Goal: Transaction & Acquisition: Purchase product/service

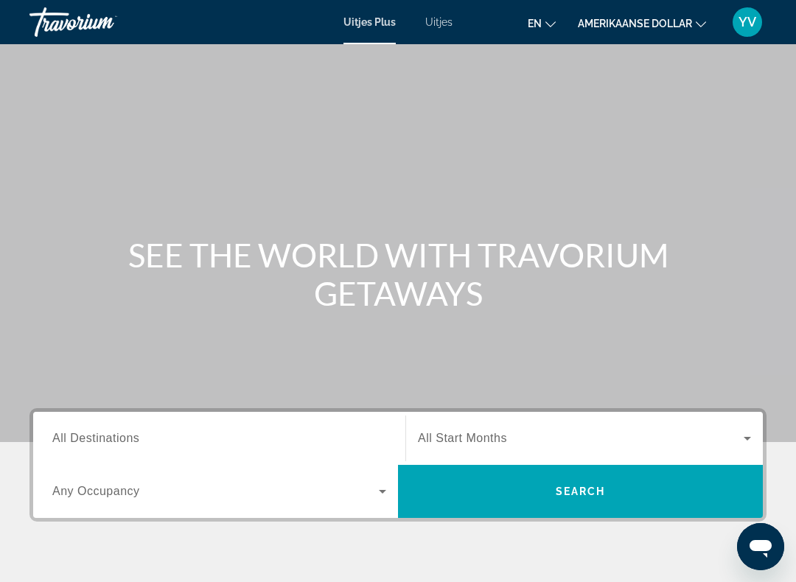
click at [446, 25] on font "Uitjes" at bounding box center [438, 22] width 27 height 12
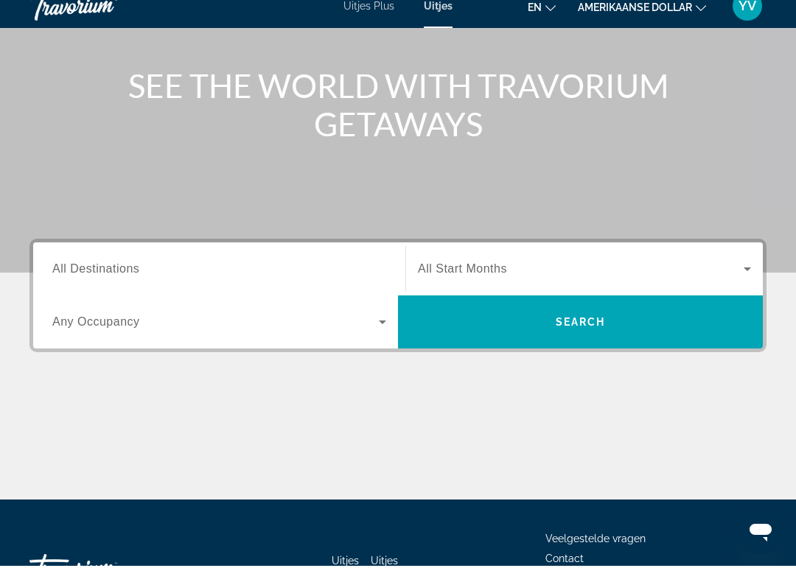
scroll to position [268, 0]
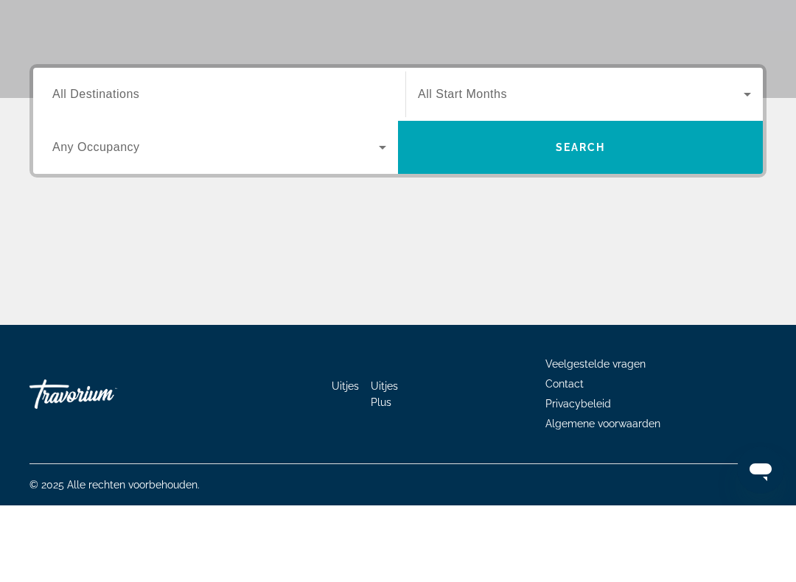
click at [106, 164] on span "All Destinations" at bounding box center [95, 170] width 87 height 13
click at [106, 163] on input "Destination All Destinations" at bounding box center [219, 172] width 334 height 18
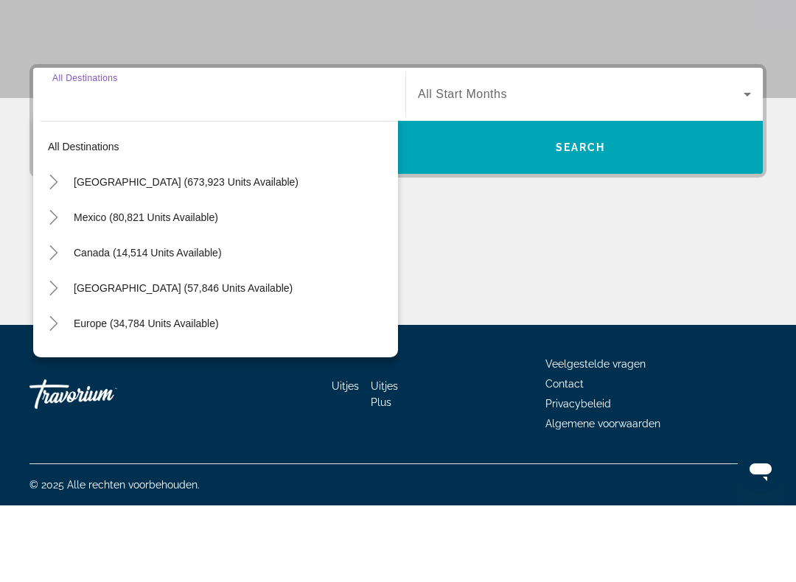
click at [146, 394] on span "Europe (34,784 units available)" at bounding box center [146, 400] width 145 height 12
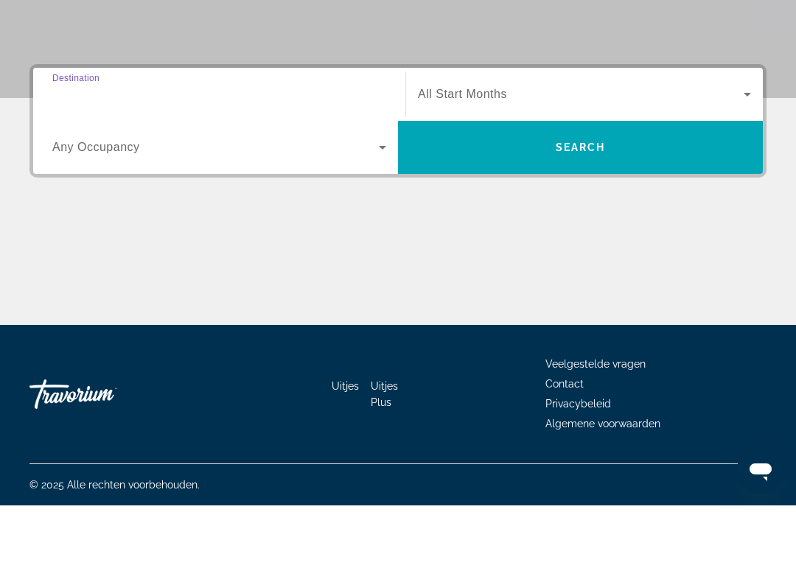
type input "**********"
click at [172, 215] on span "Search widget" at bounding box center [215, 224] width 327 height 18
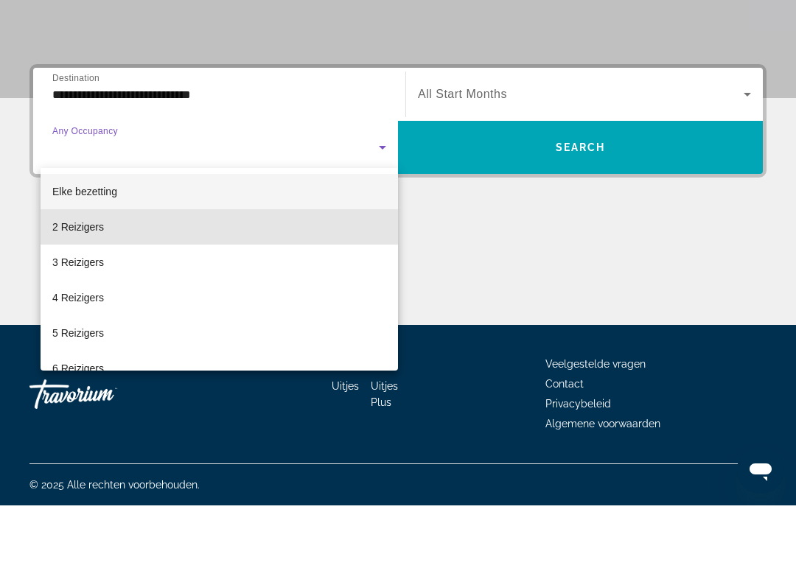
click at [108, 286] on mat-option "2 Reizigers" at bounding box center [220, 303] width 358 height 35
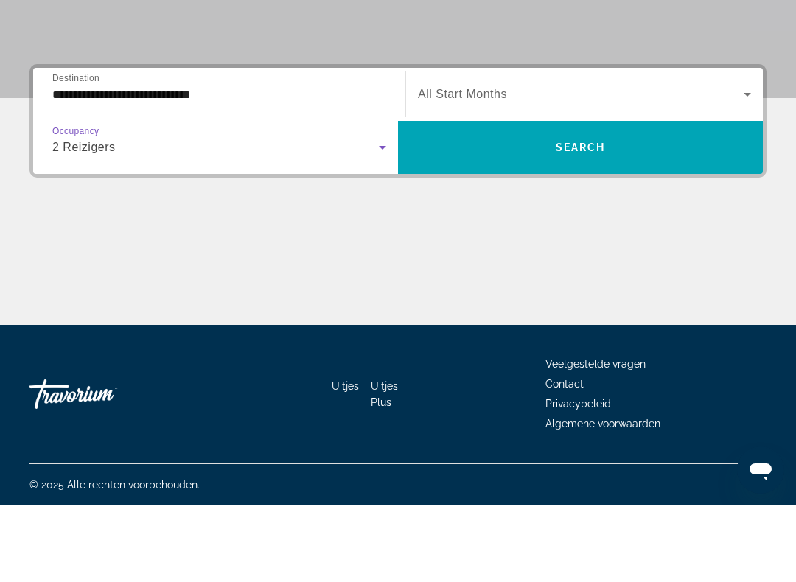
click at [752, 162] on icon "Search widget" at bounding box center [748, 171] width 18 height 18
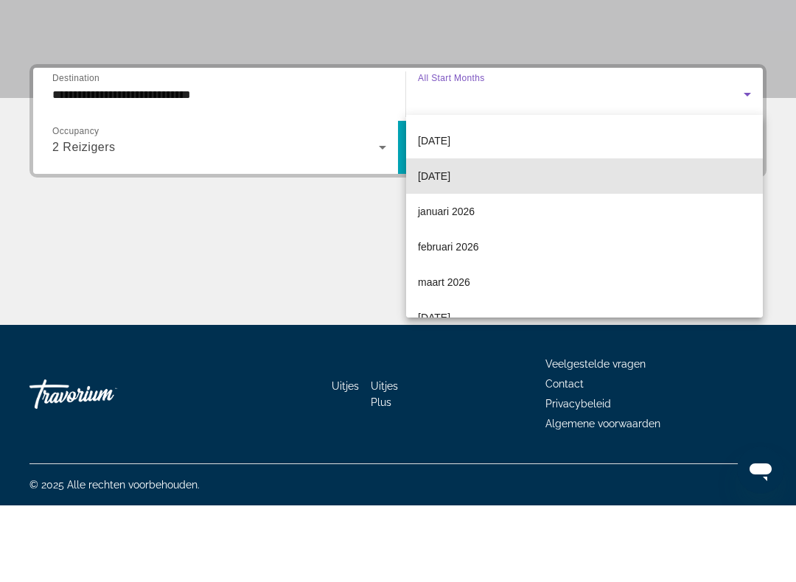
scroll to position [106, 0]
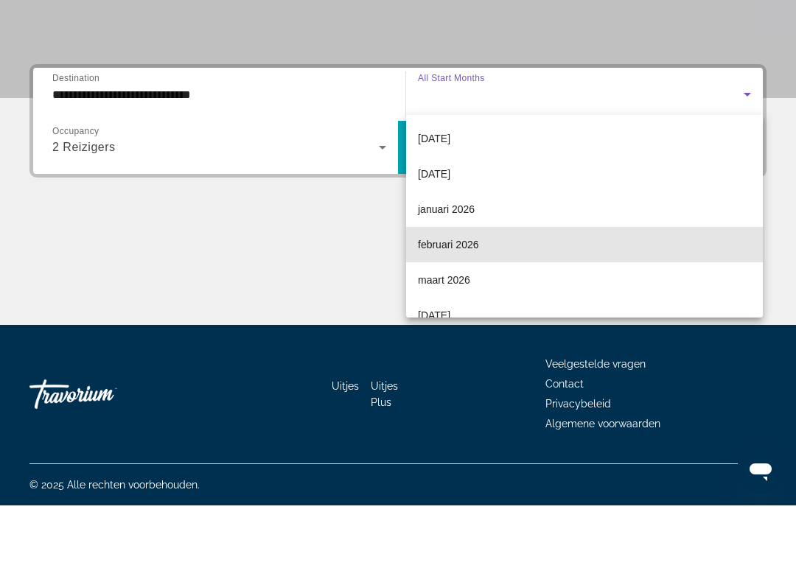
click at [444, 316] on font "februari 2026" at bounding box center [448, 322] width 61 height 12
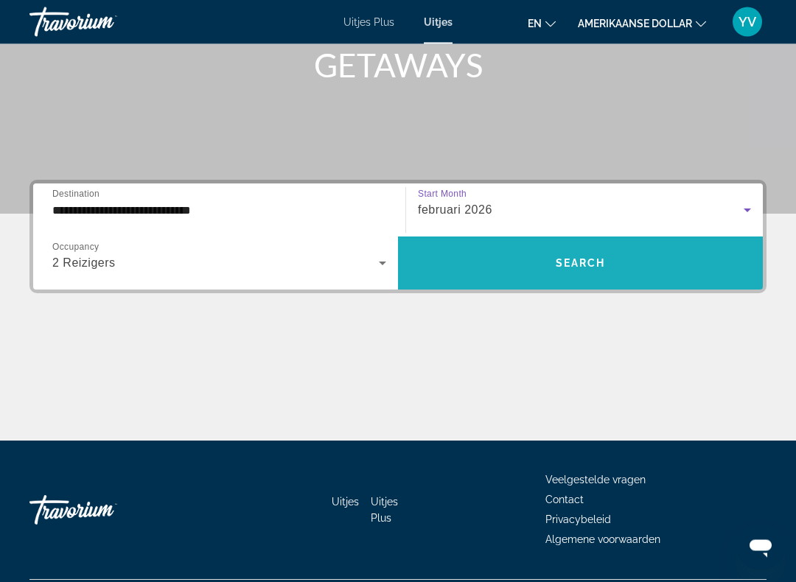
click at [582, 249] on span "Search widget" at bounding box center [580, 263] width 365 height 35
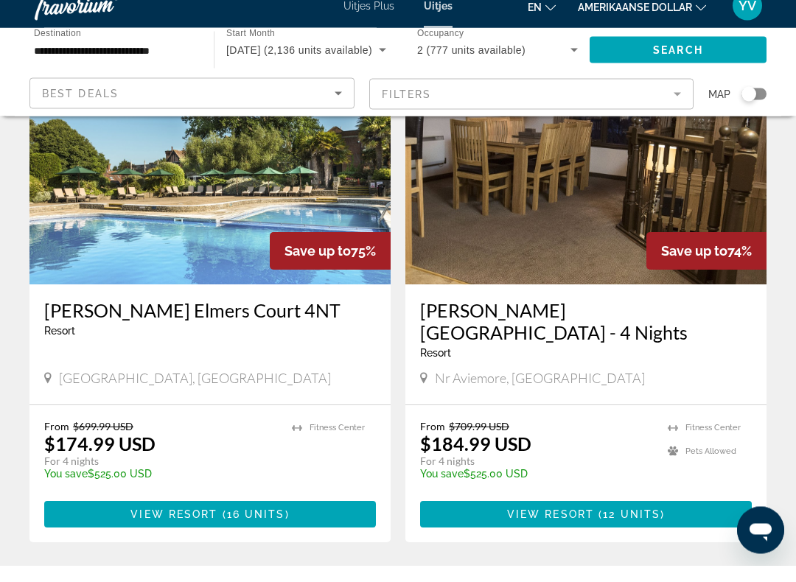
scroll to position [2648, 0]
click at [161, 101] on div "Best Deals" at bounding box center [188, 110] width 293 height 18
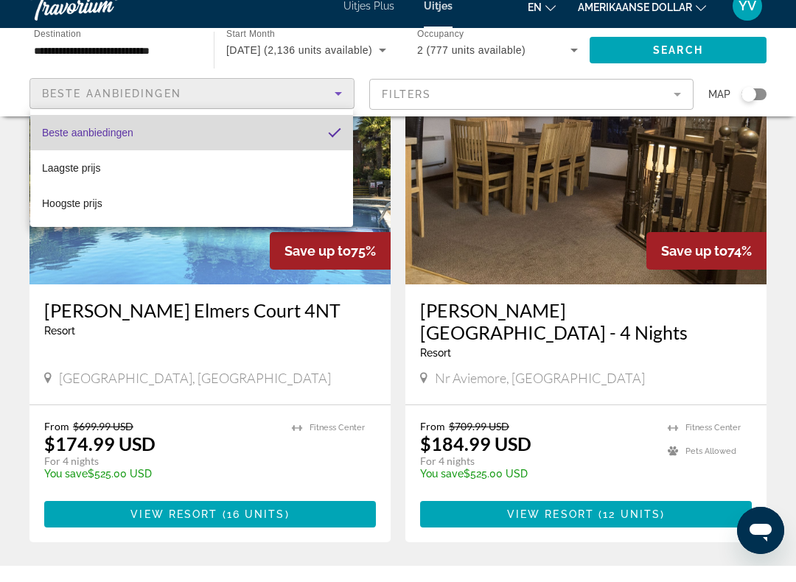
click at [131, 143] on font "Beste aanbiedingen" at bounding box center [87, 149] width 91 height 12
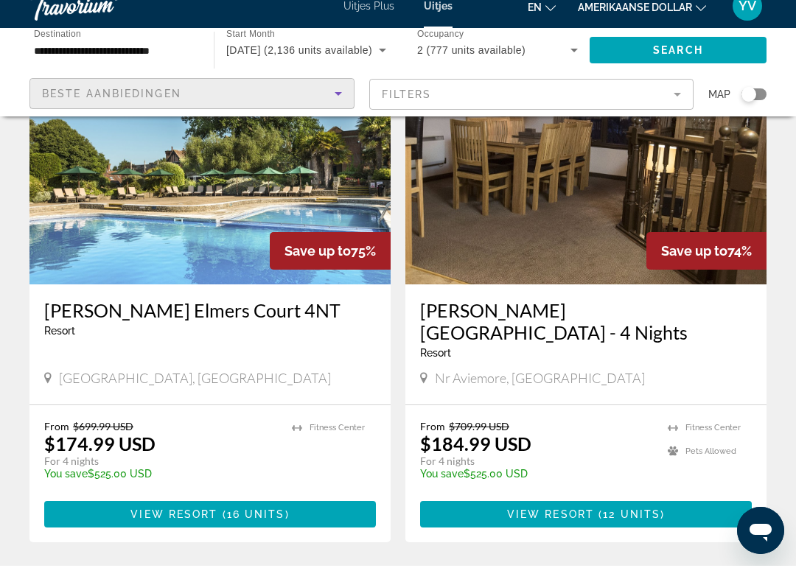
click at [504, 95] on mat-form-field "Filters" at bounding box center [531, 110] width 325 height 31
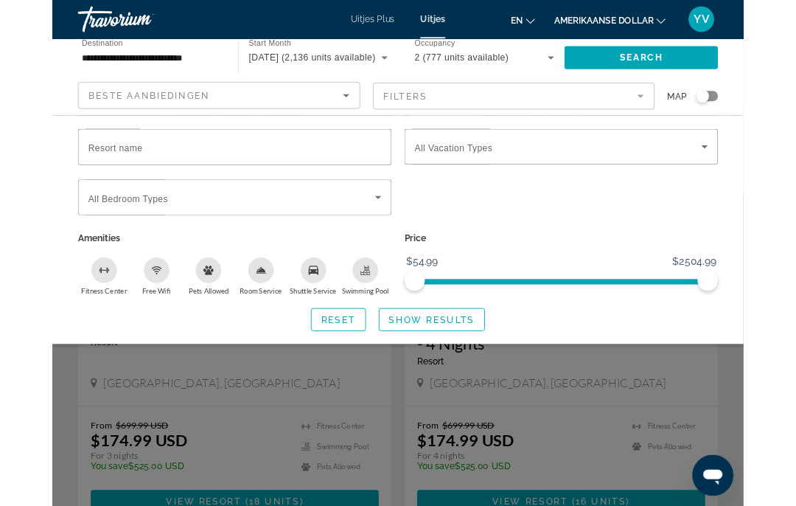
scroll to position [2077, 0]
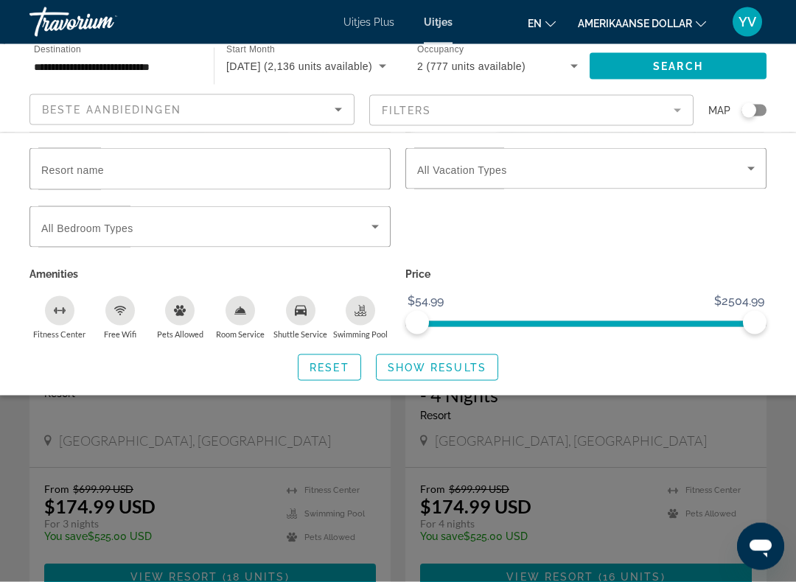
click at [122, 166] on input "Resort name" at bounding box center [210, 170] width 338 height 18
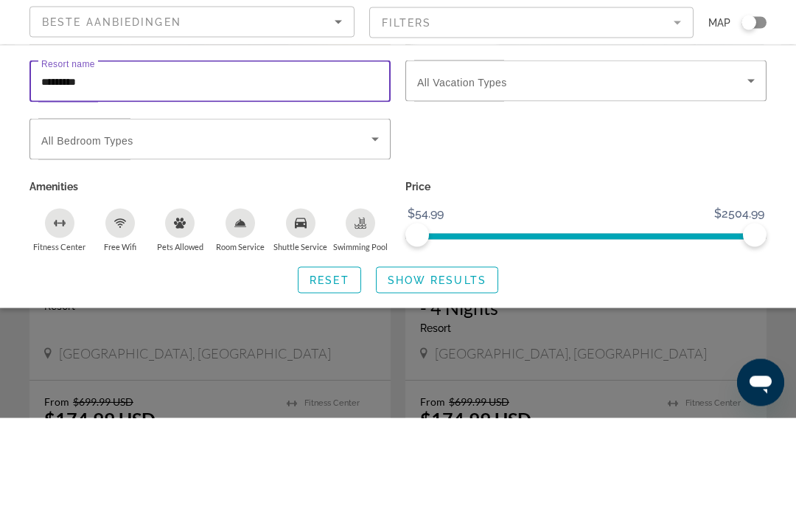
click at [757, 160] on icon "Search widget" at bounding box center [751, 169] width 18 height 18
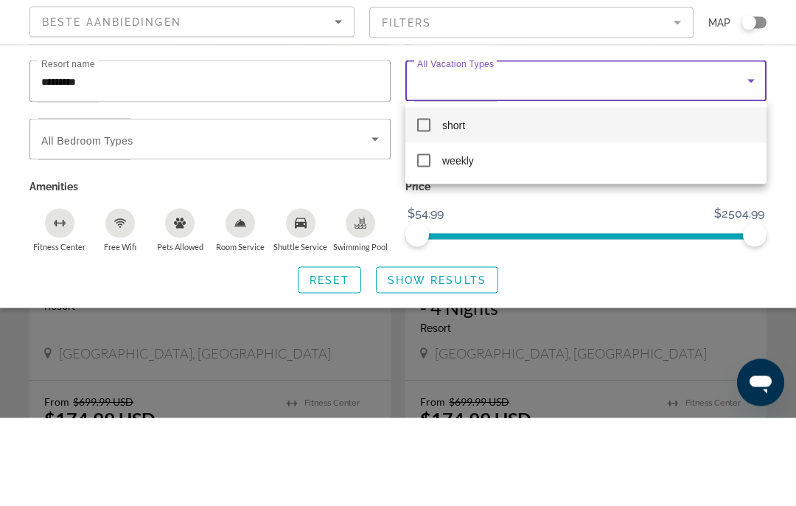
scroll to position [2166, 0]
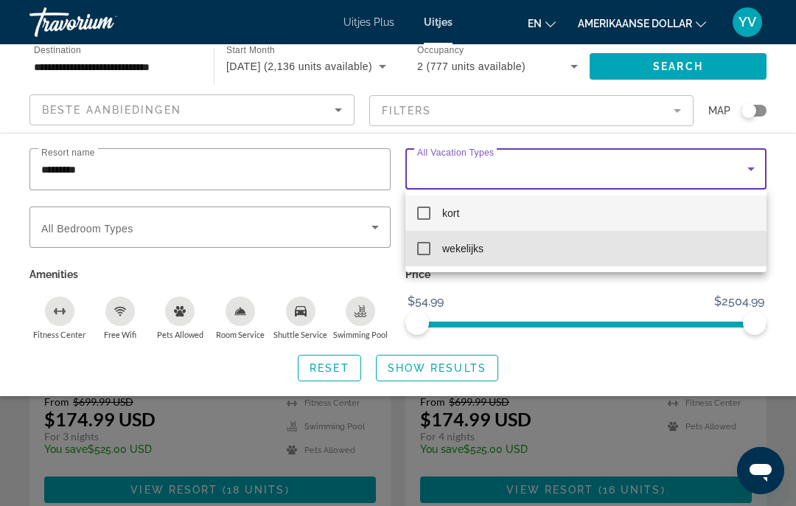
click at [422, 260] on mat-option "wekelijks" at bounding box center [585, 248] width 361 height 35
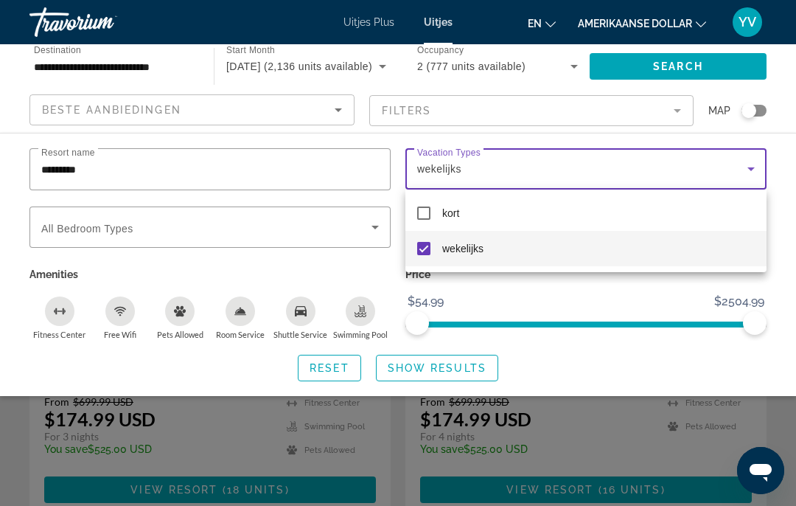
click at [186, 225] on div at bounding box center [398, 253] width 796 height 506
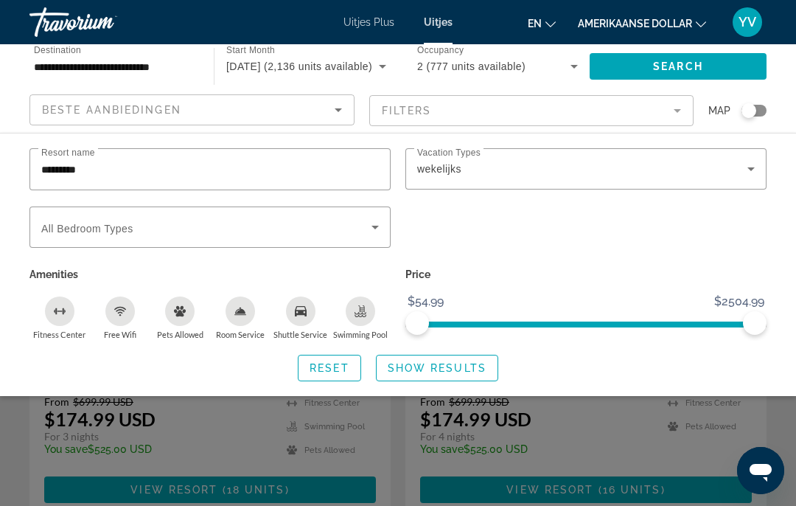
click at [375, 228] on icon "Search widget" at bounding box center [375, 228] width 7 height 4
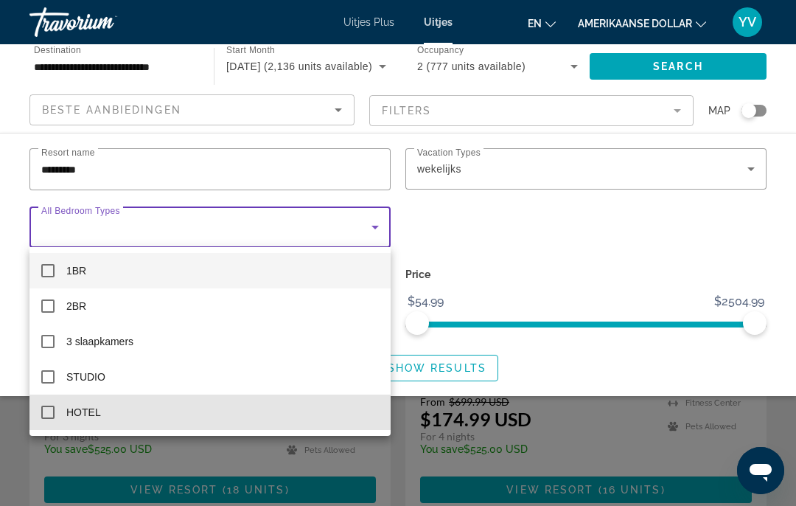
click at [51, 414] on mat-pseudo-checkbox at bounding box center [47, 411] width 13 height 13
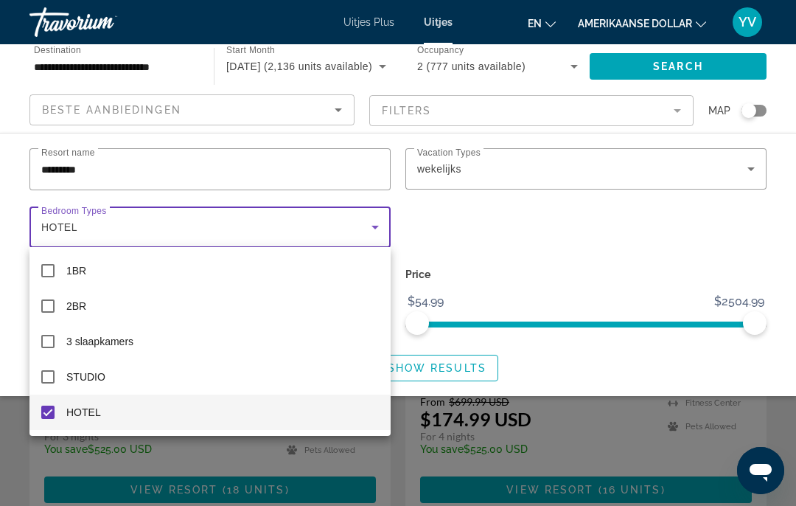
click at [684, 57] on div at bounding box center [398, 253] width 796 height 506
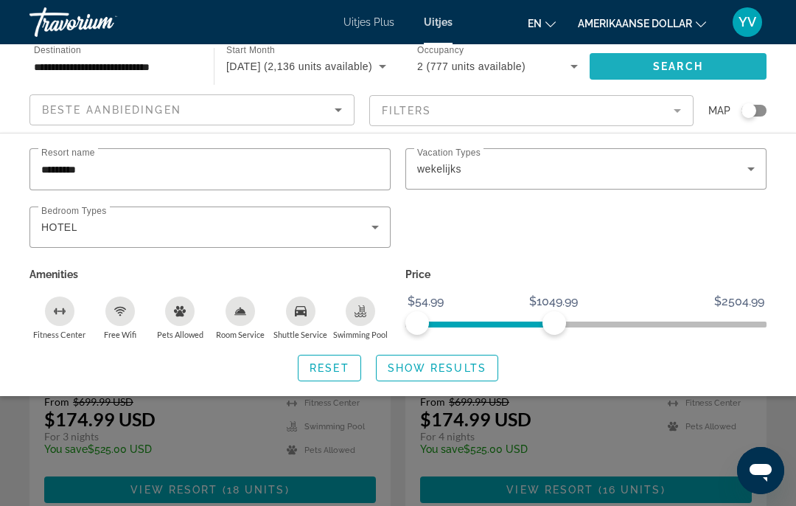
click at [678, 66] on span "Search" at bounding box center [678, 66] width 50 height 12
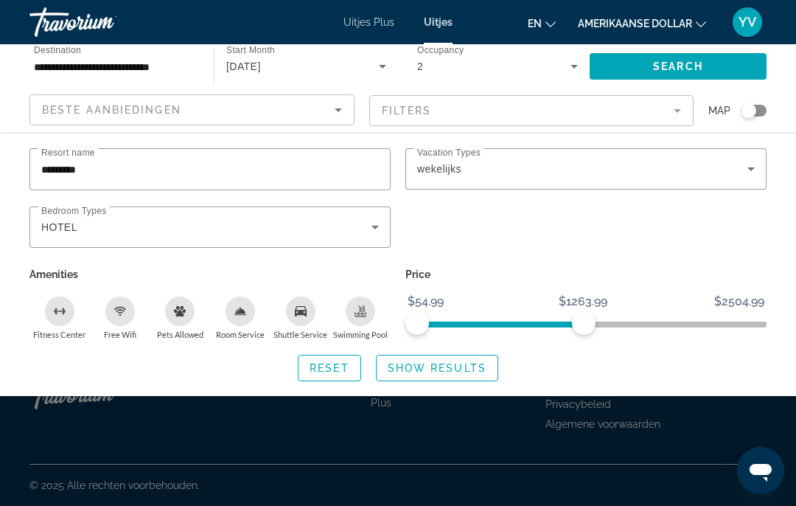
click at [563, 322] on span "ngx-slider" at bounding box center [500, 324] width 167 height 6
click at [751, 170] on icon "Search widget" at bounding box center [750, 169] width 7 height 4
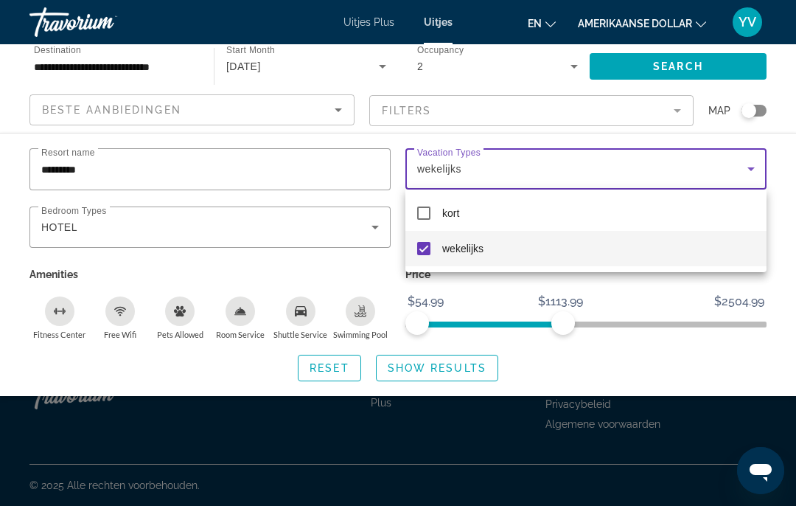
click at [795, 55] on div at bounding box center [398, 253] width 796 height 506
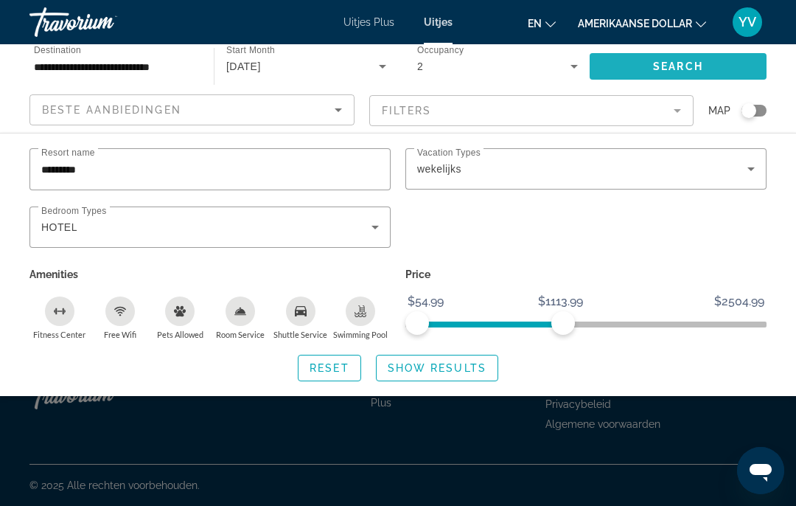
click at [702, 75] on span "Search widget" at bounding box center [678, 66] width 177 height 35
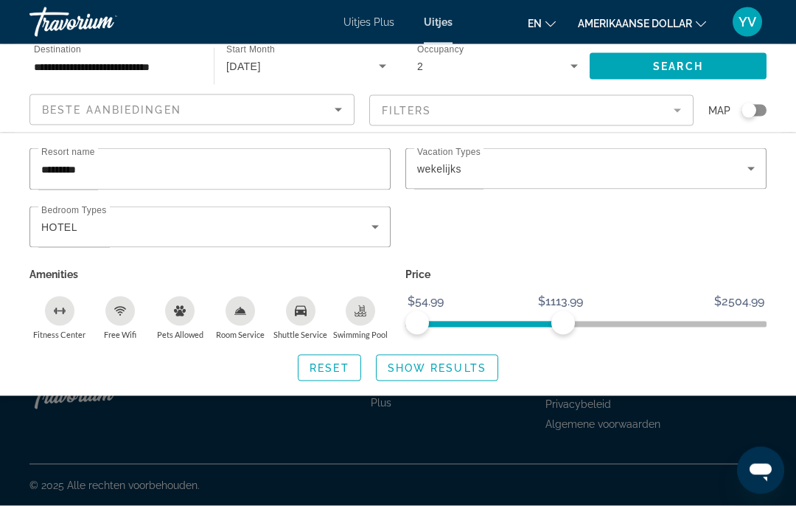
scroll to position [32, 0]
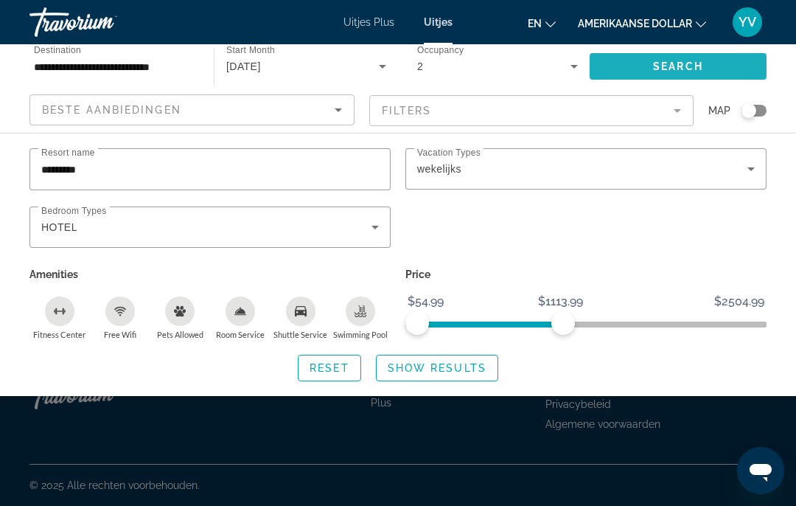
click at [677, 64] on span "Search" at bounding box center [678, 66] width 50 height 12
click at [120, 208] on div "HOTEL" at bounding box center [210, 226] width 338 height 41
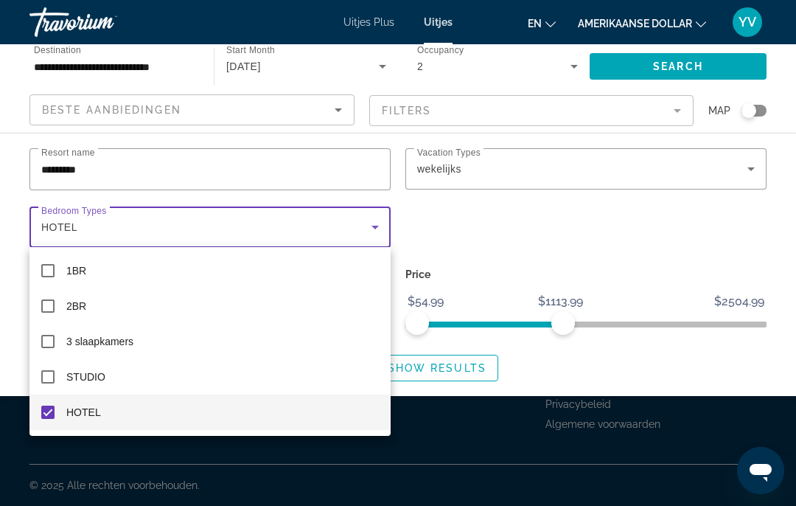
click at [198, 145] on div at bounding box center [398, 253] width 796 height 506
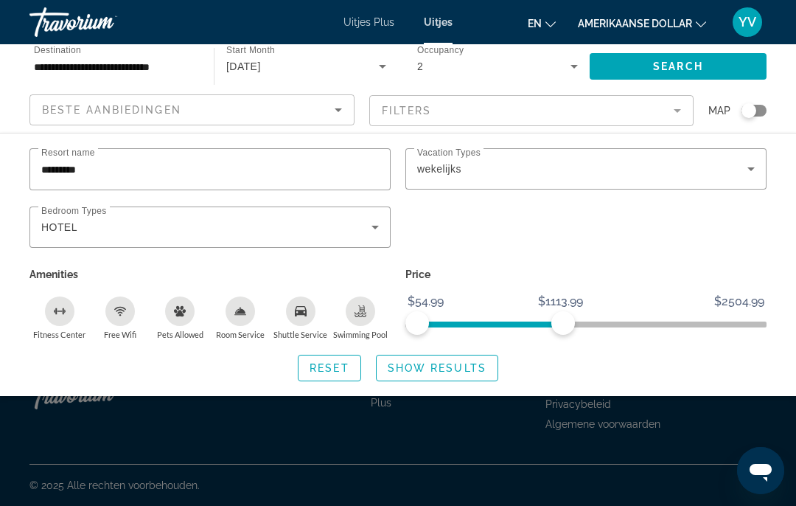
click at [168, 187] on div "********" at bounding box center [210, 169] width 338 height 42
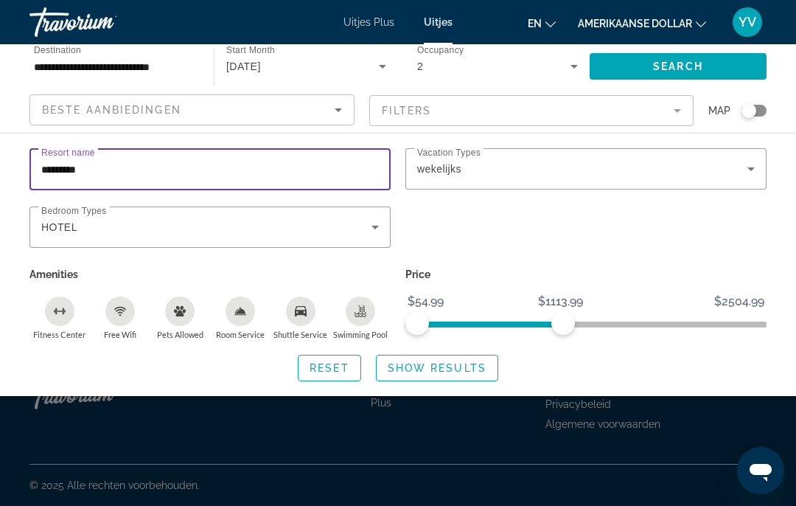
scroll to position [32, 0]
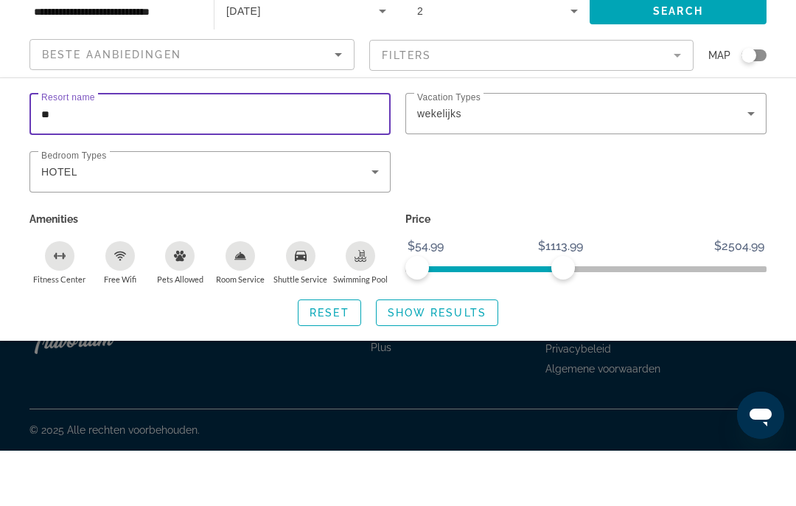
type input "*"
type input "**********"
click at [675, 60] on span "Search" at bounding box center [678, 66] width 50 height 12
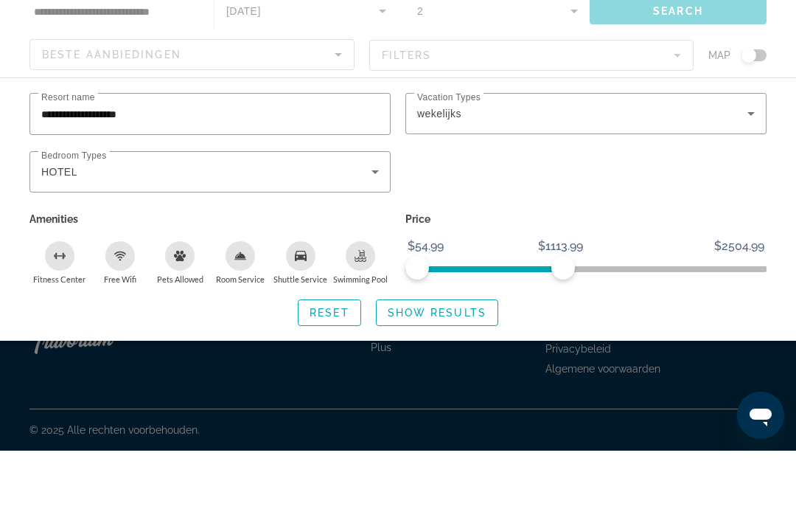
scroll to position [60, 0]
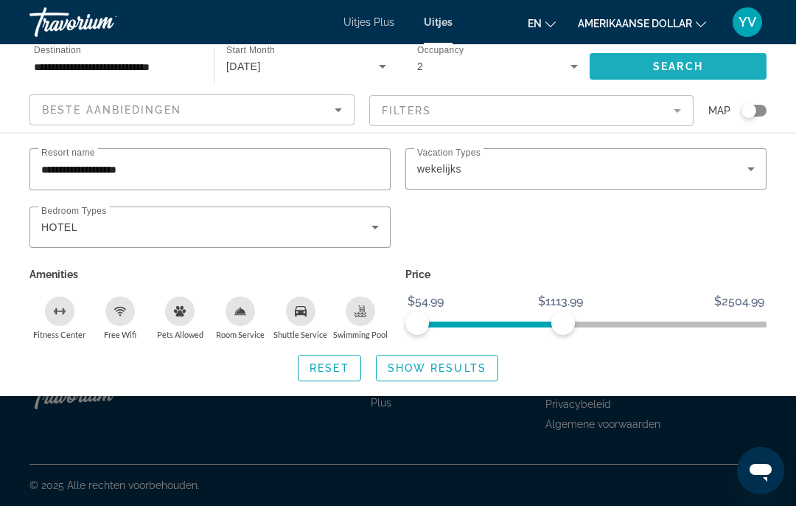
click at [672, 67] on span "Search" at bounding box center [678, 66] width 50 height 12
click at [439, 362] on span "Show Results" at bounding box center [437, 368] width 99 height 12
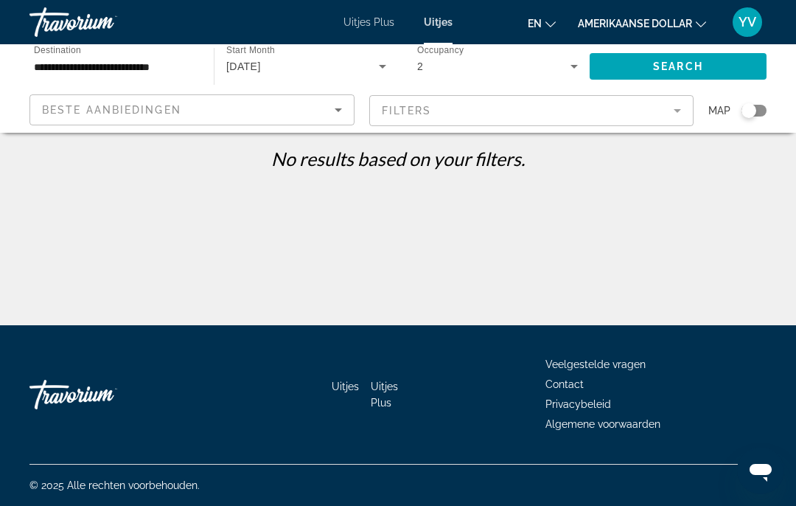
click at [390, 74] on icon "Search widget" at bounding box center [383, 66] width 18 height 18
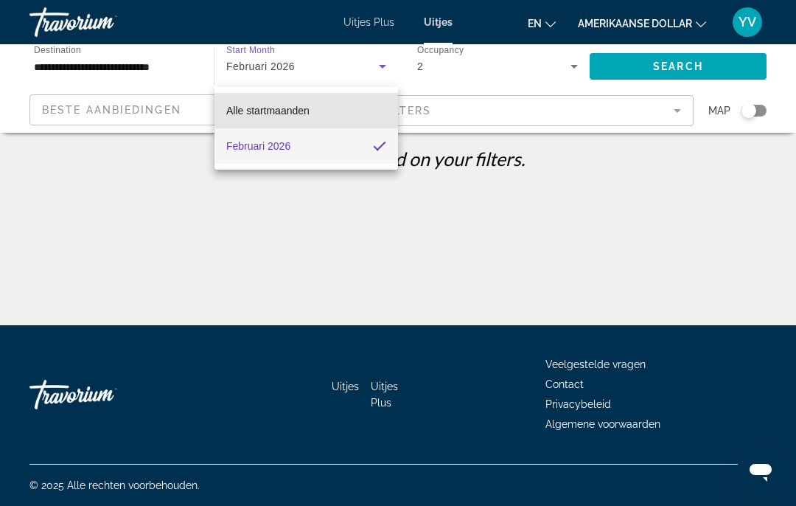
click at [328, 111] on mat-option "Alle startmaanden" at bounding box center [307, 110] width 184 height 35
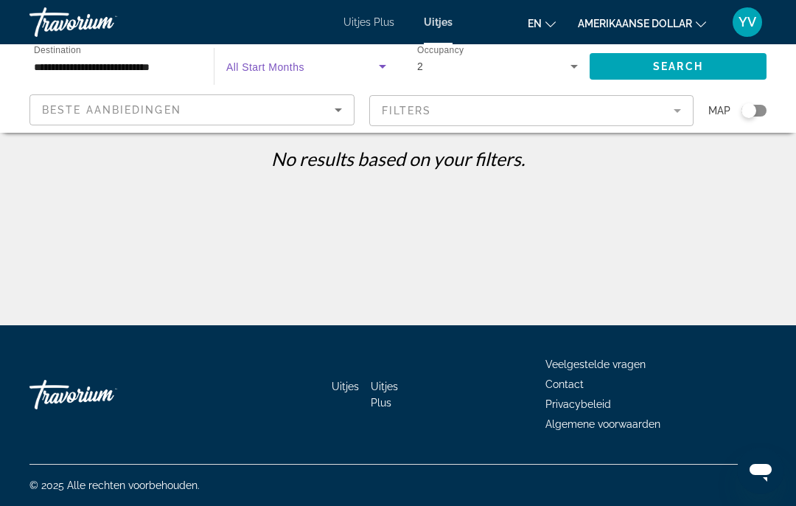
click at [672, 71] on span "Search" at bounding box center [678, 66] width 50 height 12
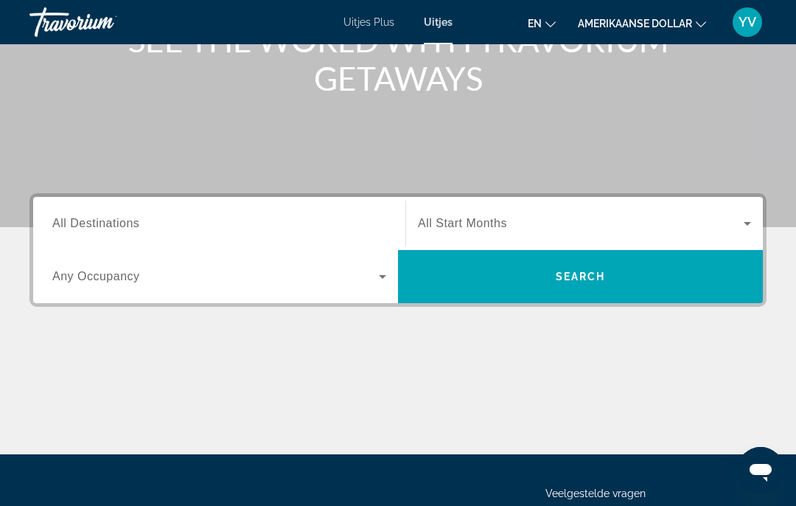
scroll to position [214, 0]
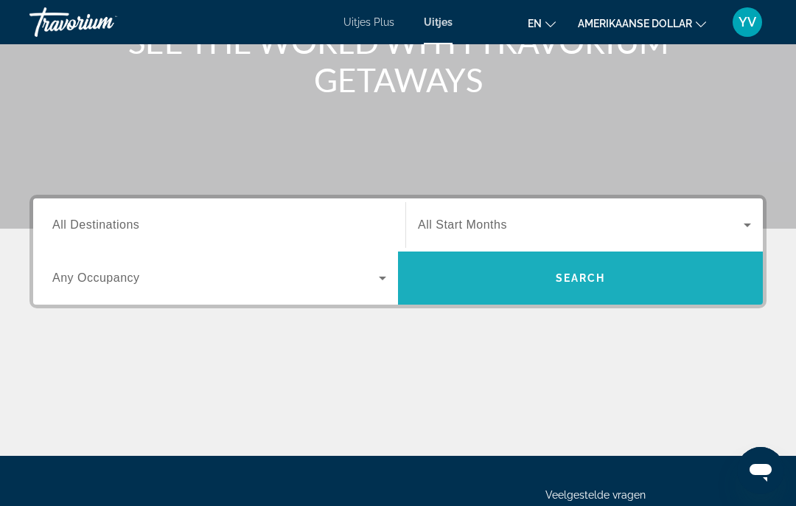
click at [602, 274] on span "Search" at bounding box center [581, 278] width 50 height 12
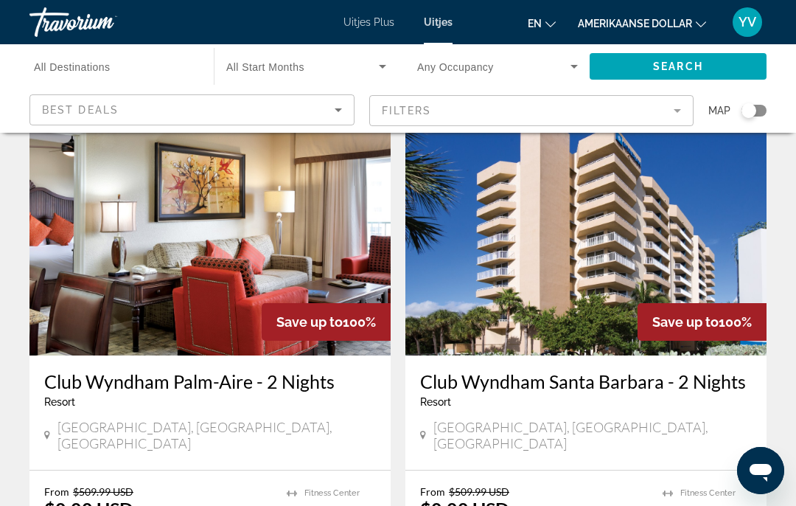
scroll to position [594, 0]
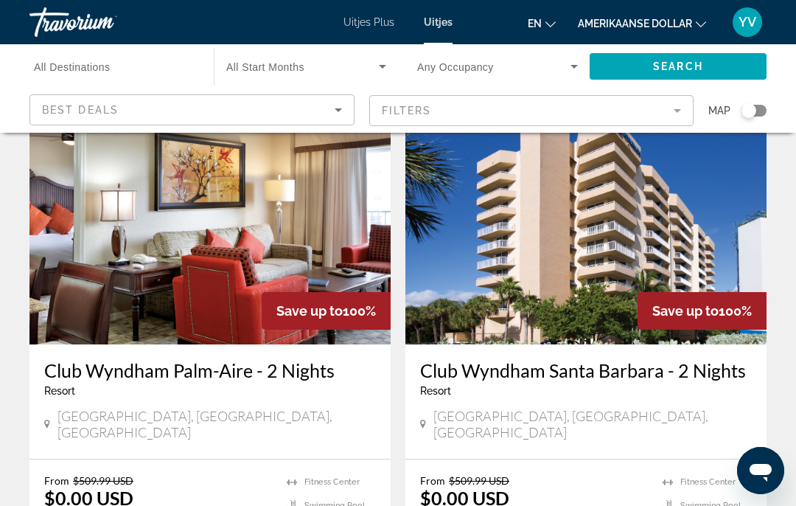
click at [684, 105] on mat-form-field "Filters" at bounding box center [531, 110] width 325 height 31
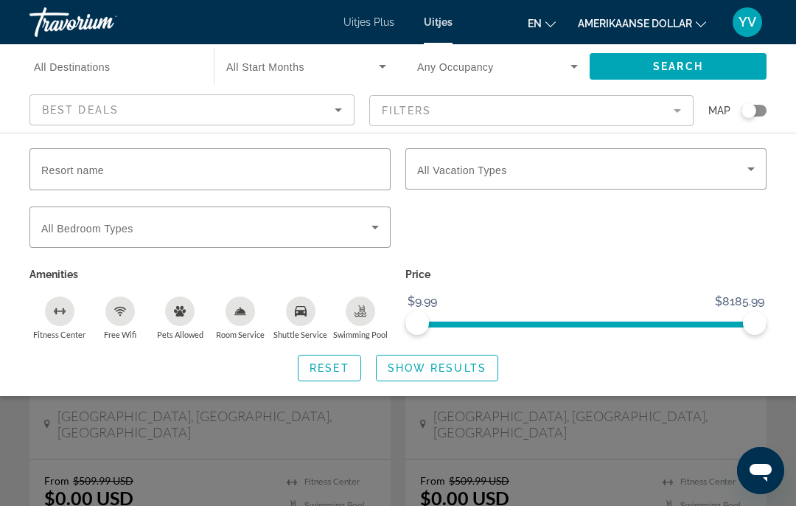
click at [746, 172] on icon "Search widget" at bounding box center [751, 169] width 18 height 18
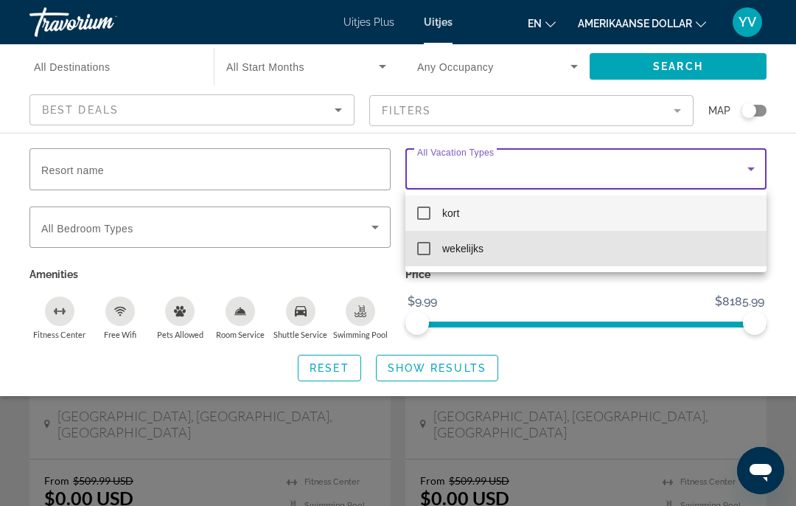
click at [425, 248] on mat-pseudo-checkbox at bounding box center [423, 248] width 13 height 13
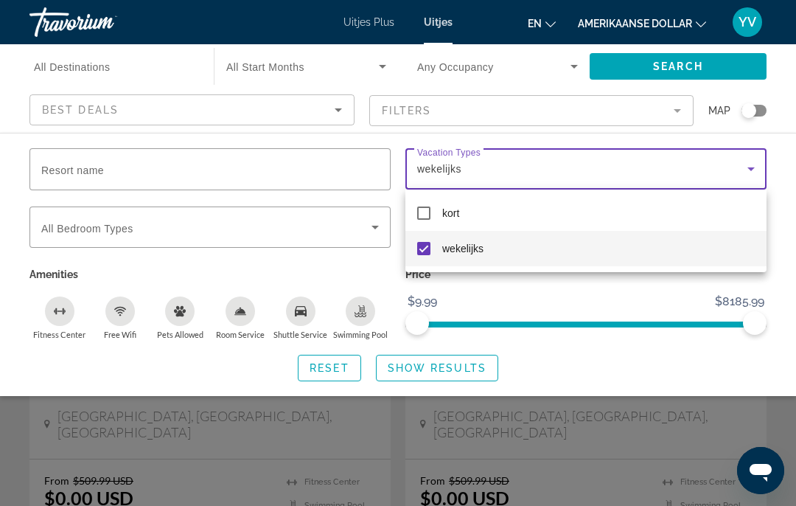
click at [323, 233] on div at bounding box center [398, 253] width 796 height 506
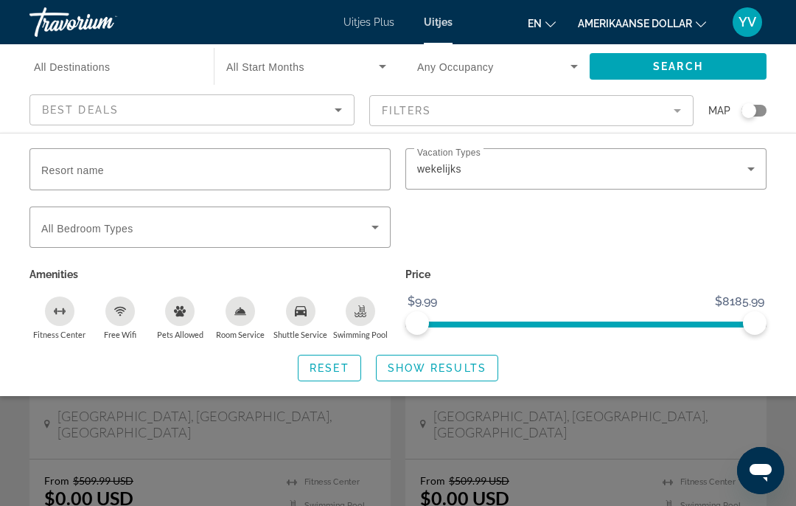
click at [372, 229] on icon "Search widget" at bounding box center [375, 227] width 18 height 18
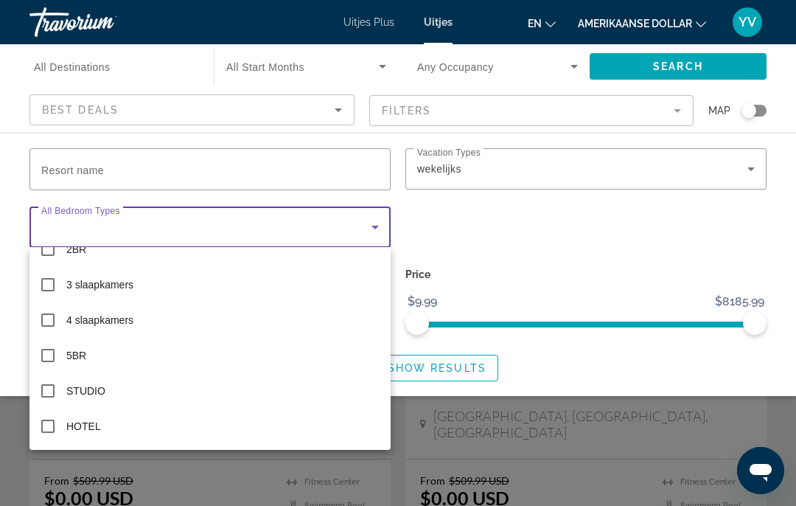
scroll to position [57, 0]
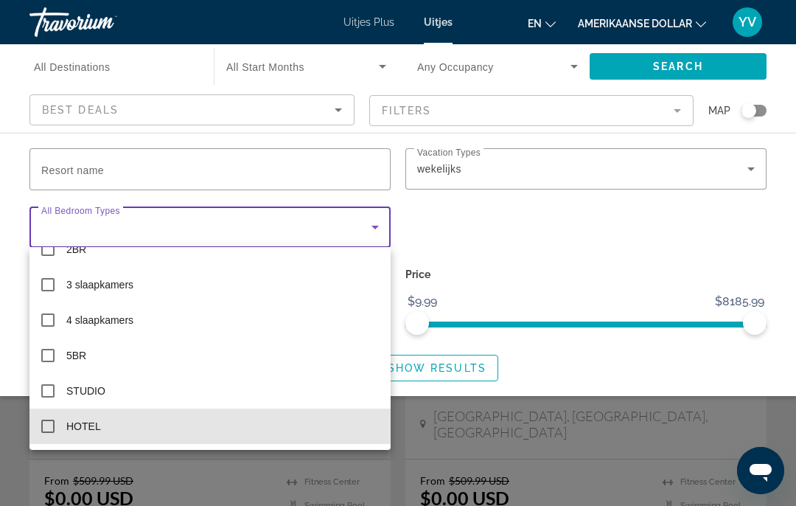
click at [47, 426] on mat-pseudo-checkbox at bounding box center [47, 425] width 13 height 13
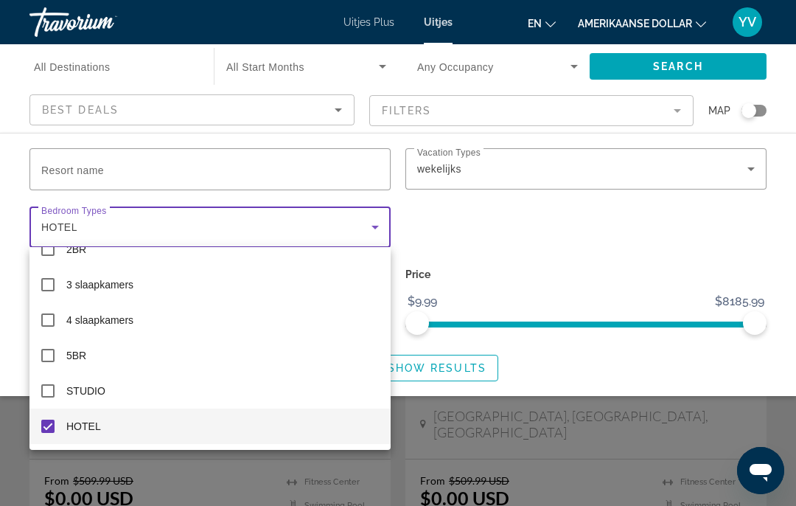
click at [662, 62] on div at bounding box center [398, 253] width 796 height 506
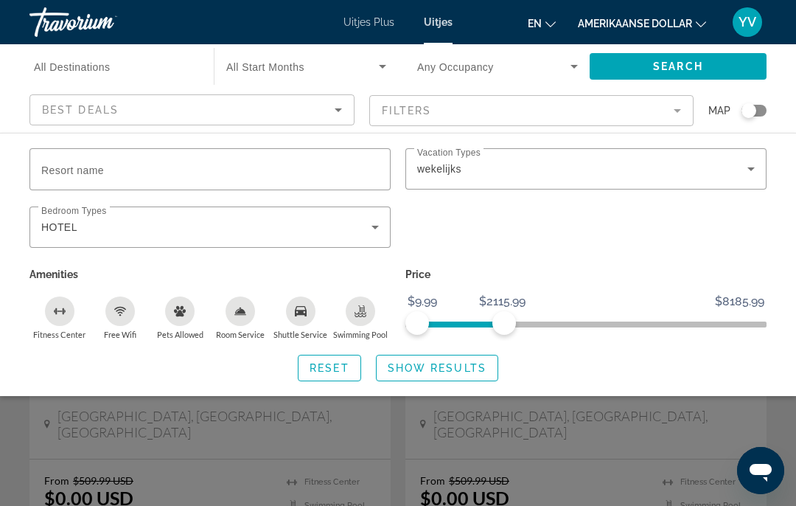
click at [670, 70] on span "Search" at bounding box center [678, 66] width 50 height 12
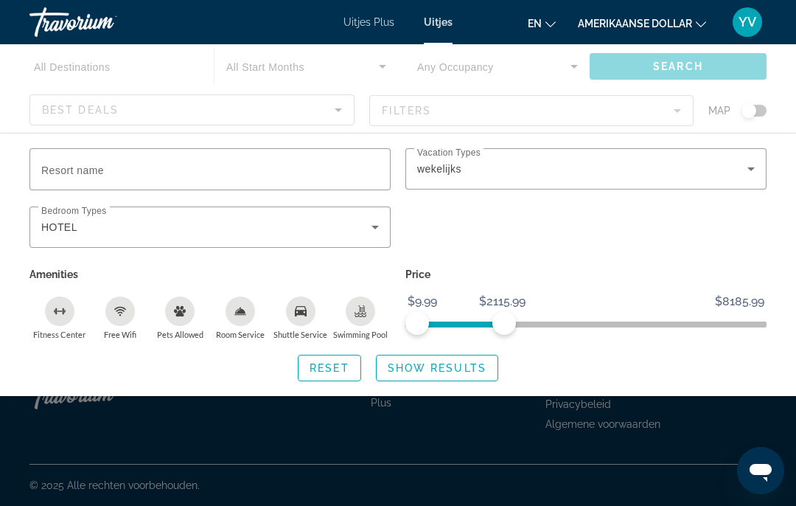
scroll to position [60, 0]
click at [755, 177] on icon "Search widget" at bounding box center [751, 169] width 18 height 18
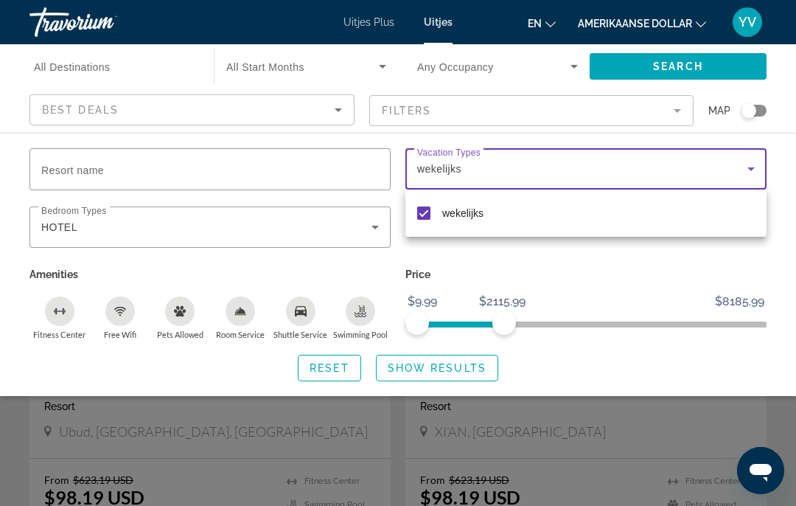
click at [660, 69] on div at bounding box center [398, 253] width 796 height 506
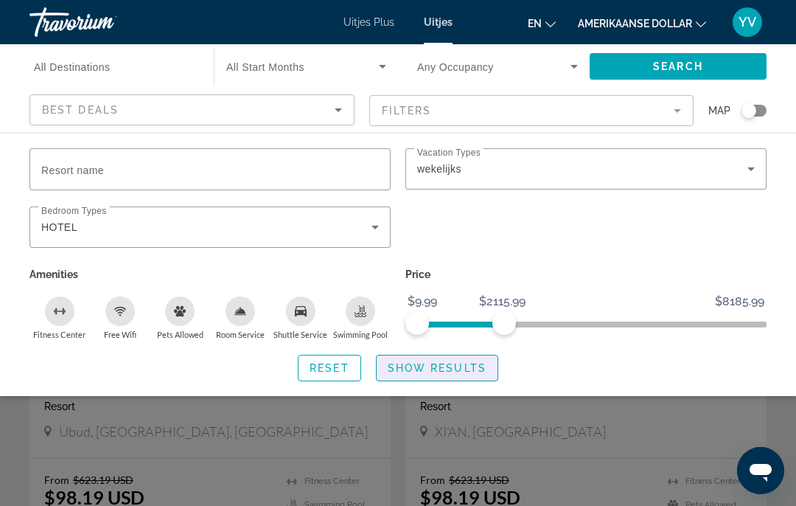
click at [427, 369] on span "Show Results" at bounding box center [437, 368] width 99 height 12
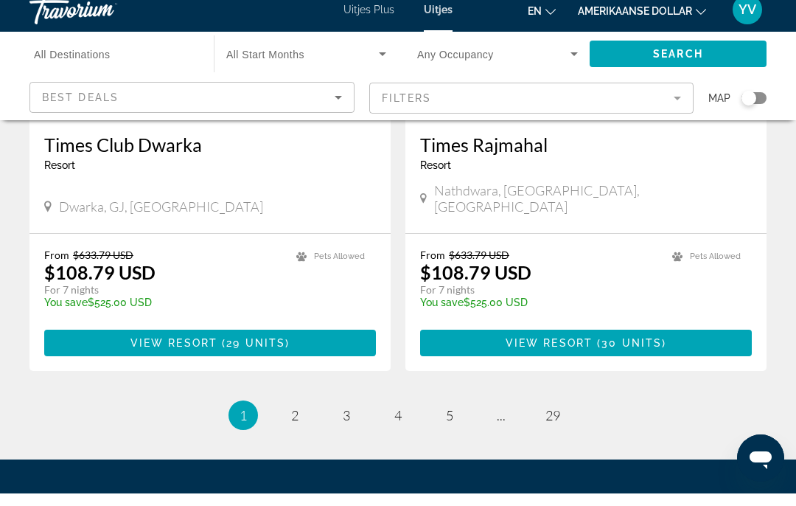
scroll to position [2888, 0]
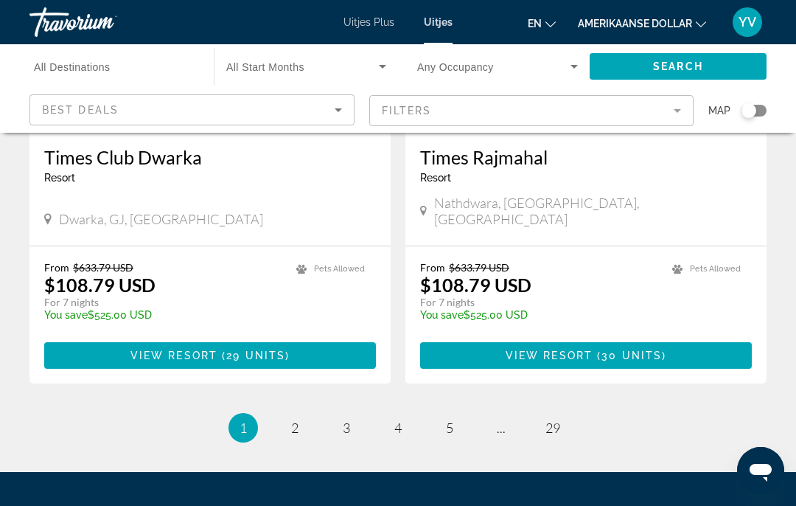
click at [101, 66] on span "All Destinations" at bounding box center [72, 67] width 77 height 12
click at [101, 66] on input "Destination All Destinations" at bounding box center [114, 67] width 161 height 18
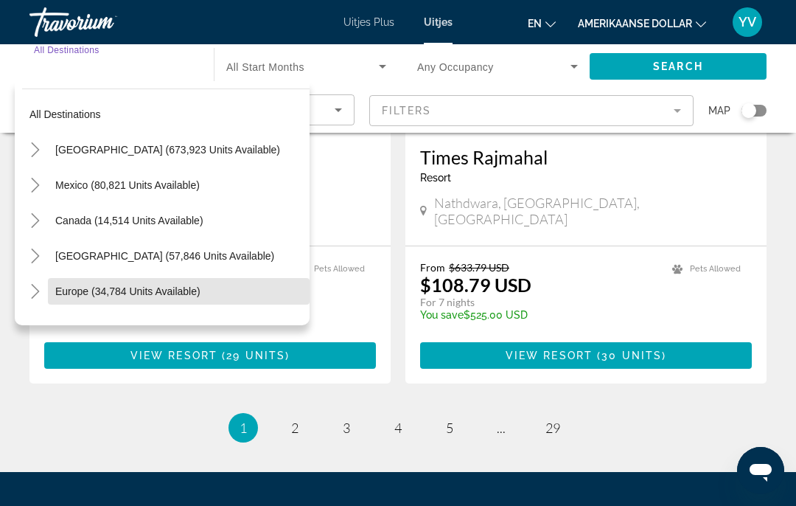
click at [116, 289] on span "Europe (34,784 units available)" at bounding box center [127, 291] width 145 height 12
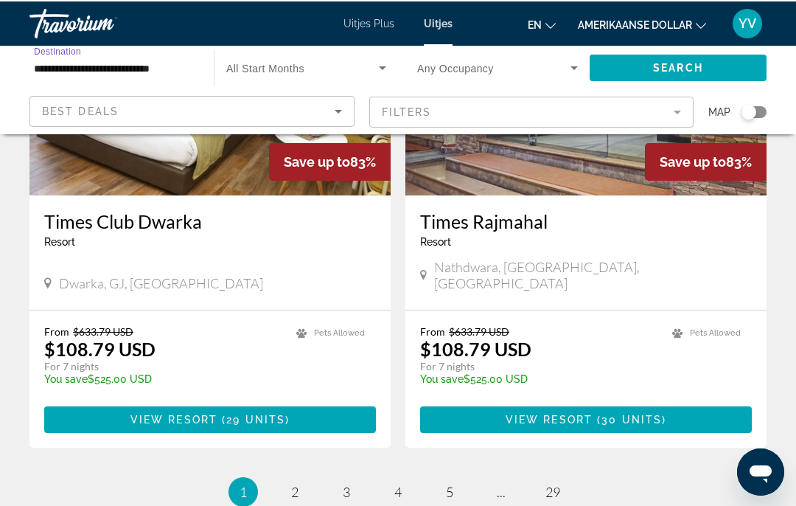
scroll to position [2824, 0]
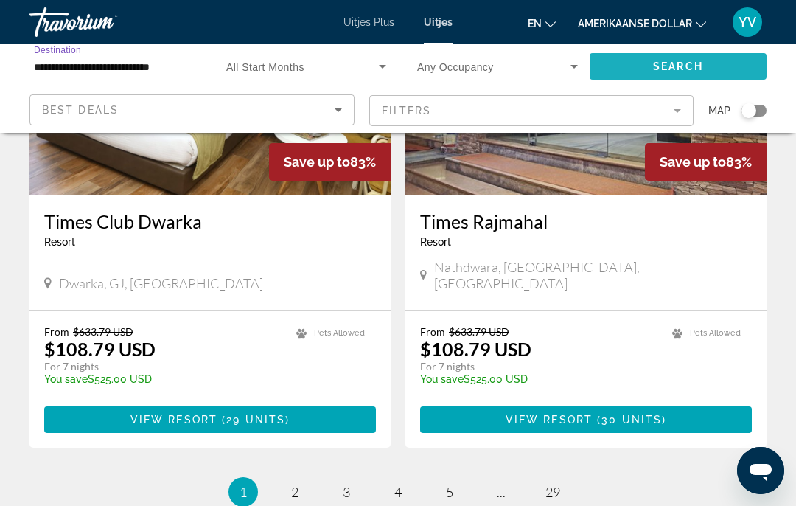
click at [667, 55] on span "Search widget" at bounding box center [678, 66] width 177 height 35
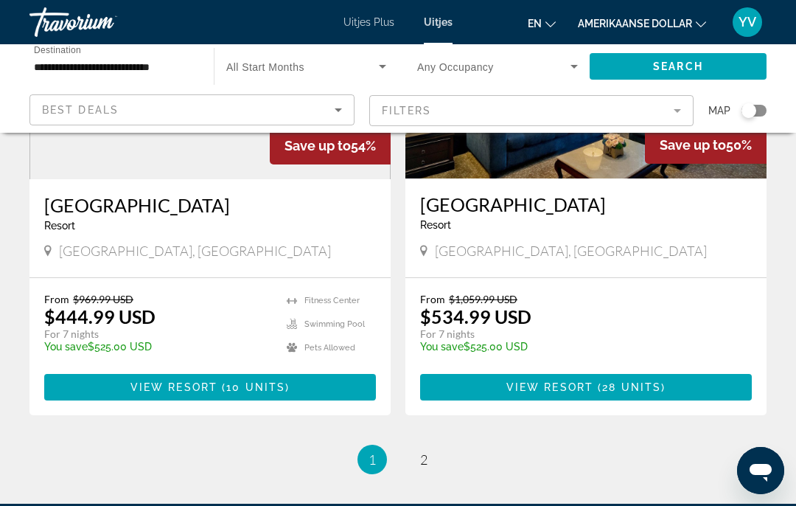
scroll to position [2798, 0]
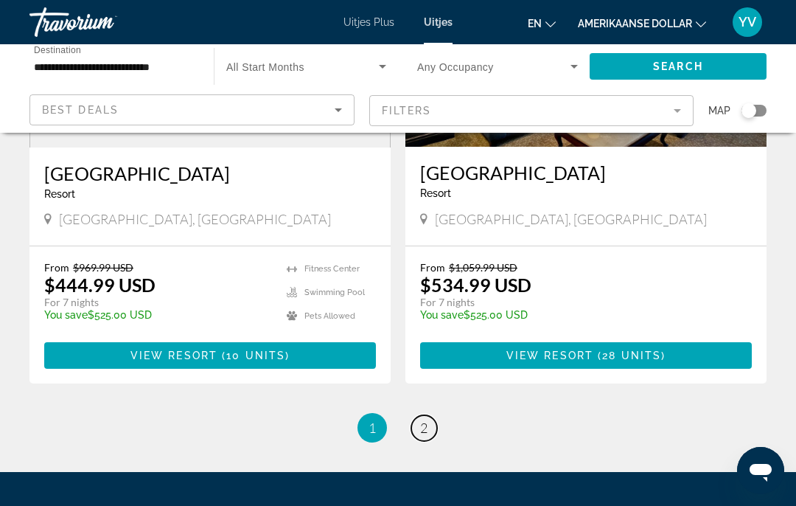
click at [430, 415] on link "page 2" at bounding box center [424, 428] width 26 height 26
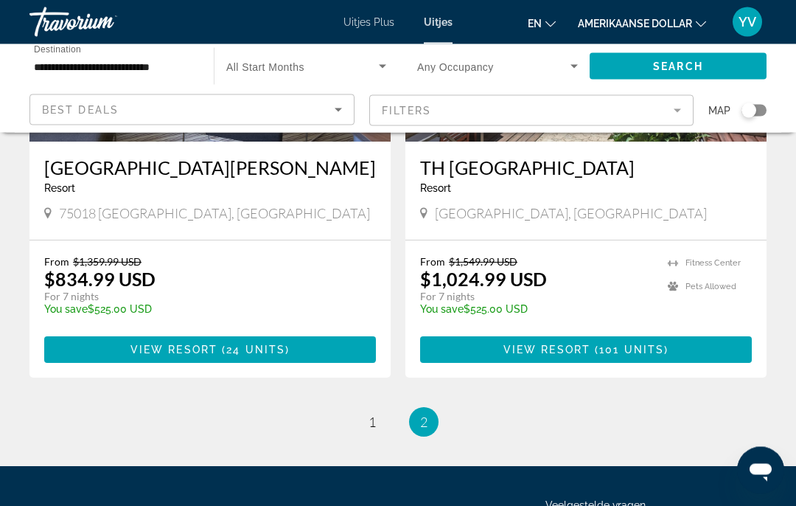
scroll to position [1864, 0]
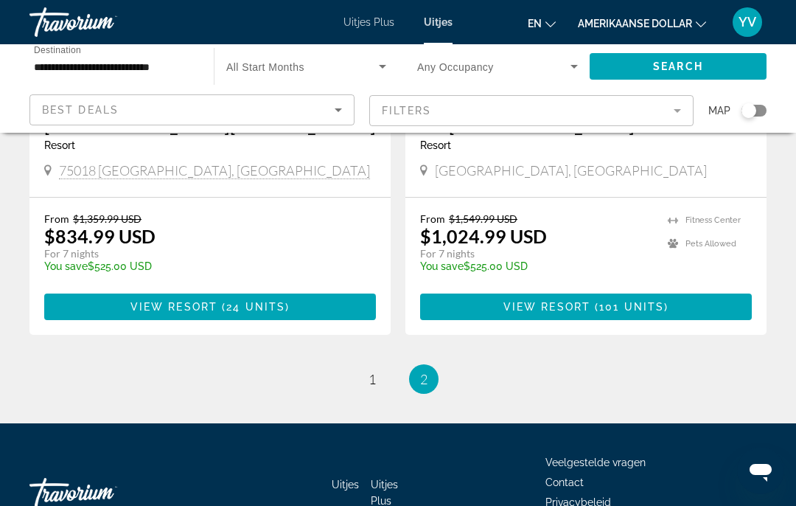
click at [150, 116] on div "Best Deals" at bounding box center [188, 110] width 293 height 18
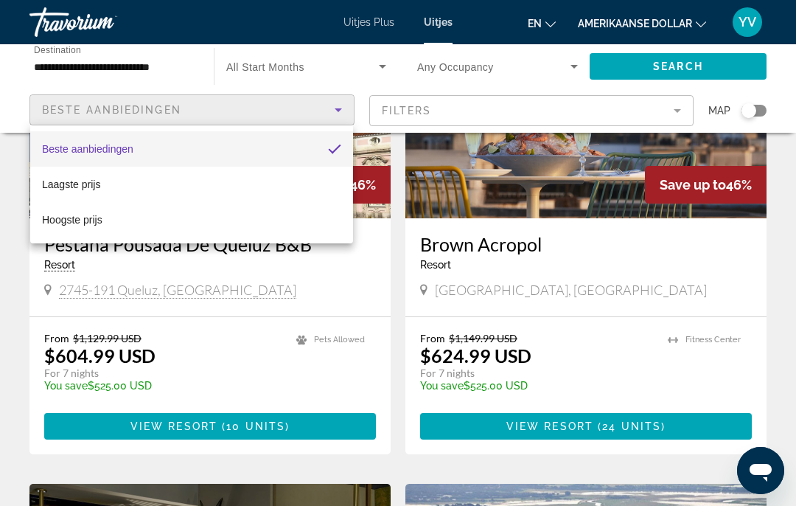
scroll to position [739, 0]
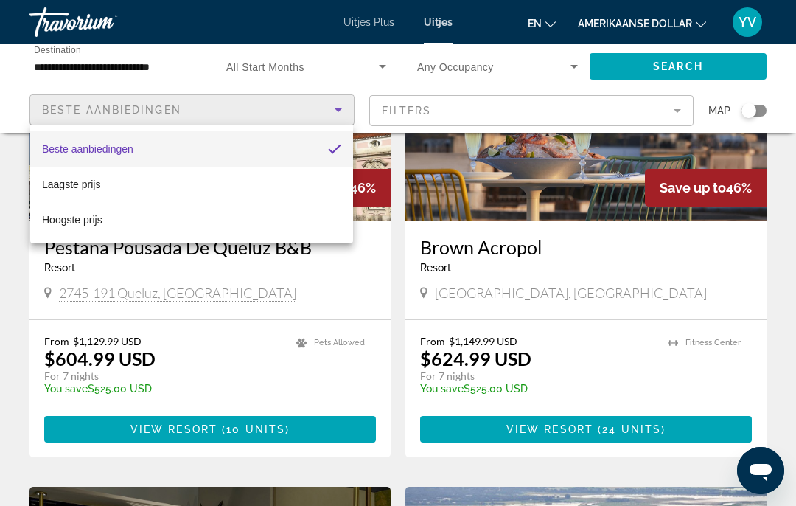
click at [162, 69] on div at bounding box center [398, 253] width 796 height 506
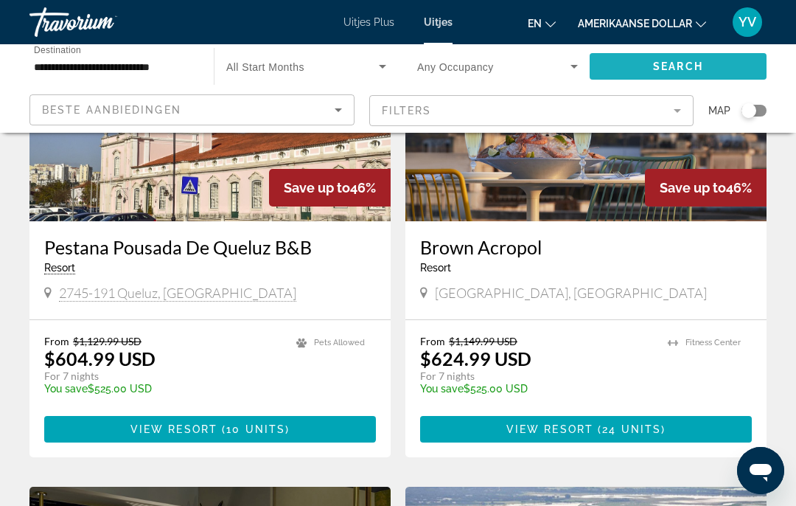
click at [658, 59] on span "Search widget" at bounding box center [678, 66] width 177 height 35
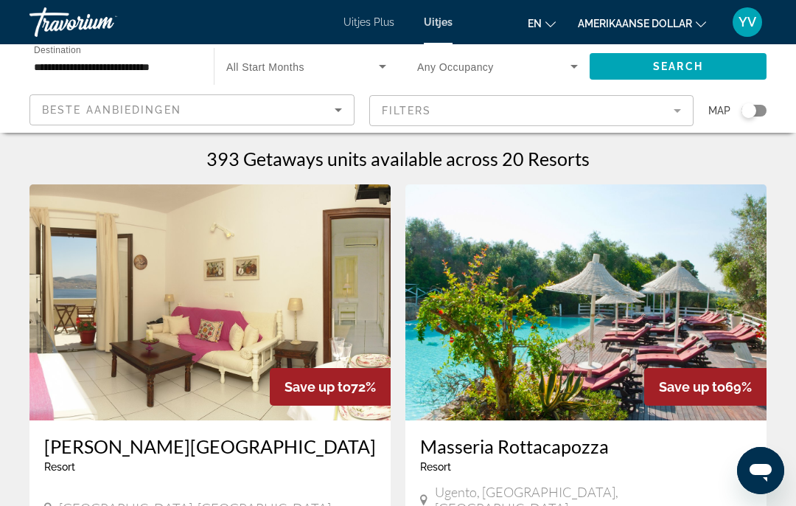
click at [342, 115] on icon "Sort by" at bounding box center [339, 110] width 18 height 18
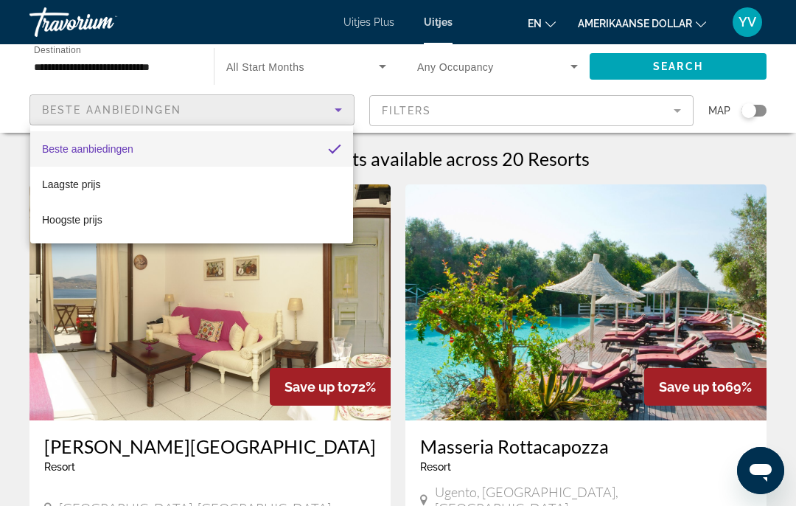
click at [139, 69] on div at bounding box center [398, 253] width 796 height 506
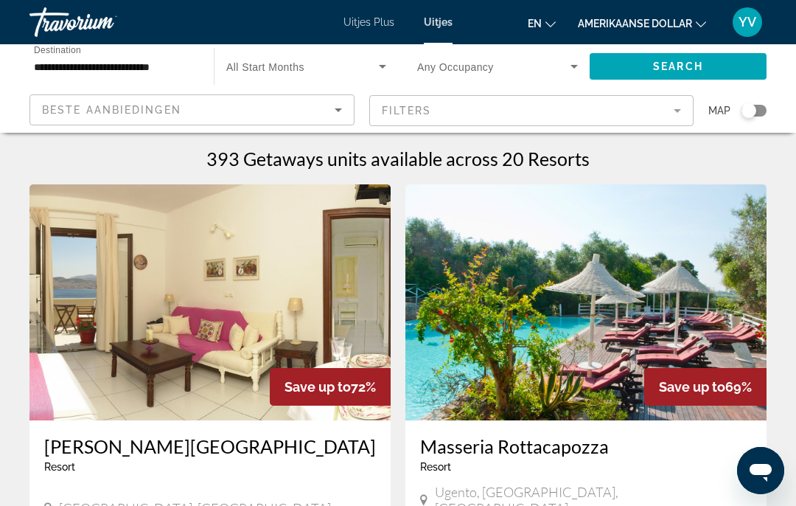
click at [117, 63] on input "**********" at bounding box center [114, 67] width 161 height 18
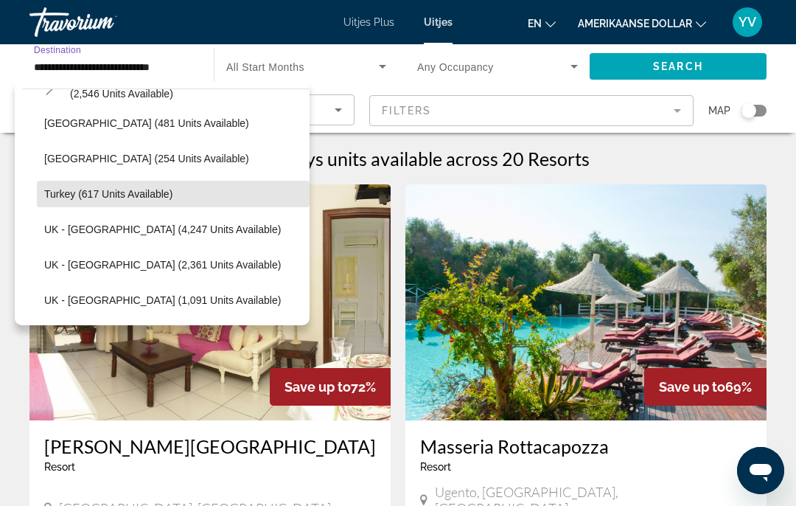
scroll to position [875, 0]
click at [138, 195] on span "Turkey (617 units available)" at bounding box center [108, 195] width 128 height 12
type input "**********"
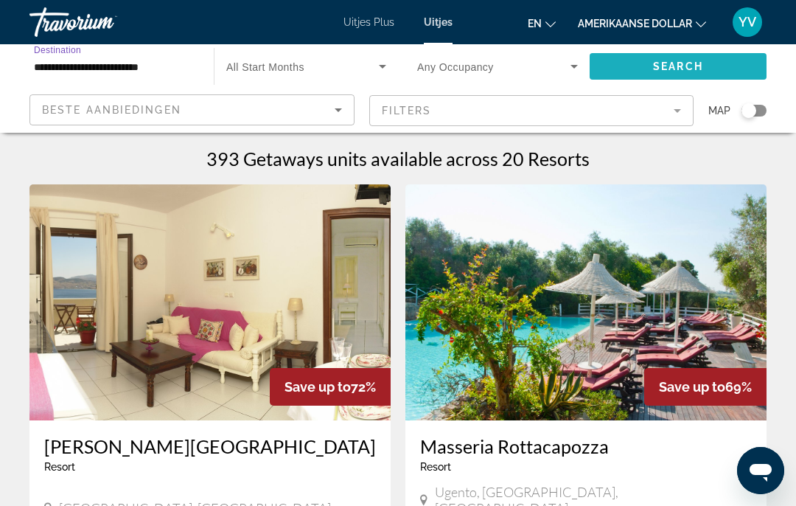
click at [670, 67] on span "Search" at bounding box center [678, 66] width 50 height 12
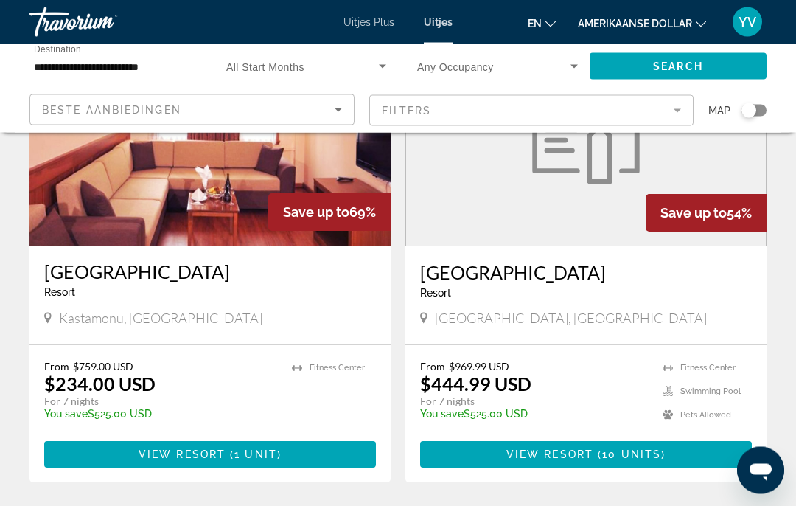
scroll to position [209, 0]
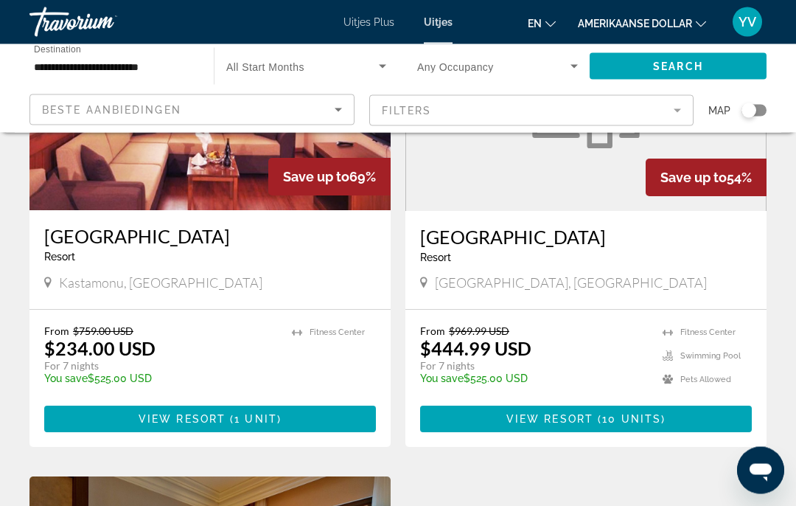
click at [342, 110] on icon "Sort by" at bounding box center [339, 110] width 18 height 18
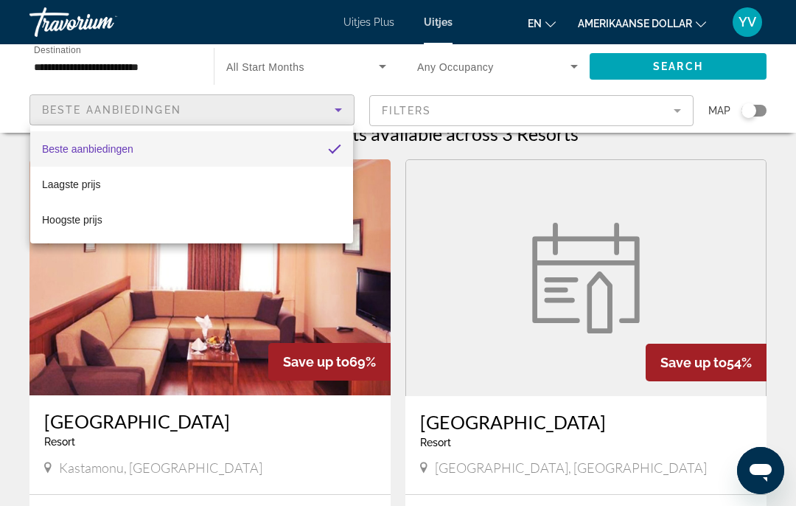
scroll to position [0, 0]
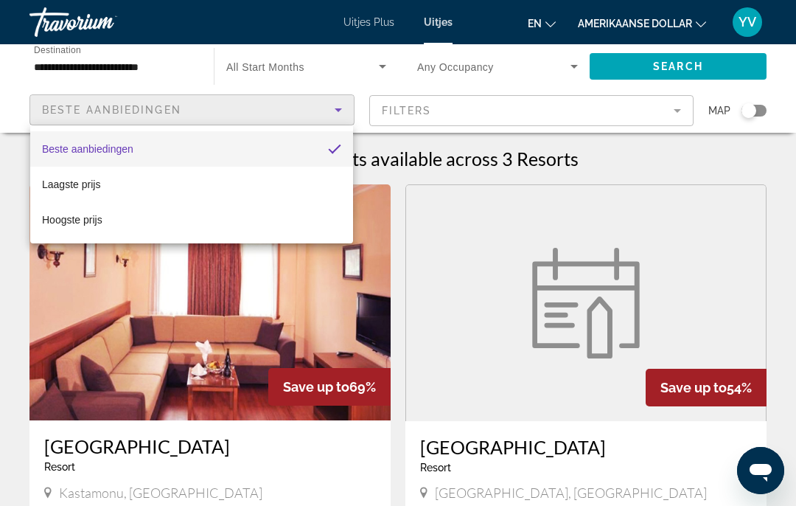
click at [575, 66] on div at bounding box center [398, 253] width 796 height 506
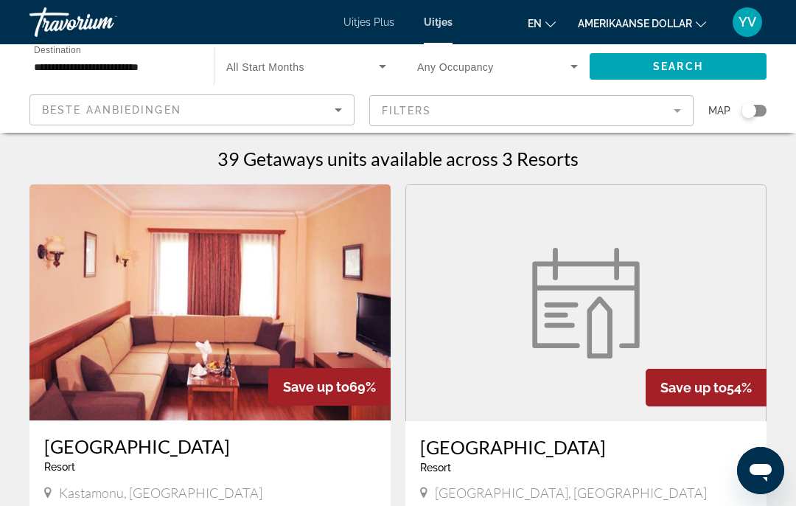
click at [579, 64] on icon "Search widget" at bounding box center [574, 66] width 18 height 18
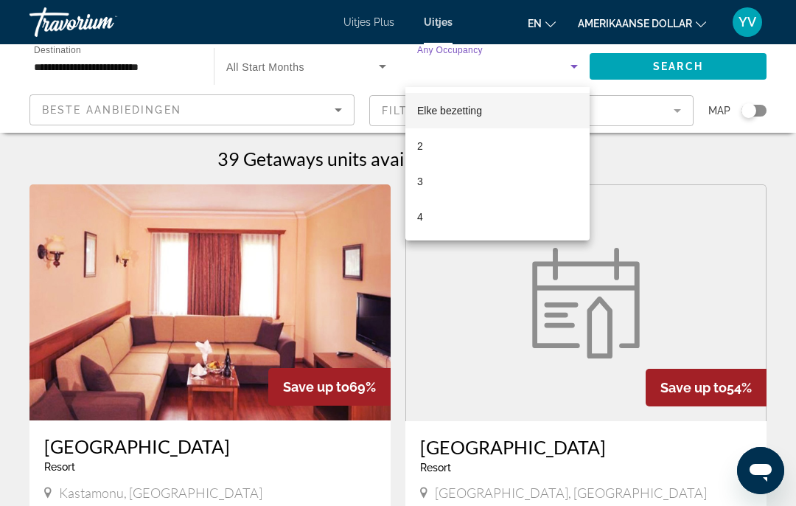
click at [386, 66] on div at bounding box center [398, 253] width 796 height 506
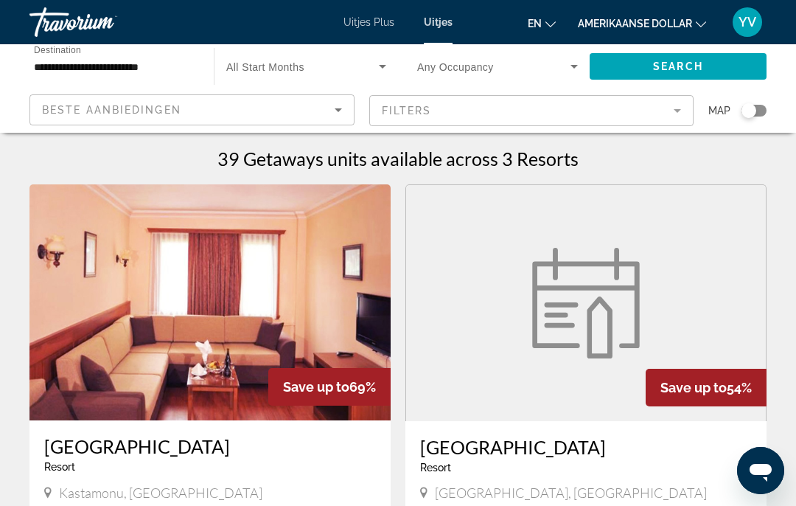
click at [380, 66] on icon "Search widget" at bounding box center [382, 67] width 7 height 4
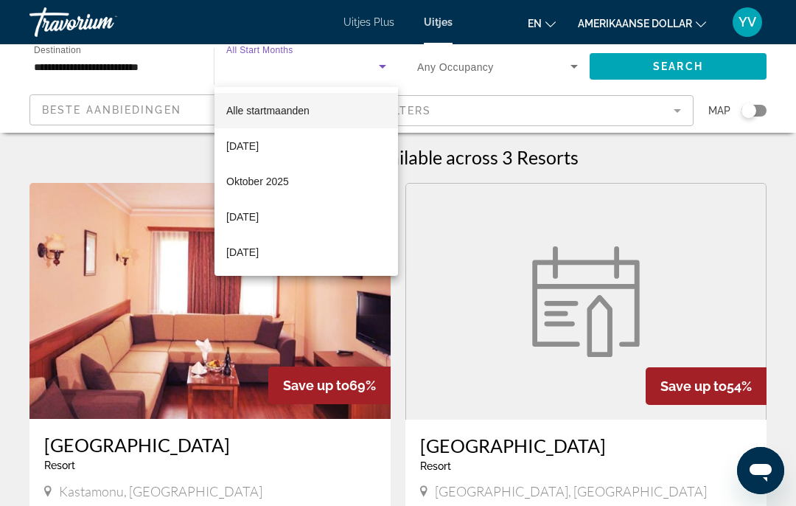
scroll to position [7, 0]
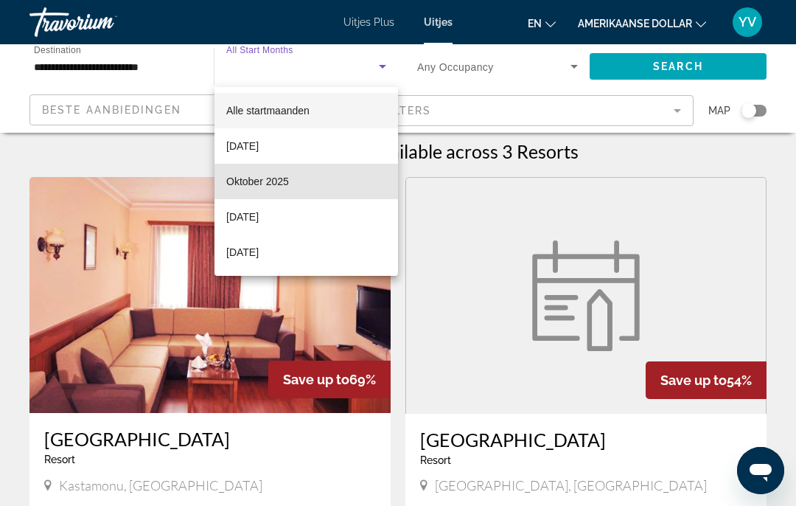
click at [285, 183] on font "Oktober 2025" at bounding box center [257, 181] width 63 height 12
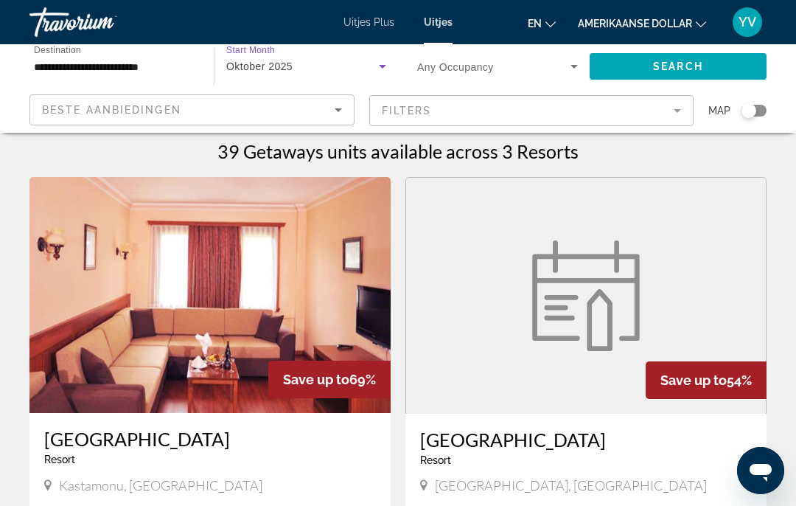
click at [675, 61] on span "Search" at bounding box center [678, 66] width 50 height 12
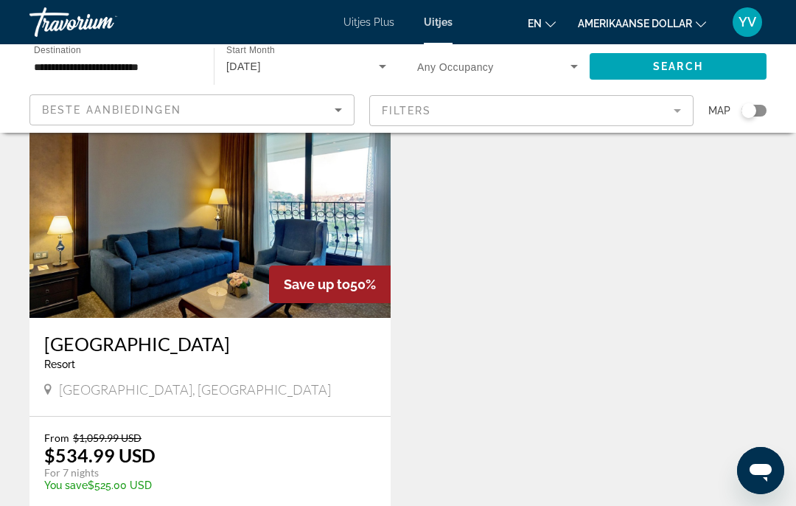
scroll to position [599, 0]
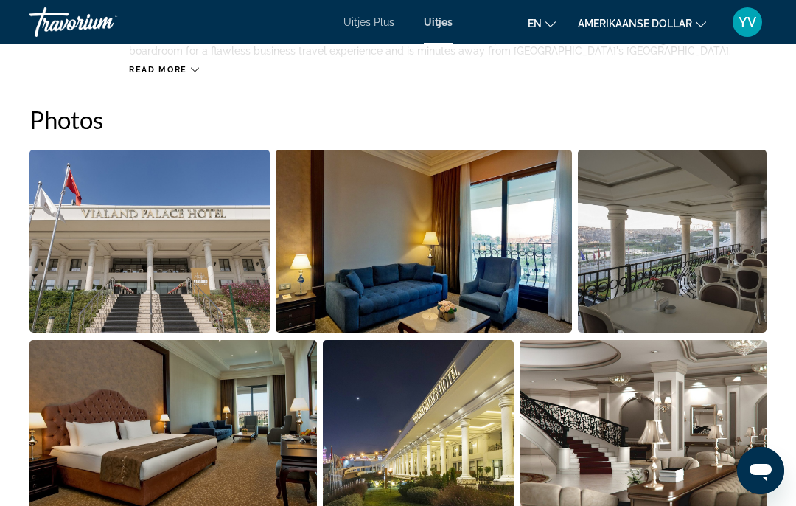
scroll to position [920, 0]
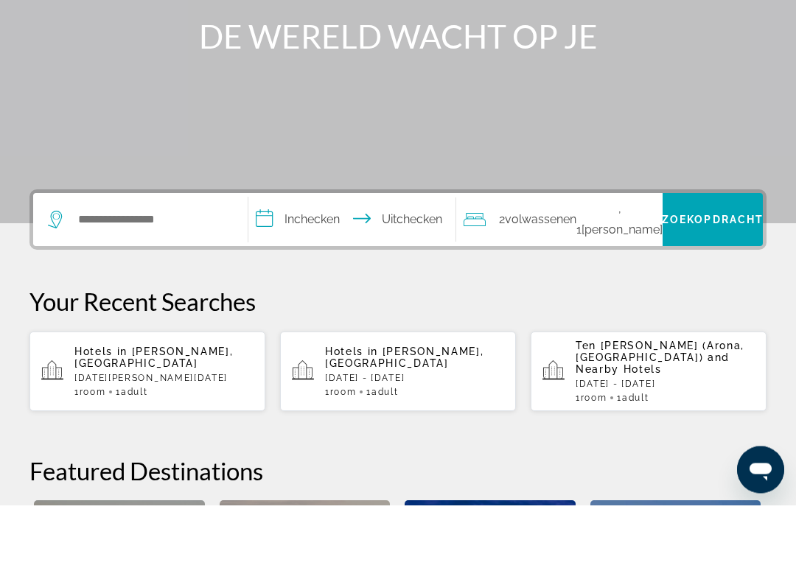
scroll to position [143, 0]
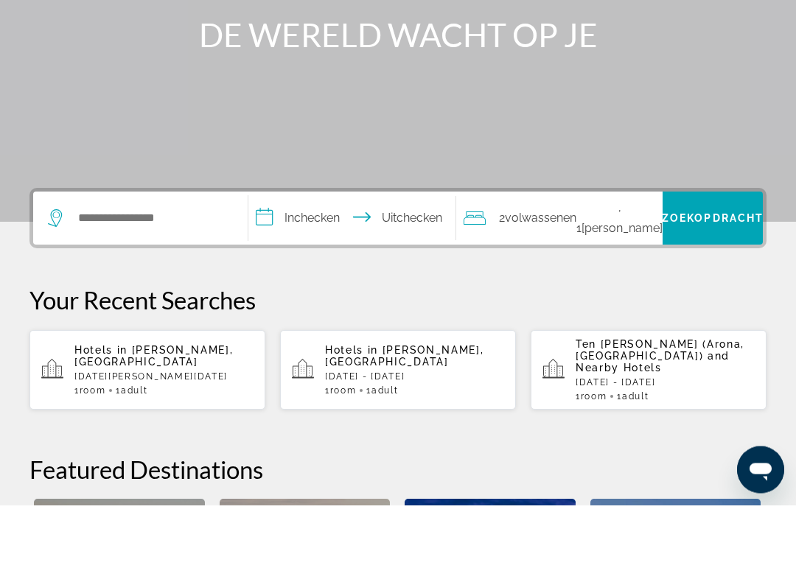
click at [175, 422] on p "Hotels in Costa Del Silencio, Spain" at bounding box center [163, 434] width 179 height 24
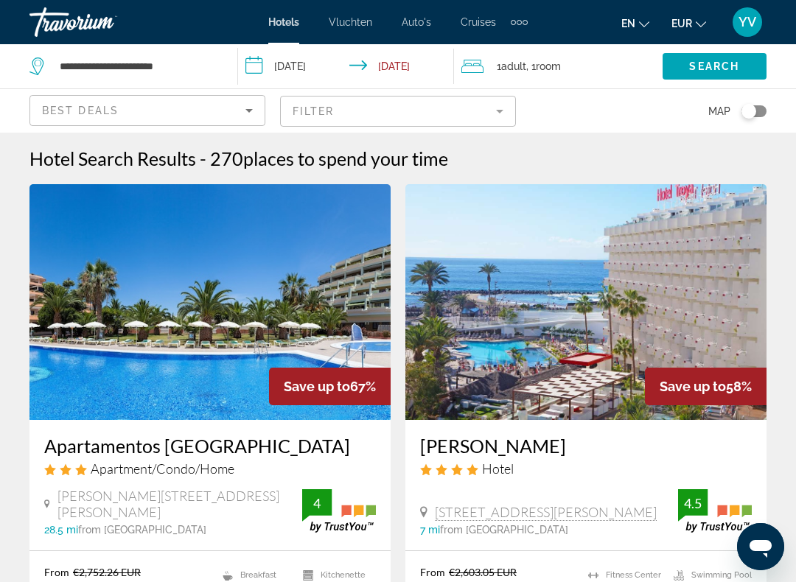
click at [301, 71] on input "**********" at bounding box center [349, 68] width 222 height 49
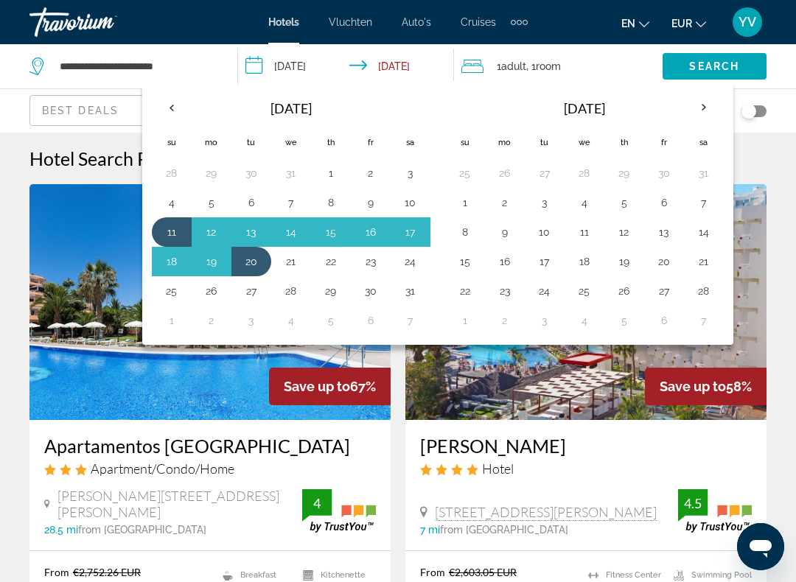
click at [706, 105] on th "Next month" at bounding box center [704, 107] width 40 height 32
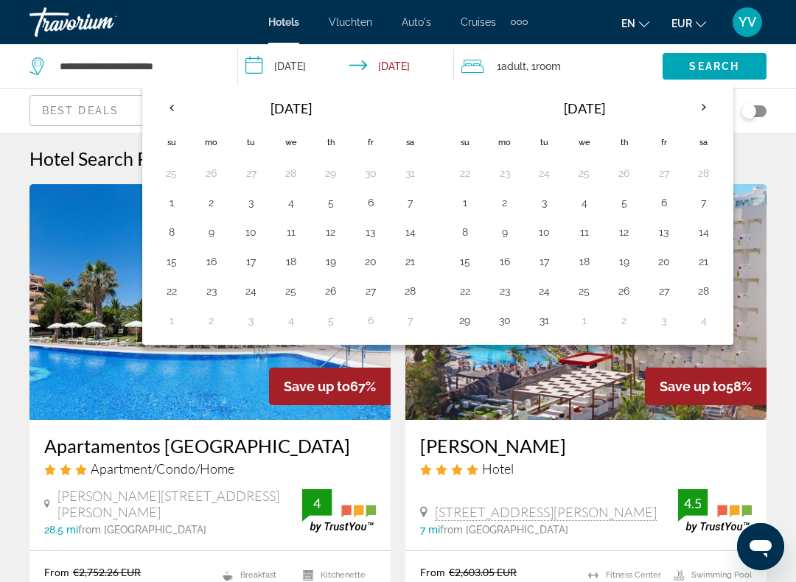
click at [408, 292] on button "28" at bounding box center [411, 291] width 24 height 21
click at [543, 235] on button "10" at bounding box center [545, 232] width 24 height 21
type input "**********"
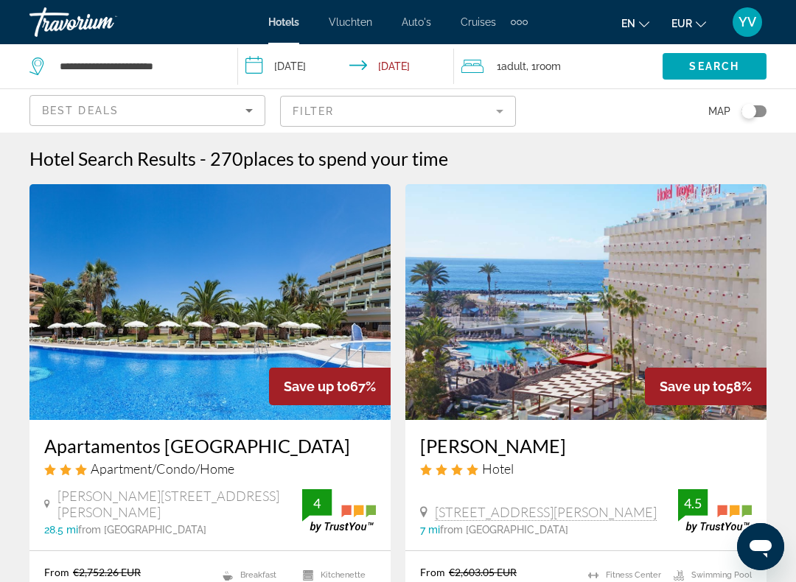
click at [717, 61] on span "Search" at bounding box center [714, 66] width 50 height 12
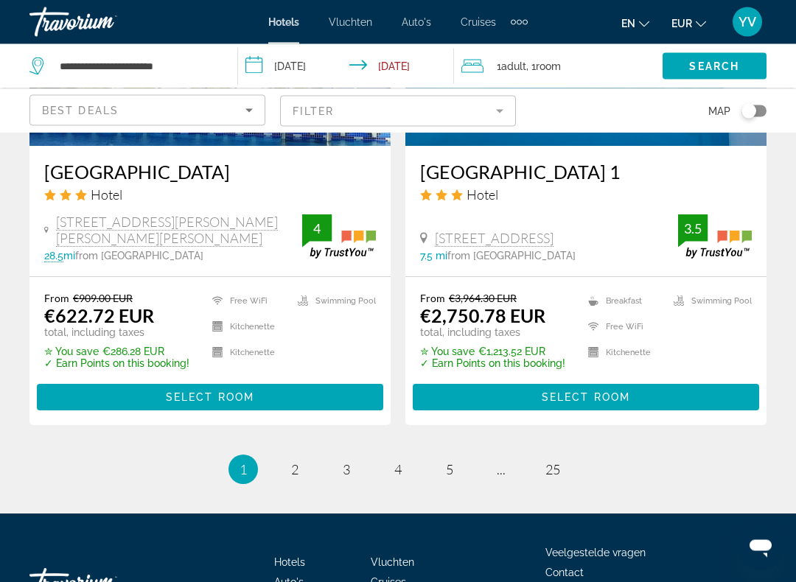
scroll to position [3037, 0]
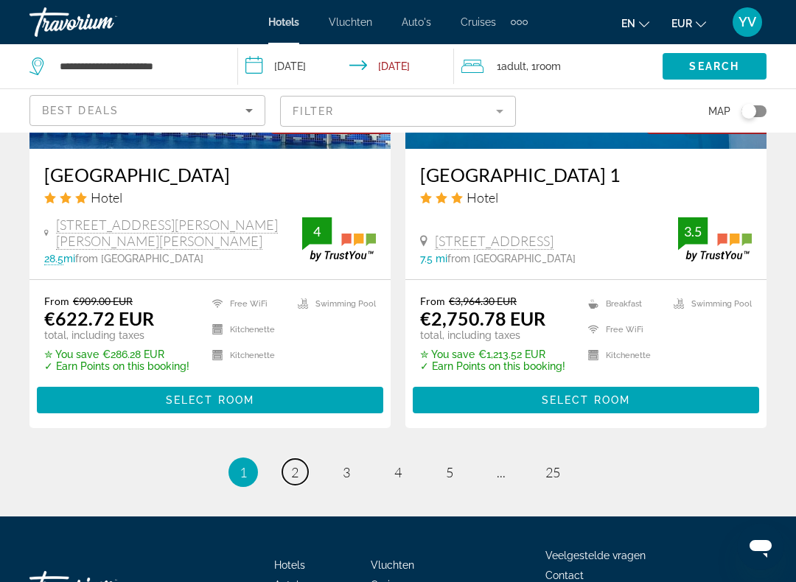
click at [291, 464] on span "2" at bounding box center [294, 472] width 7 height 16
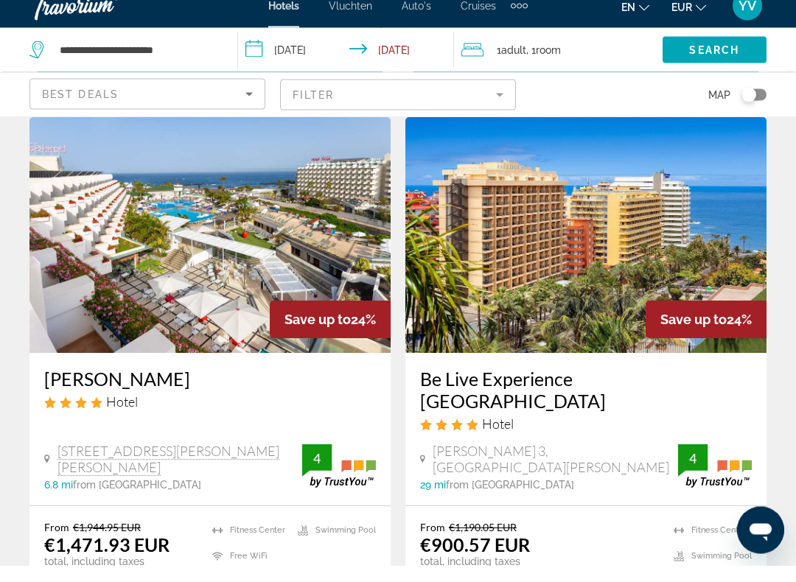
scroll to position [2892, 0]
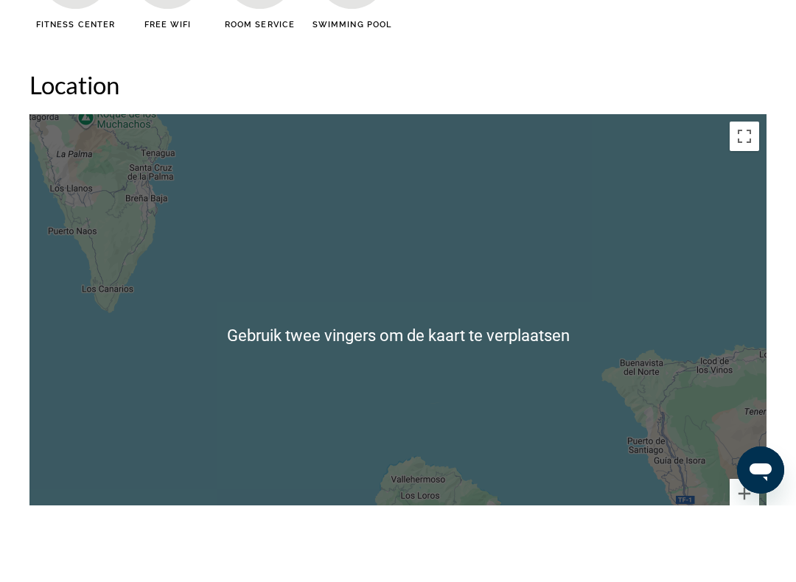
scroll to position [1586, 0]
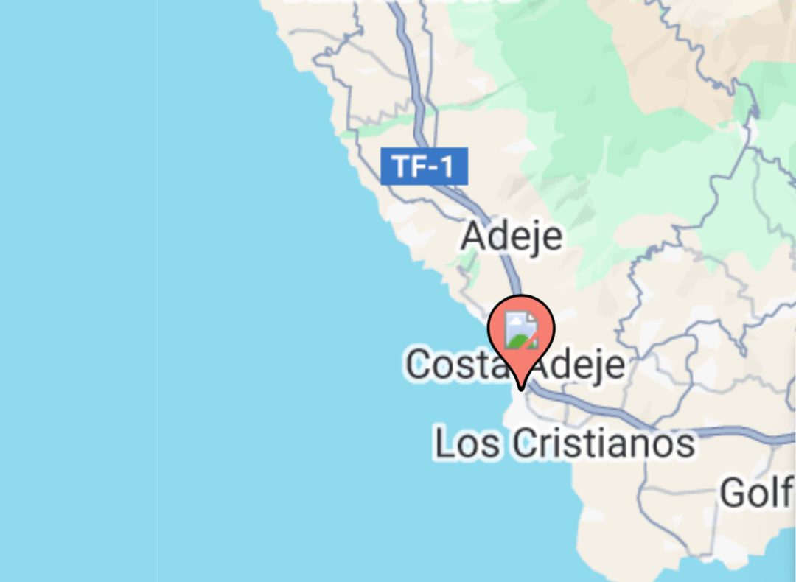
click at [664, 511] on icon "Hoofdinhoud" at bounding box center [670, 520] width 13 height 19
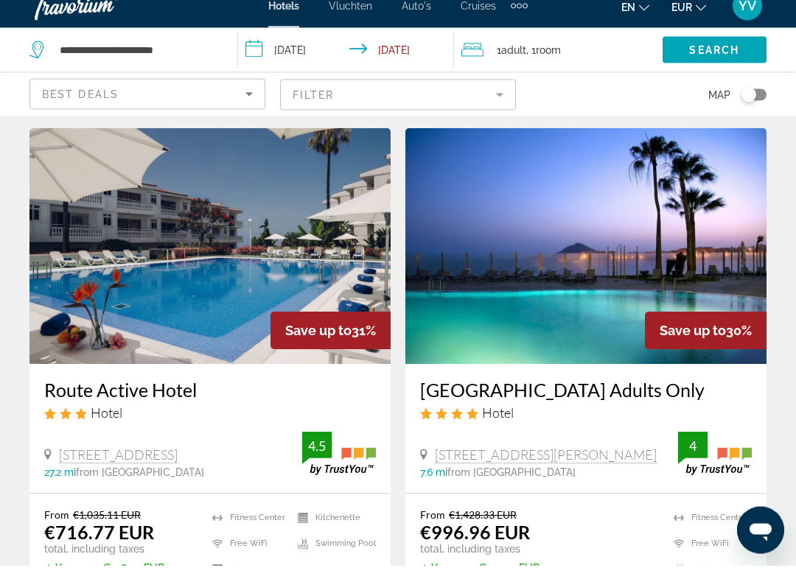
scroll to position [40, 0]
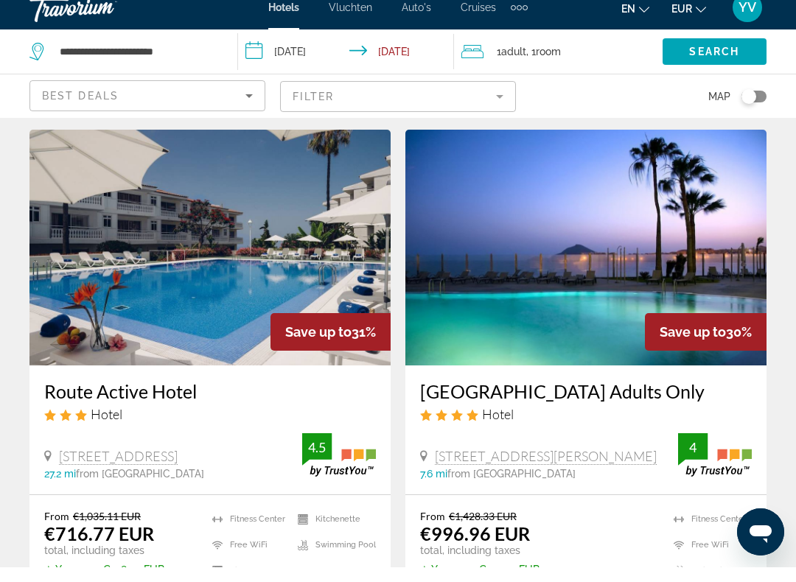
click at [290, 281] on img "Hoofdinhoud" at bounding box center [209, 262] width 361 height 236
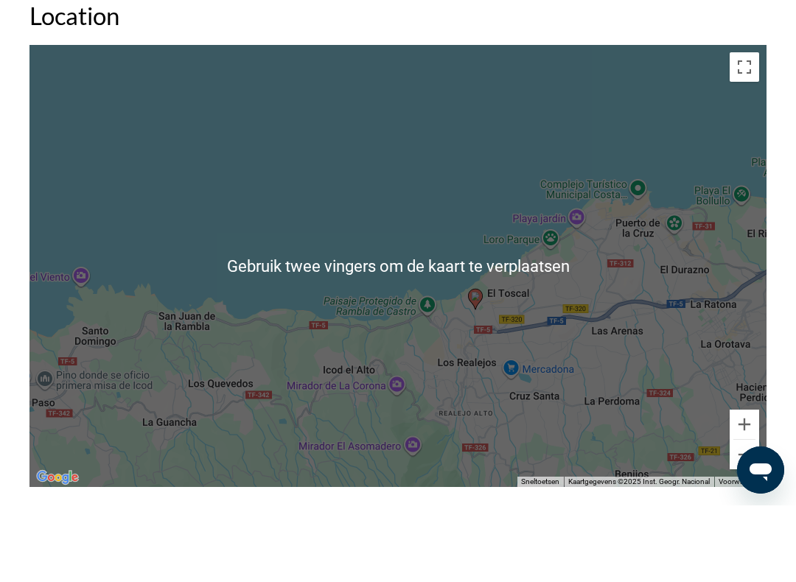
scroll to position [1618, 0]
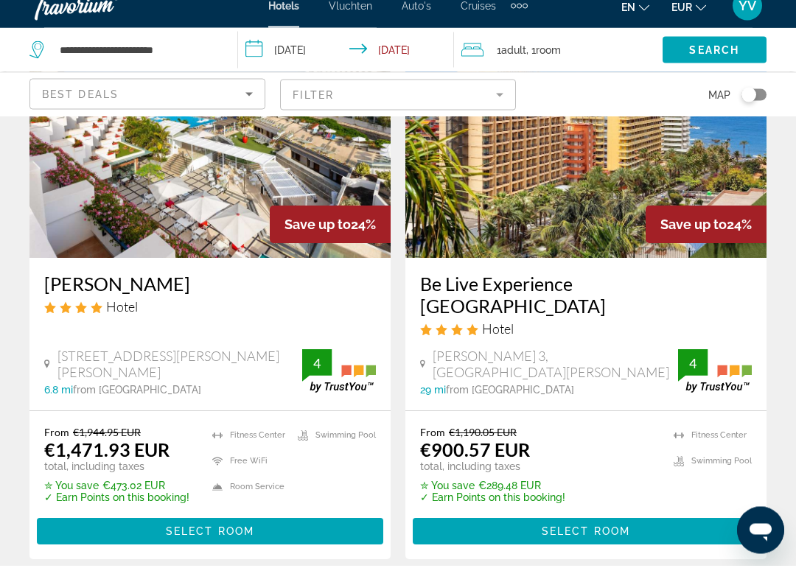
scroll to position [2991, 0]
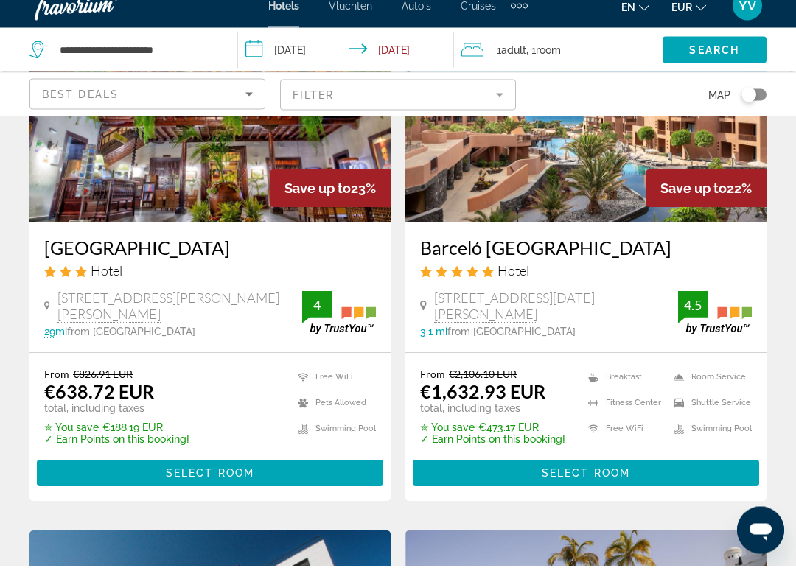
scroll to position [182, 0]
click at [588, 484] on span "Select Room" at bounding box center [586, 490] width 88 height 12
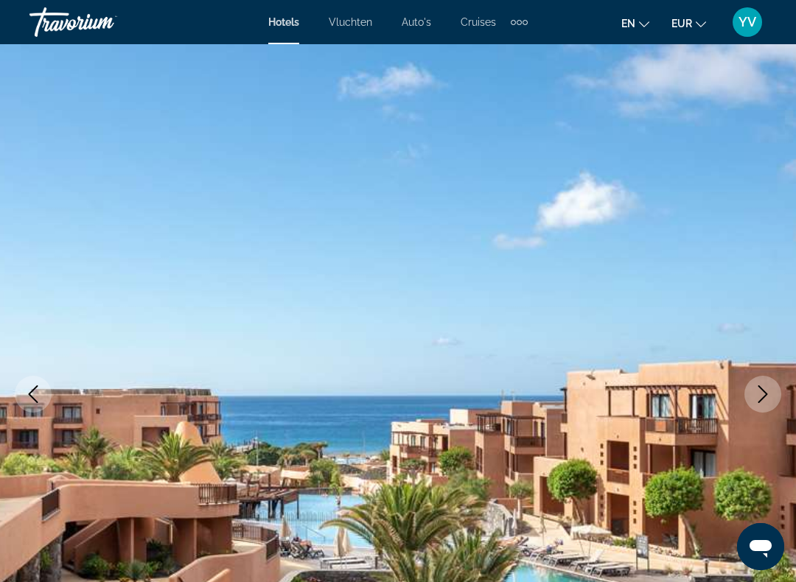
click at [767, 390] on icon "Next image" at bounding box center [763, 395] width 18 height 18
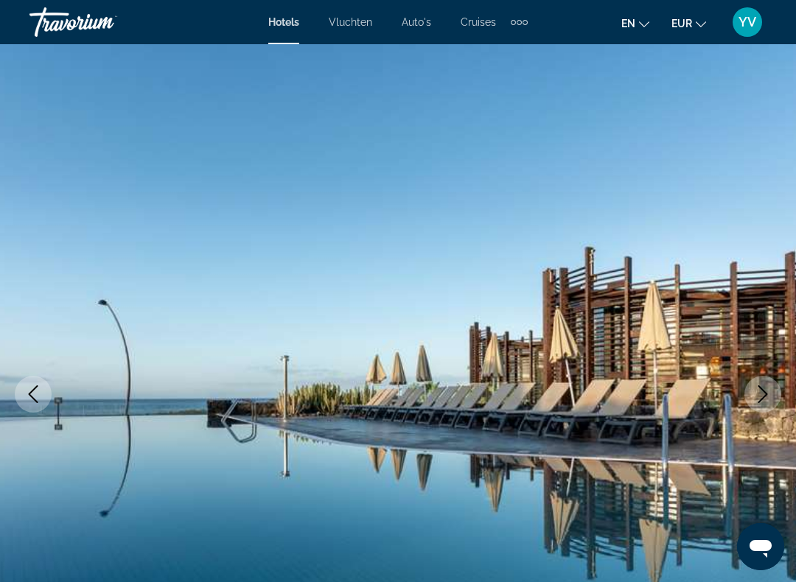
click at [29, 409] on button "Previous image" at bounding box center [33, 394] width 37 height 37
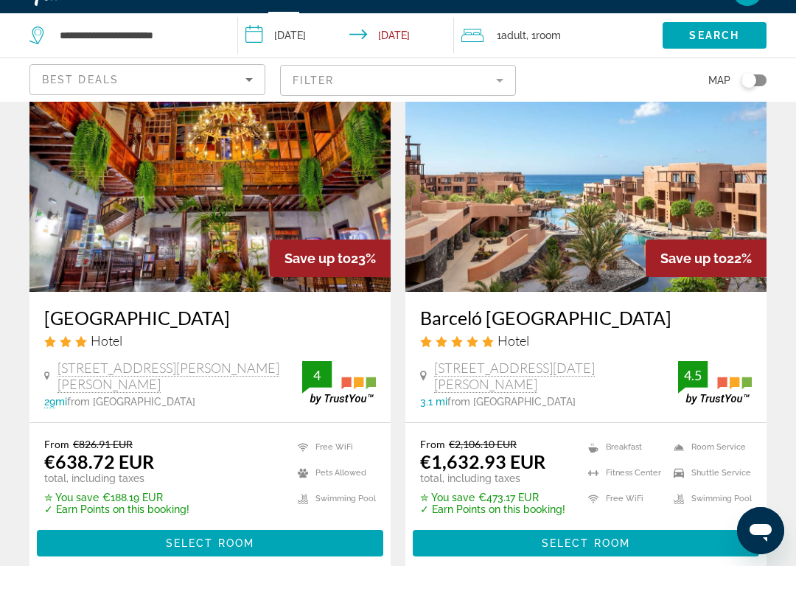
scroll to position [97, 0]
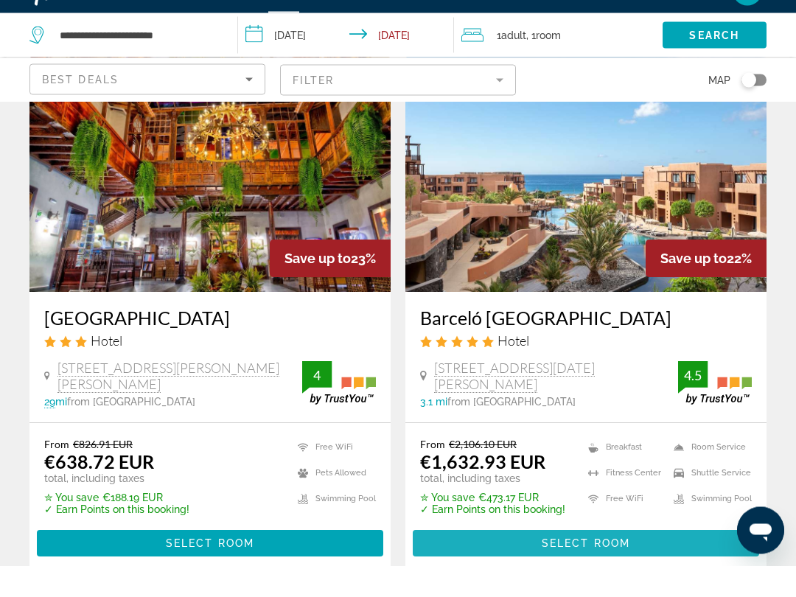
click at [586, 557] on span "Hoofdinhoud" at bounding box center [586, 574] width 346 height 35
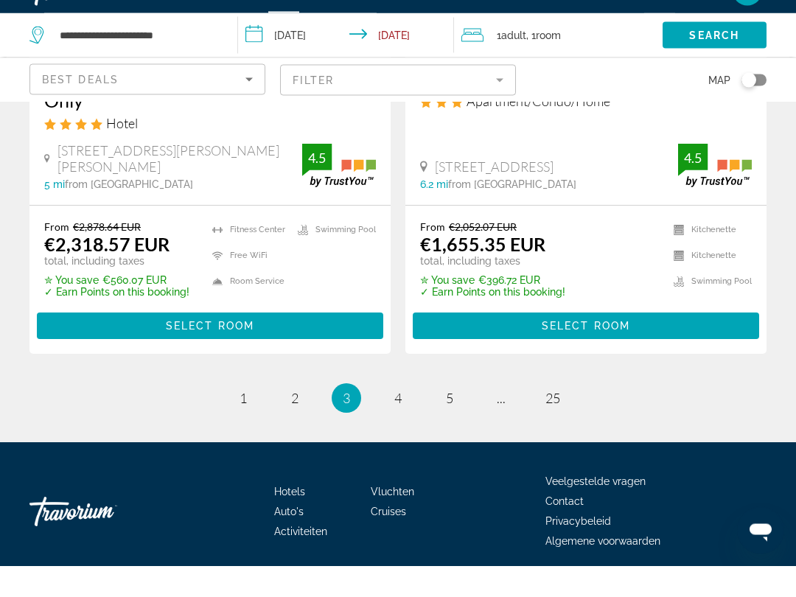
scroll to position [3096, 0]
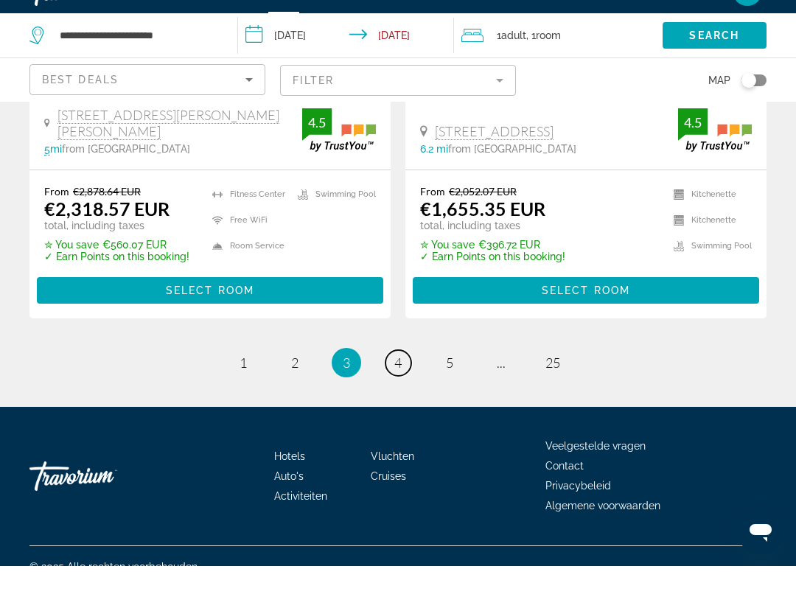
click at [400, 386] on span "4" at bounding box center [397, 394] width 7 height 16
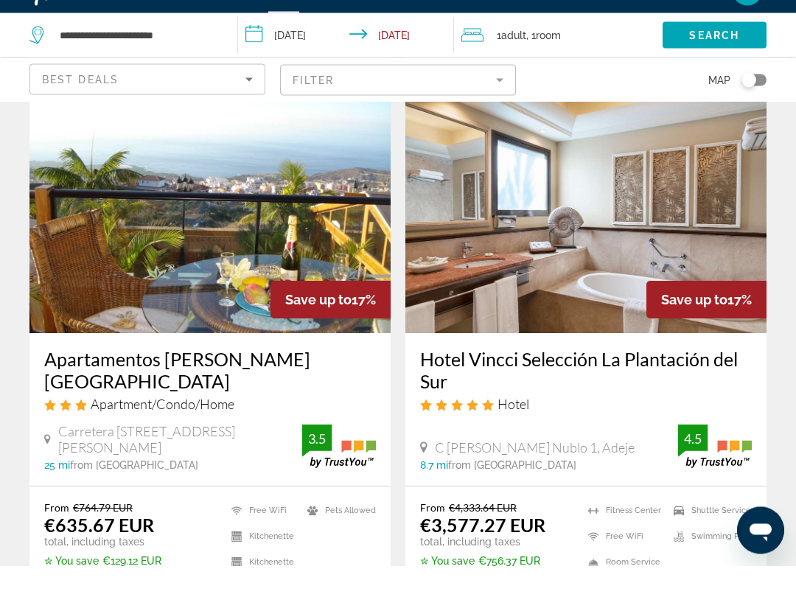
scroll to position [1167, 0]
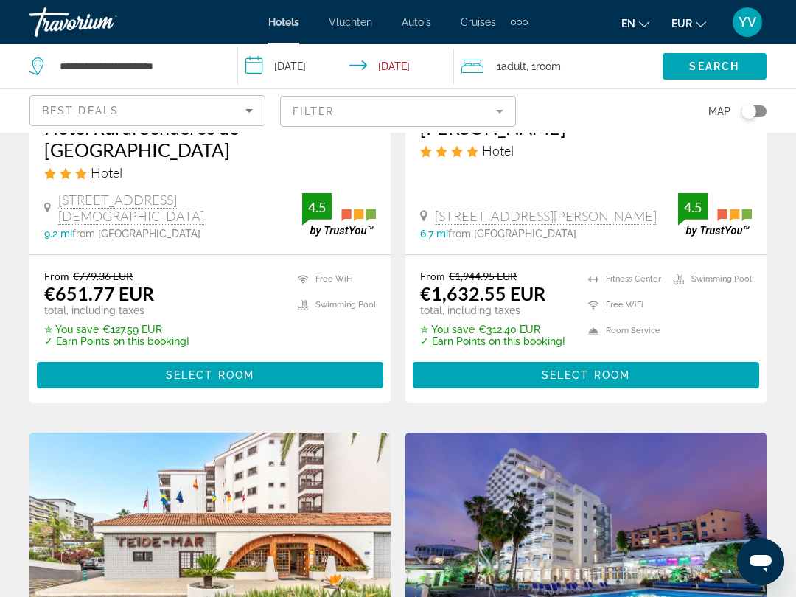
scroll to position [2534, 0]
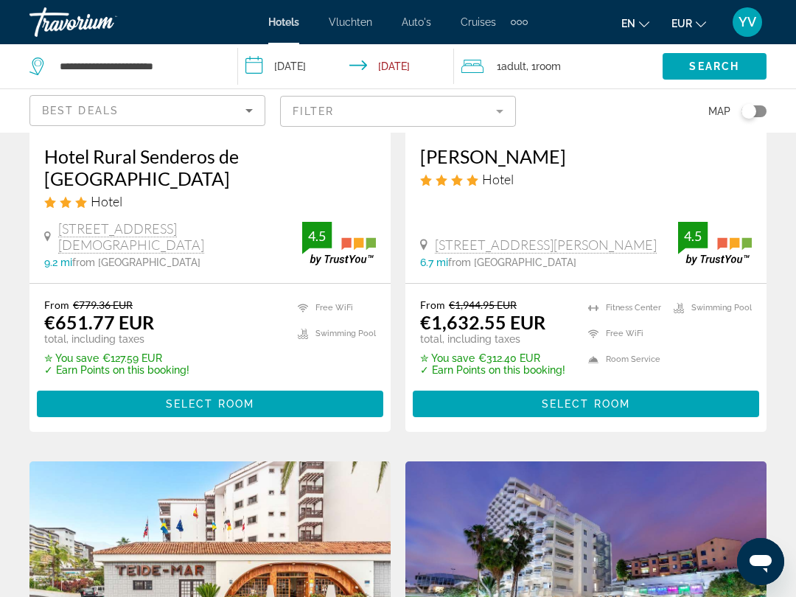
click at [582, 398] on span "Select Room" at bounding box center [586, 404] width 88 height 12
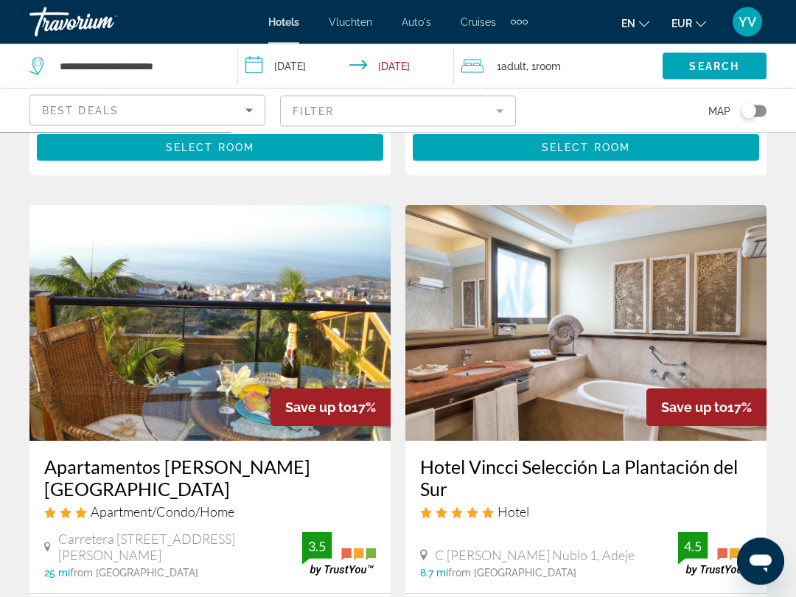
scroll to position [1025, 0]
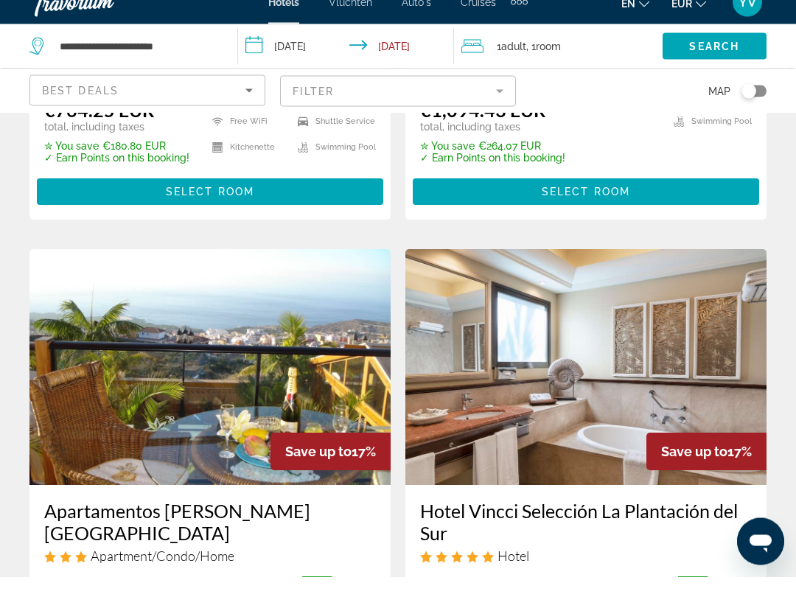
click at [677, 351] on img "Hoofdinhoud" at bounding box center [585, 388] width 361 height 236
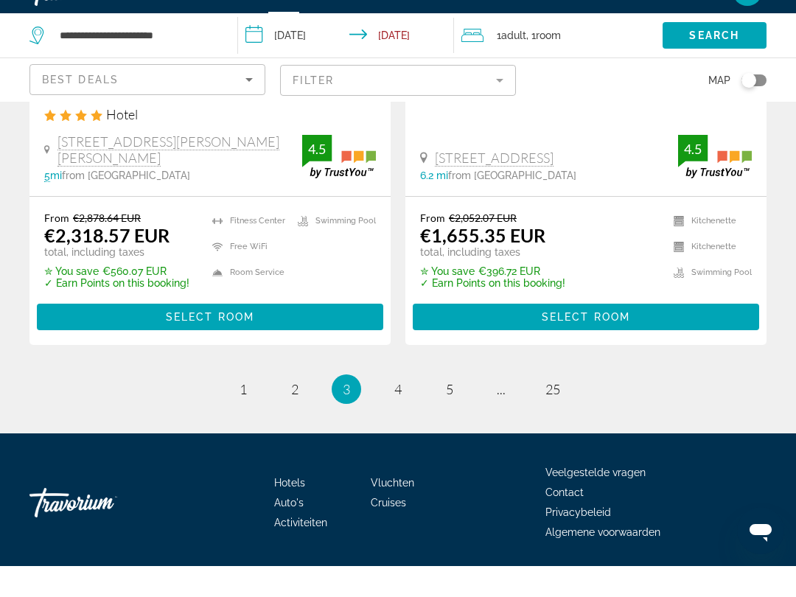
scroll to position [3096, 0]
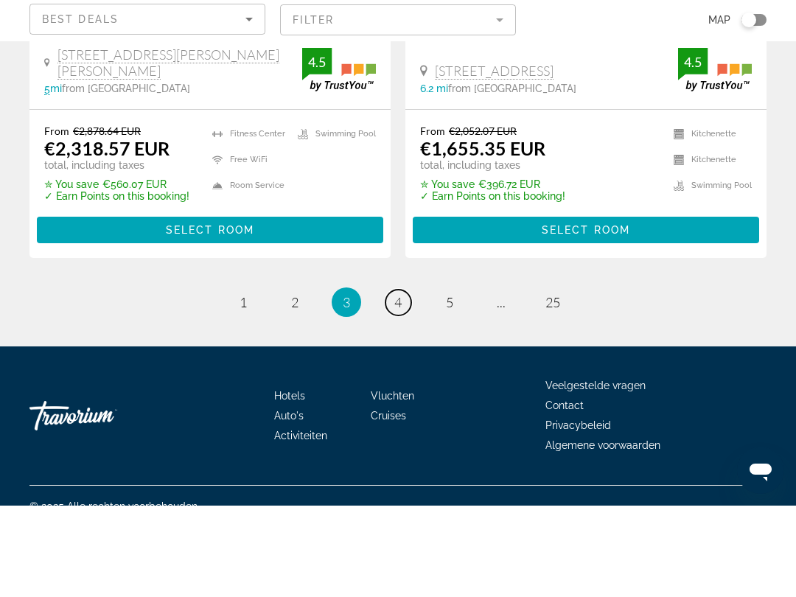
click at [402, 386] on span "4" at bounding box center [397, 394] width 7 height 16
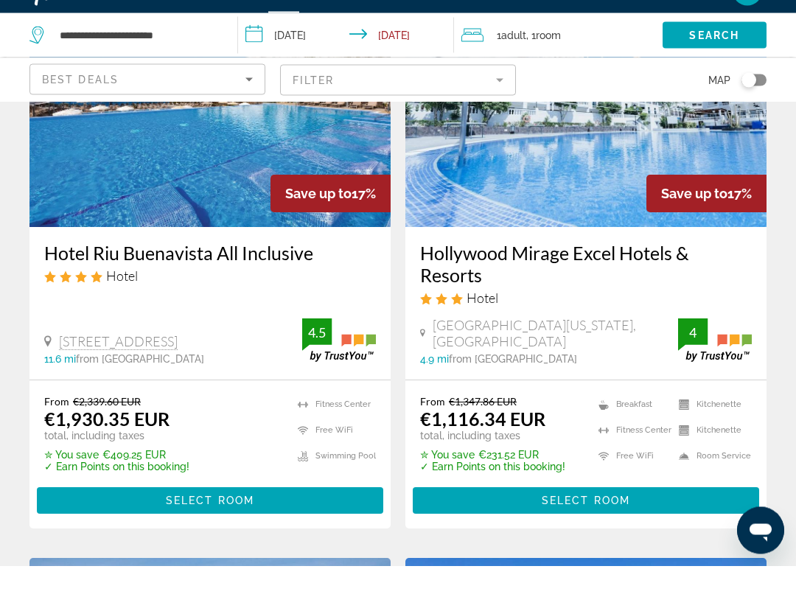
scroll to position [1839, 0]
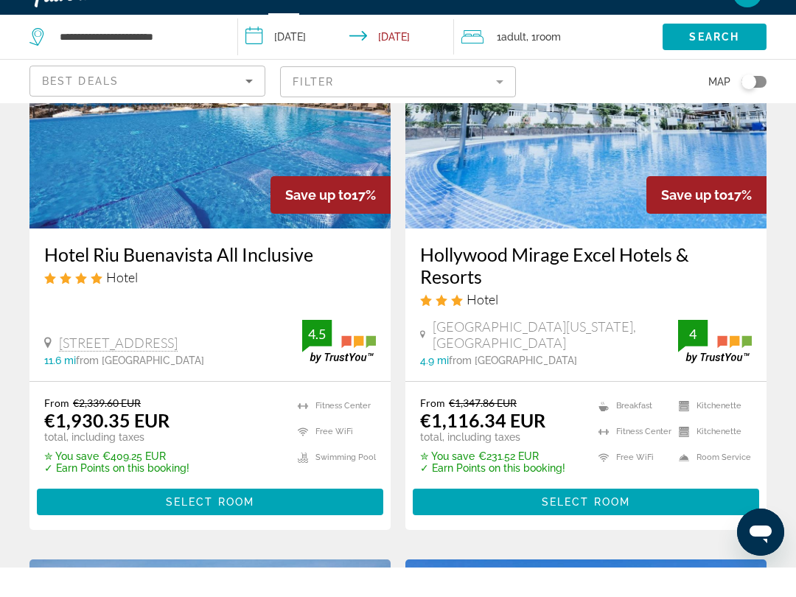
click at [609, 526] on span "Select Room" at bounding box center [586, 532] width 88 height 12
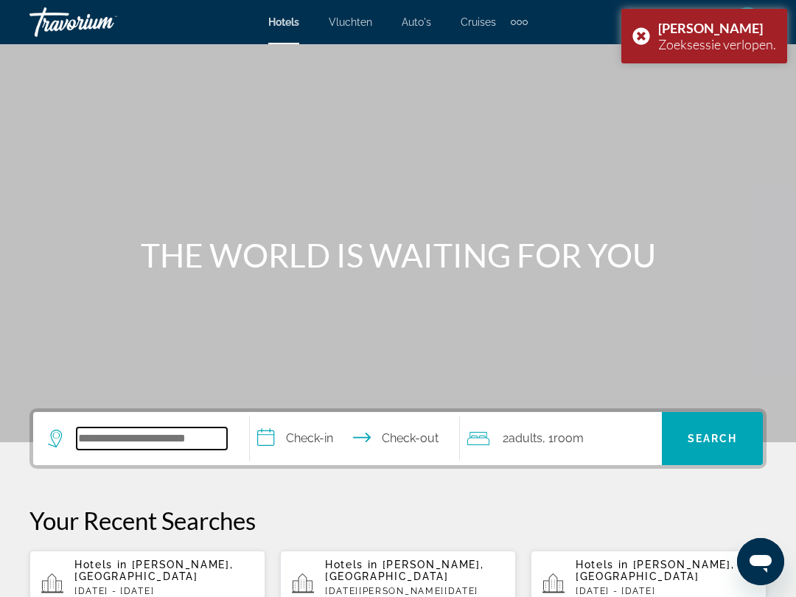
click at [77, 441] on input "Search widget" at bounding box center [152, 439] width 150 height 22
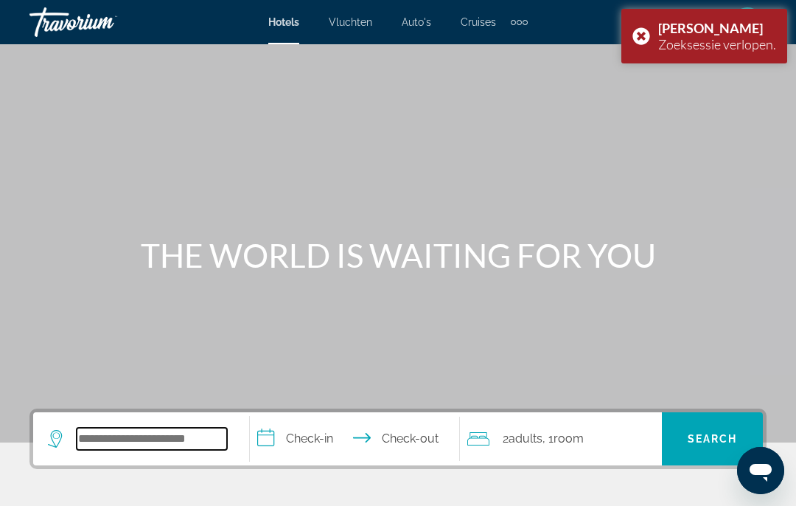
scroll to position [13, 0]
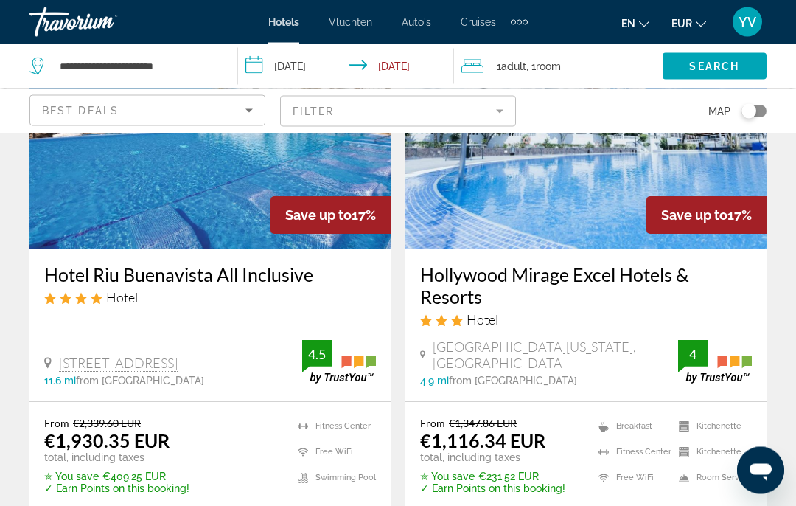
scroll to position [1843, 0]
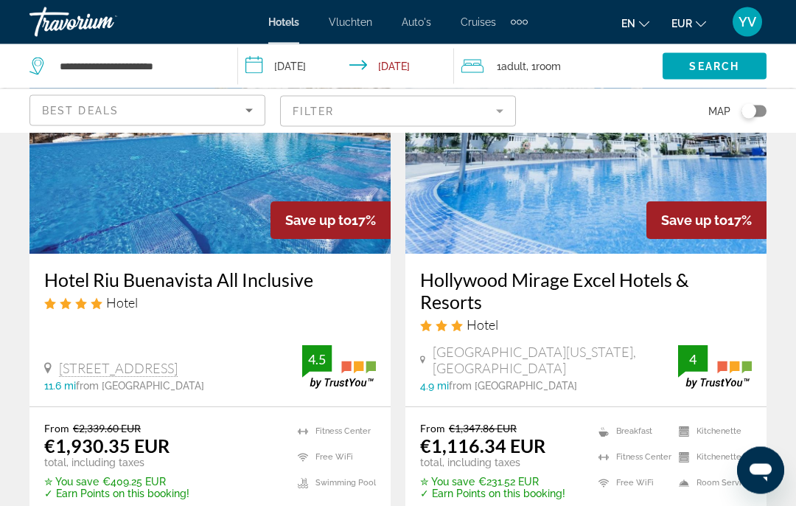
click at [705, 77] on span "Search widget" at bounding box center [715, 66] width 104 height 35
click at [714, 62] on span "Search" at bounding box center [714, 66] width 50 height 12
click at [716, 69] on span "Search" at bounding box center [714, 66] width 50 height 12
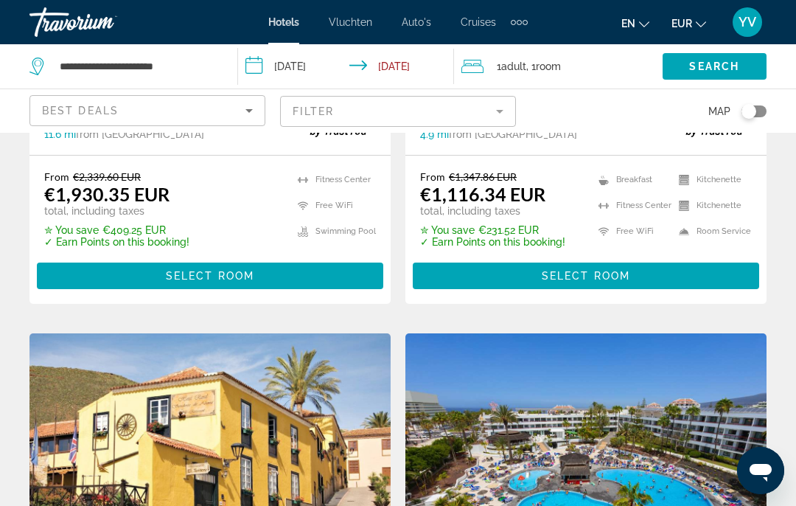
scroll to position [2103, 0]
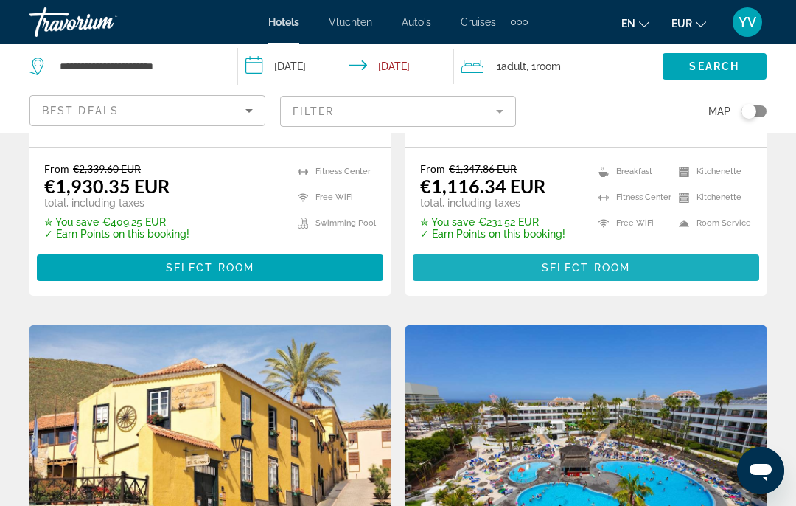
click at [576, 262] on span "Select Room" at bounding box center [586, 268] width 88 height 12
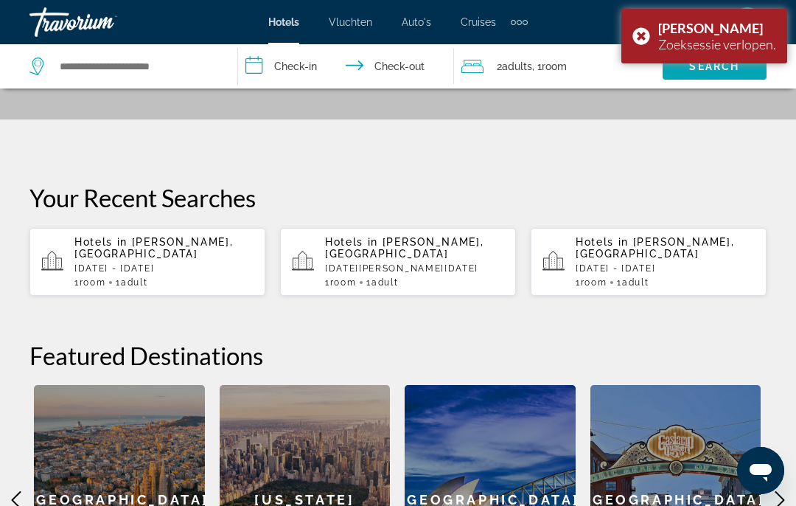
scroll to position [309, 0]
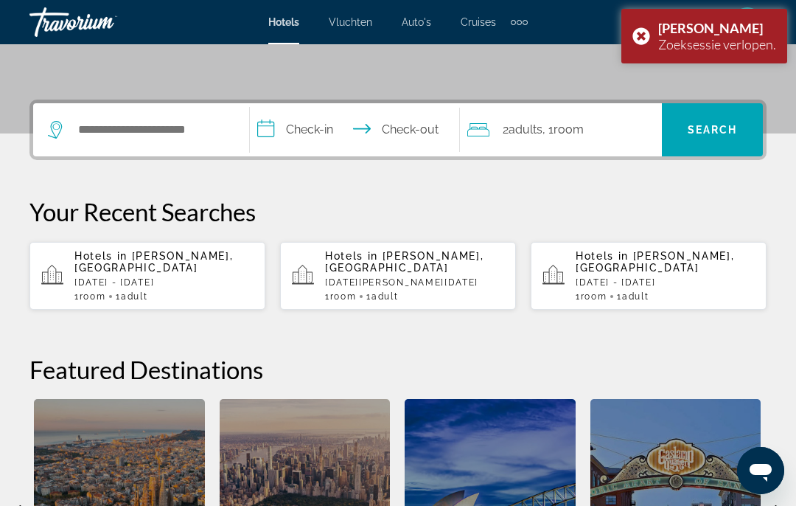
click at [159, 268] on p "Hotels in Costa Del Silencio, Spain" at bounding box center [163, 262] width 179 height 24
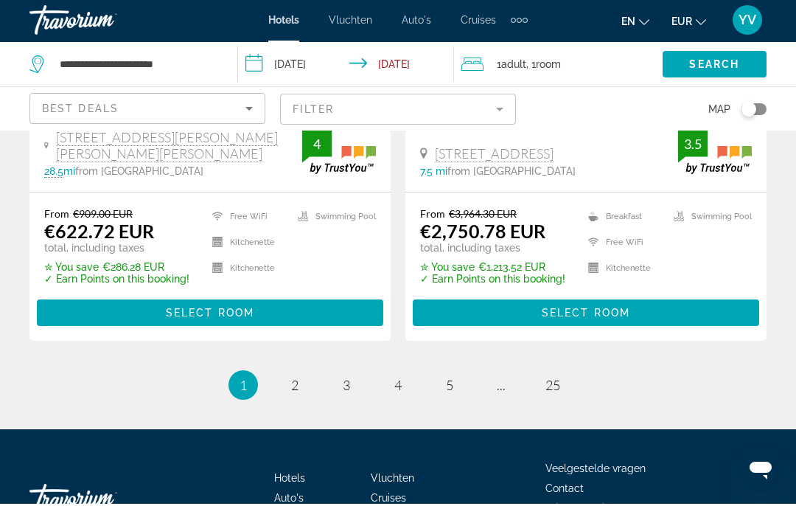
scroll to position [3183, 0]
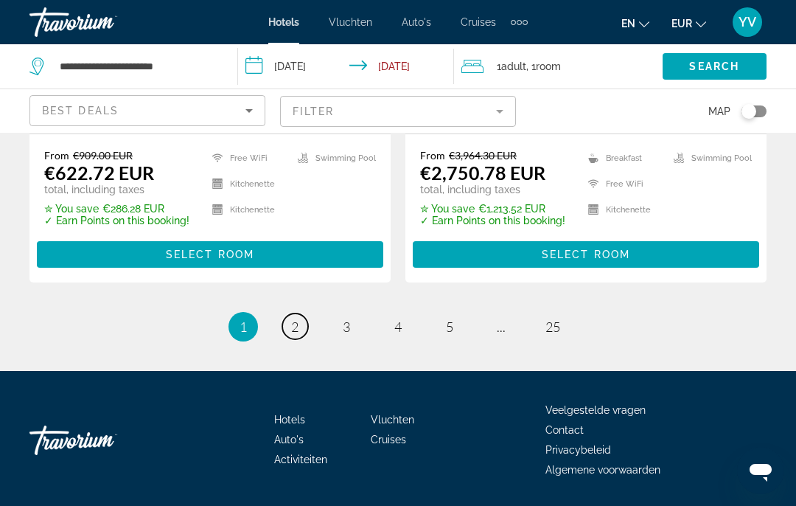
click at [303, 313] on link "page 2" at bounding box center [295, 326] width 26 height 26
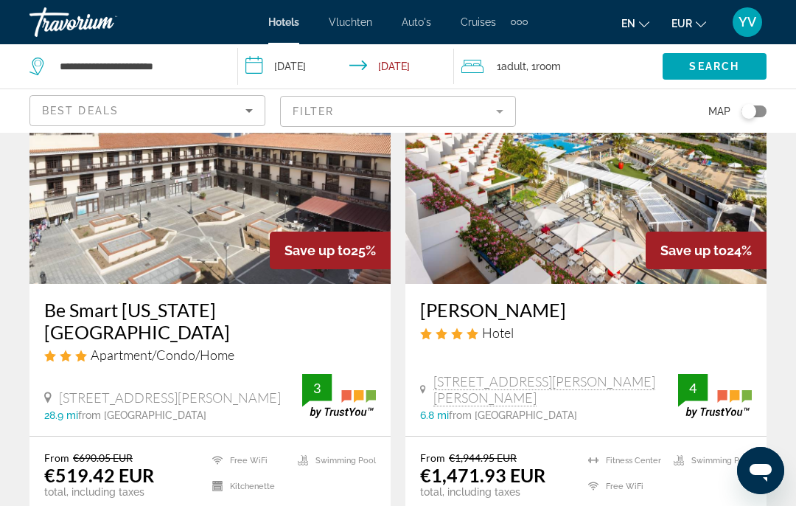
scroll to position [2975, 0]
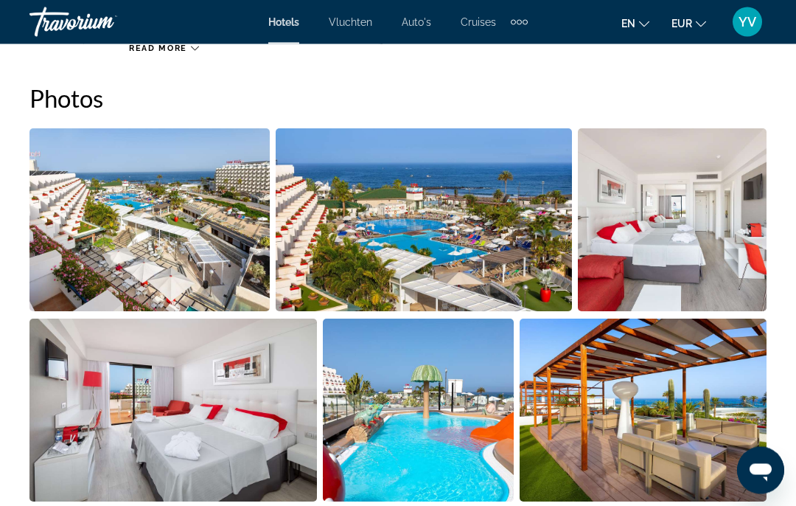
scroll to position [983, 0]
click at [106, 232] on img "Open full-screen image slider" at bounding box center [149, 219] width 240 height 183
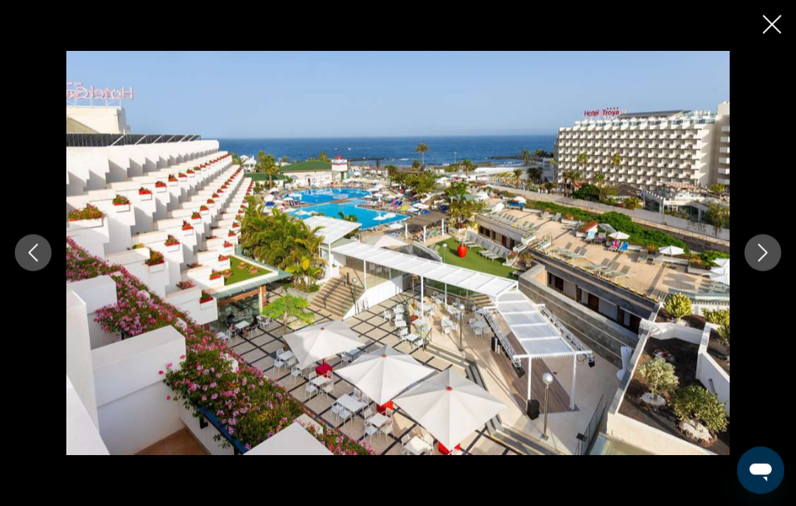
scroll to position [285, 0]
click at [764, 254] on icon "Next image" at bounding box center [763, 253] width 18 height 18
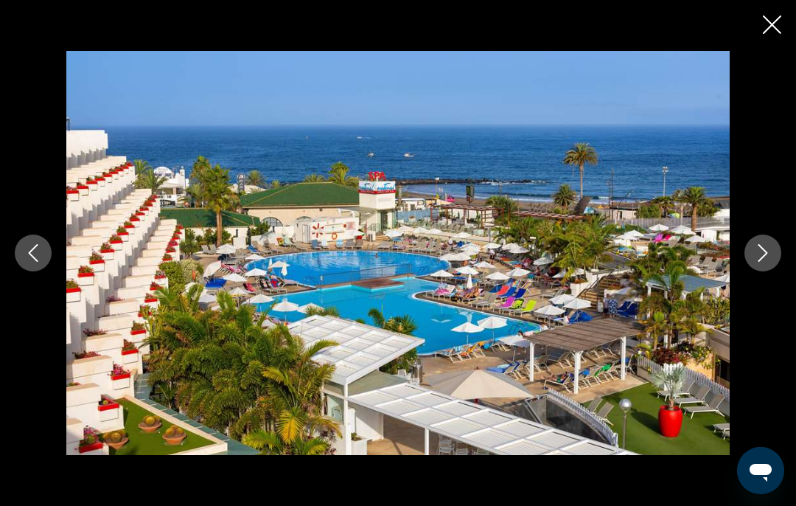
click at [767, 259] on icon "Next image" at bounding box center [763, 253] width 18 height 18
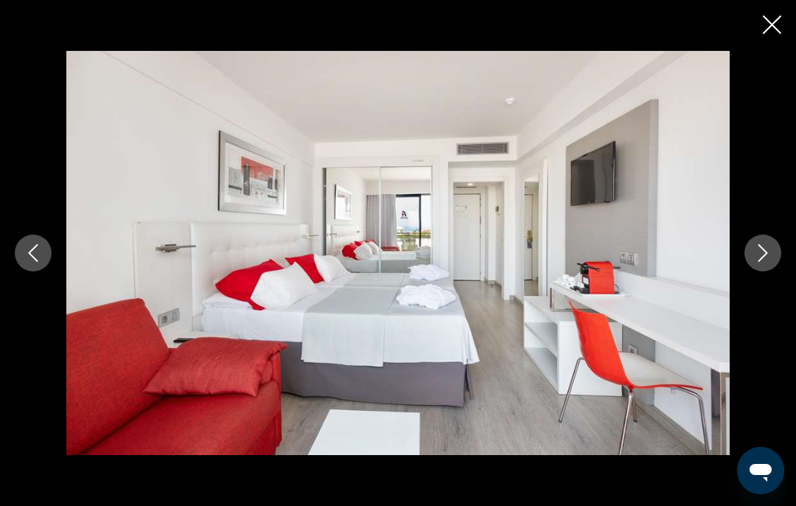
click at [775, 263] on button "Next image" at bounding box center [763, 252] width 37 height 37
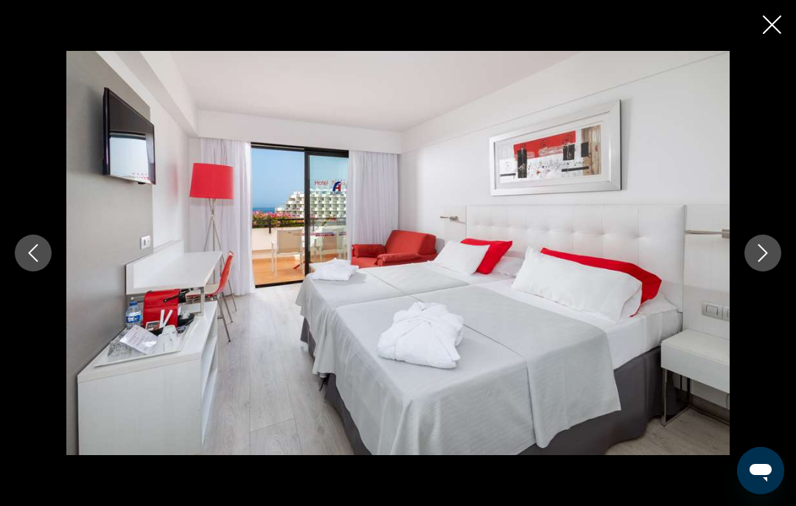
click at [761, 251] on icon "Next image" at bounding box center [763, 253] width 18 height 18
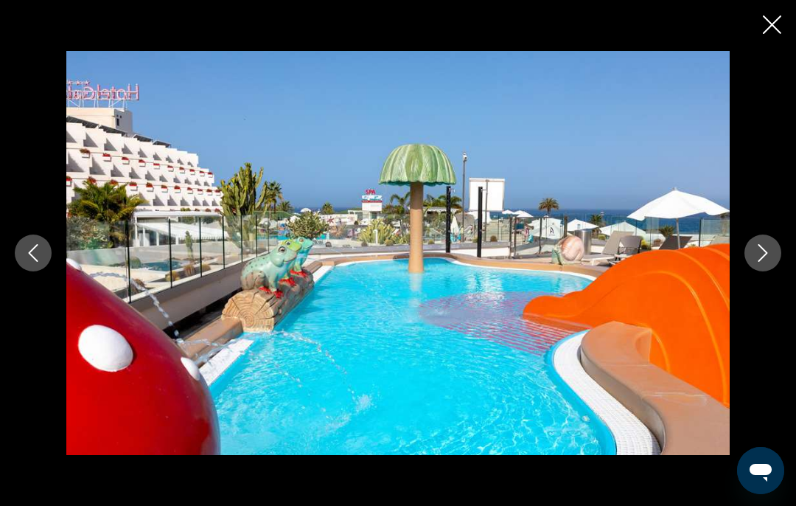
click at [764, 256] on icon "Next image" at bounding box center [764, 253] width 10 height 18
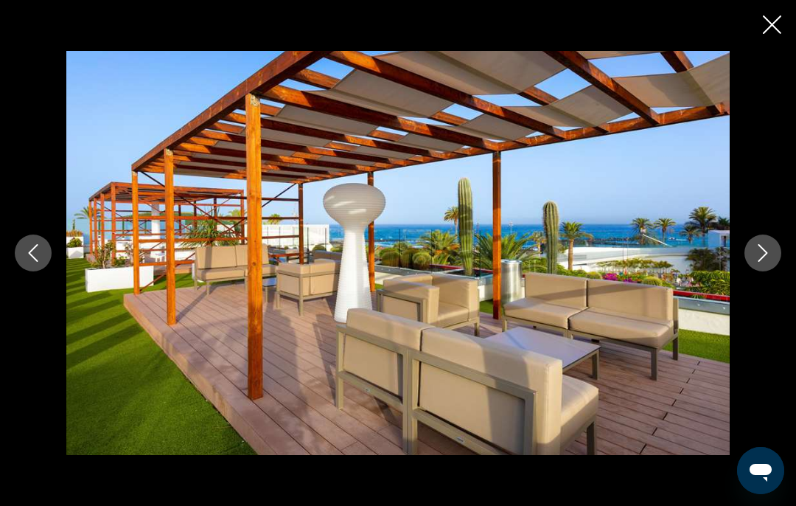
click at [767, 254] on icon "Next image" at bounding box center [763, 253] width 18 height 18
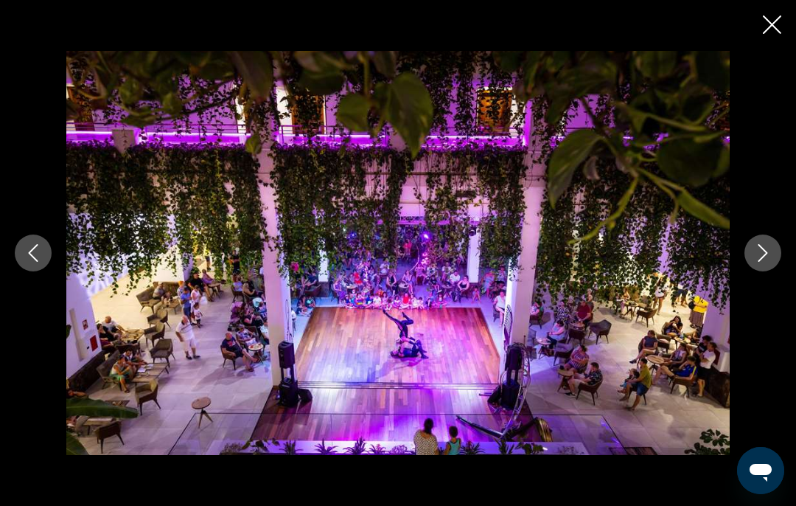
click at [766, 253] on icon "Next image" at bounding box center [763, 253] width 18 height 18
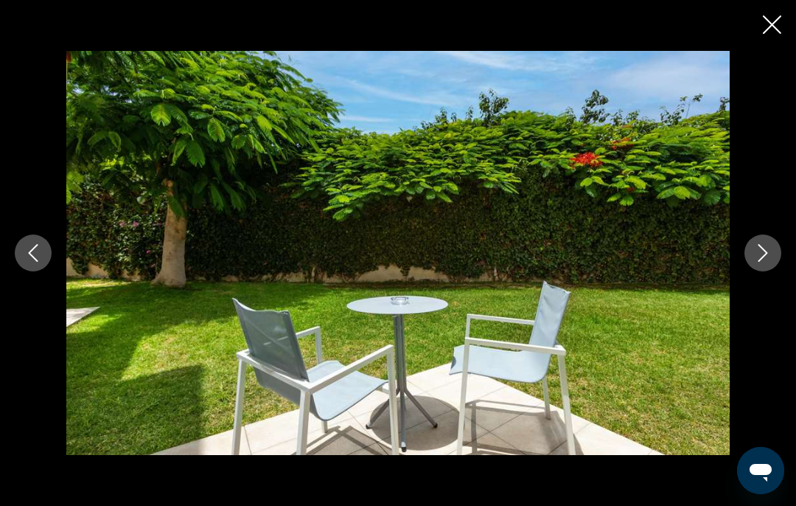
click at [765, 251] on icon "Next image" at bounding box center [764, 253] width 10 height 18
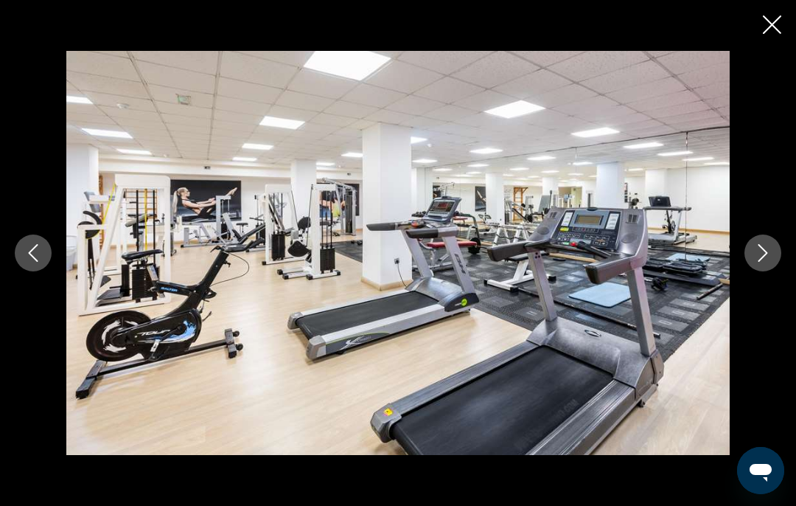
click at [771, 248] on icon "Next image" at bounding box center [763, 253] width 18 height 18
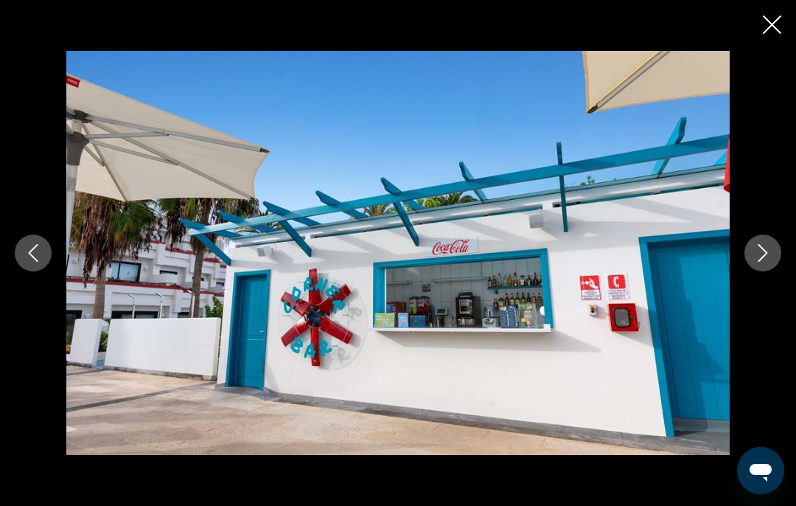
click at [775, 242] on button "Next image" at bounding box center [763, 252] width 37 height 37
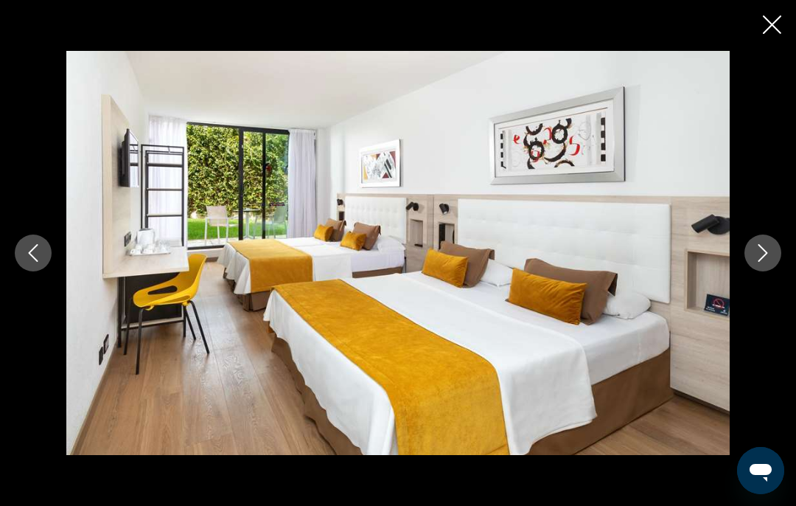
click at [771, 241] on button "Next image" at bounding box center [763, 252] width 37 height 37
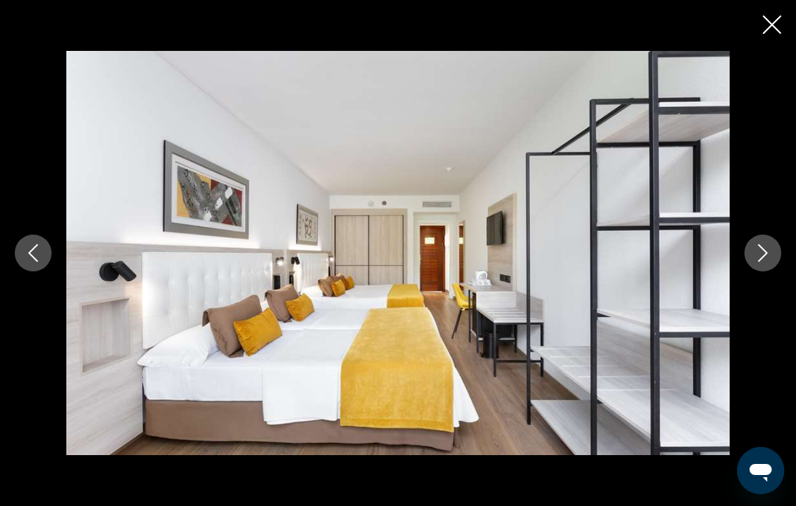
click at [769, 253] on icon "Next image" at bounding box center [763, 253] width 18 height 18
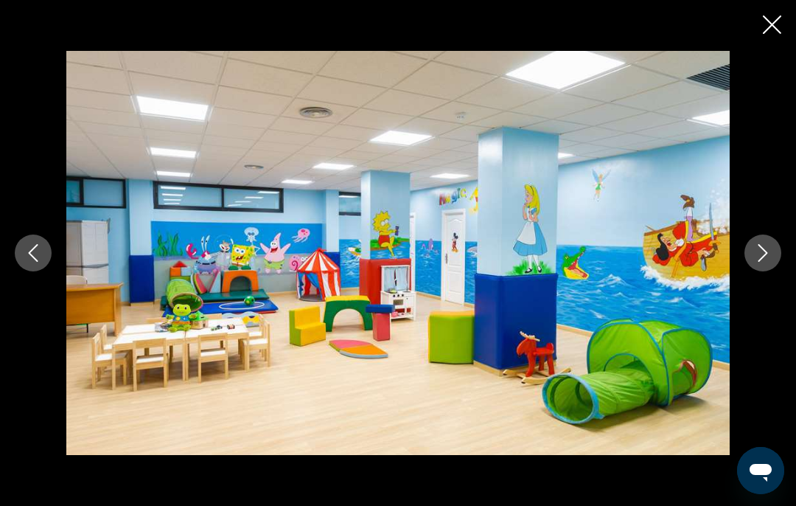
click at [772, 251] on button "Next image" at bounding box center [763, 252] width 37 height 37
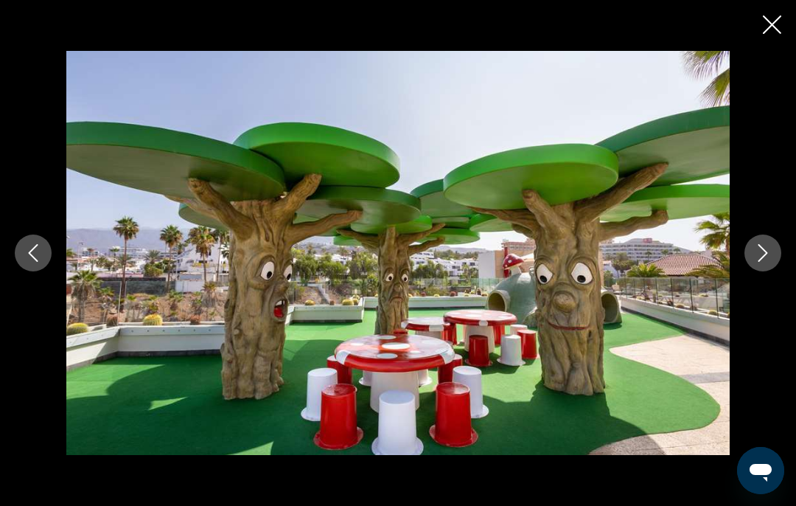
click at [763, 249] on icon "Next image" at bounding box center [764, 253] width 10 height 18
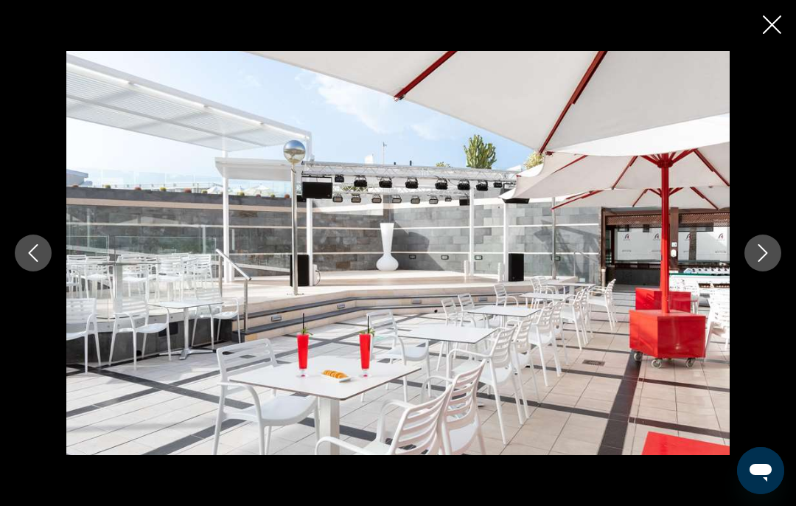
click at [767, 249] on icon "Next image" at bounding box center [763, 253] width 18 height 18
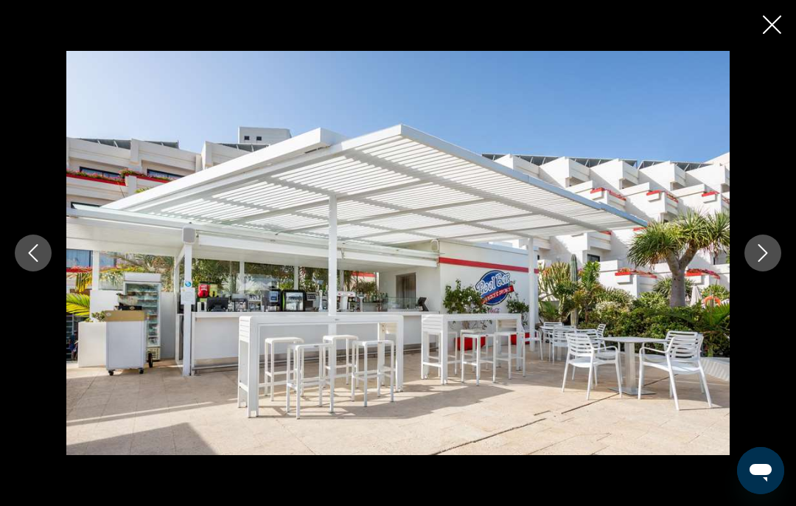
click at [767, 251] on icon "Next image" at bounding box center [763, 253] width 18 height 18
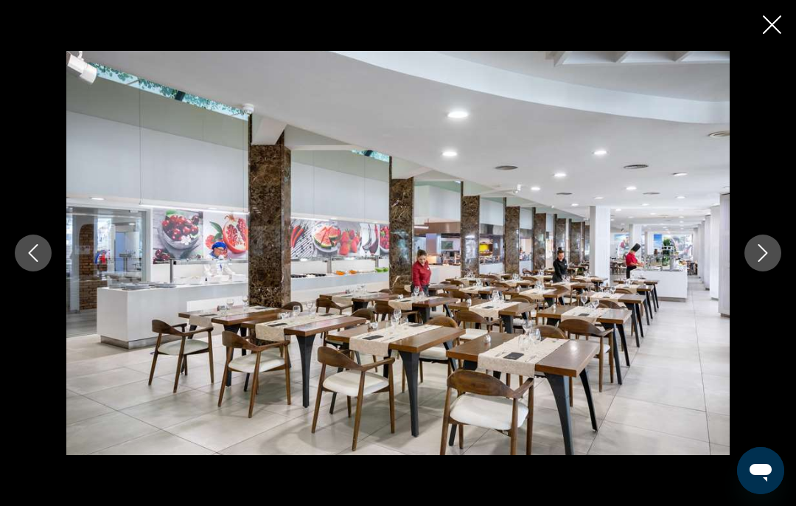
click at [771, 251] on icon "Next image" at bounding box center [763, 253] width 18 height 18
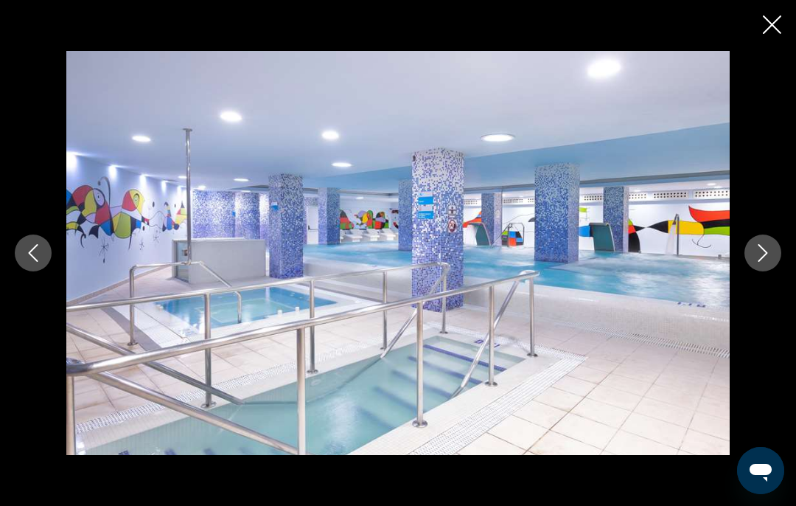
click at [773, 249] on button "Next image" at bounding box center [763, 252] width 37 height 37
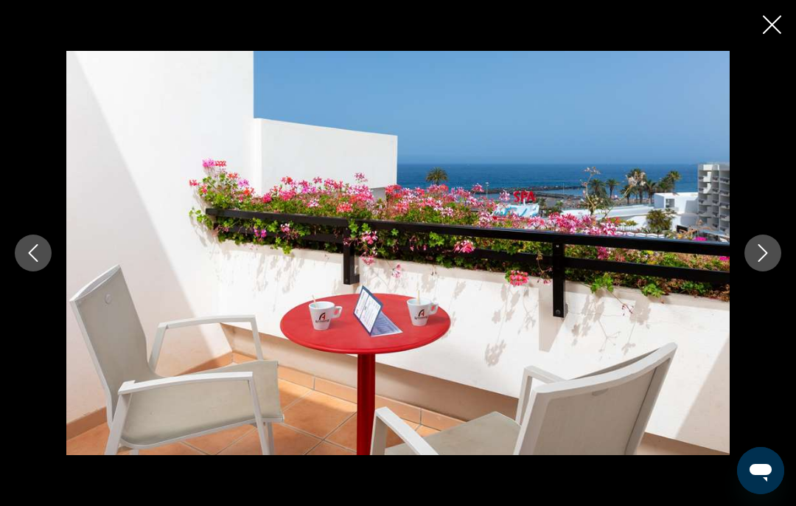
click at [769, 19] on icon "Close slideshow" at bounding box center [772, 24] width 18 height 18
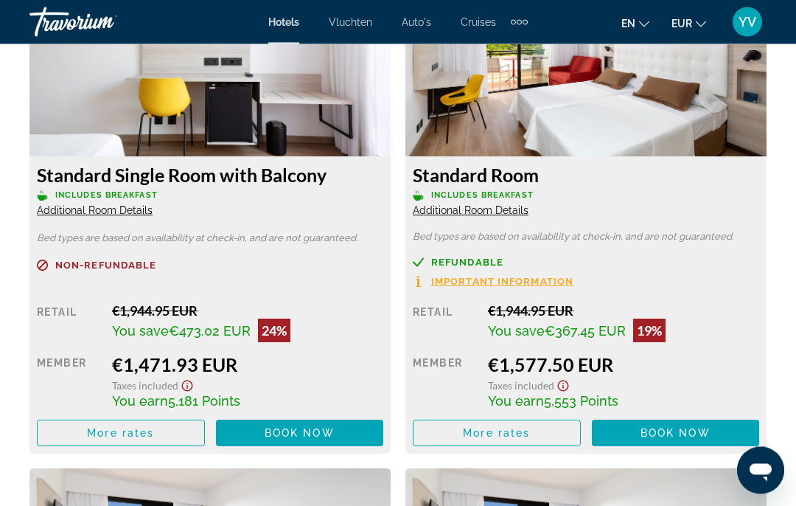
scroll to position [2413, 0]
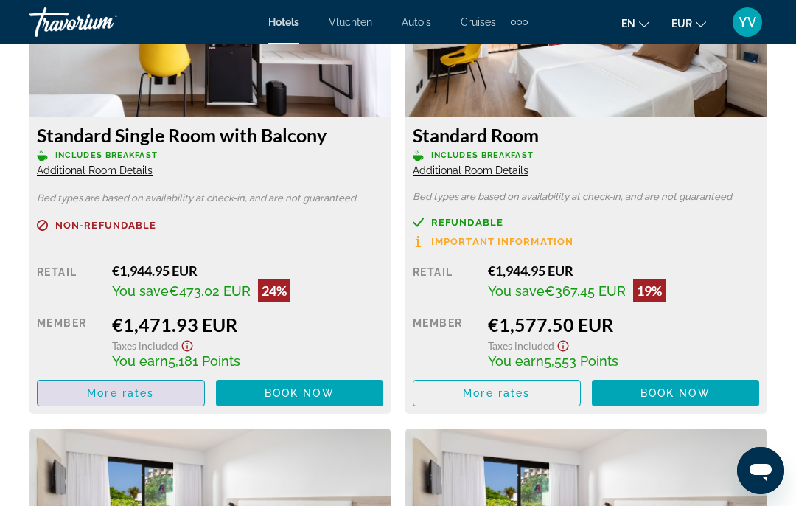
click at [109, 391] on span "More rates" at bounding box center [120, 393] width 67 height 12
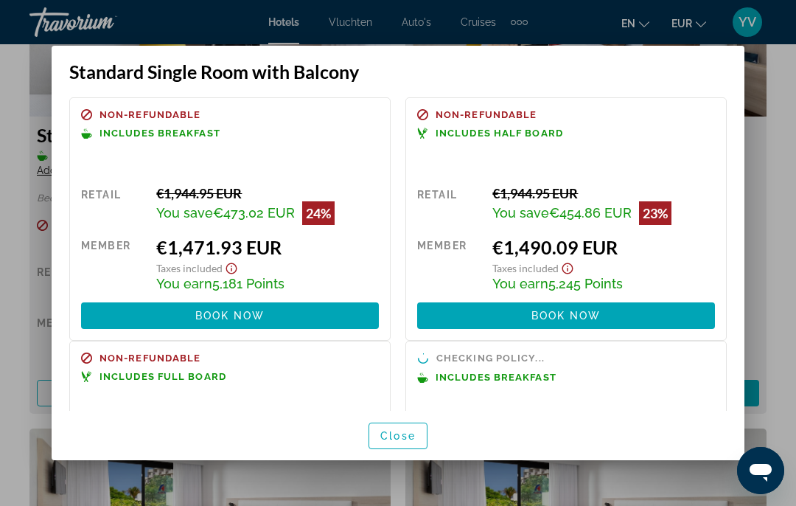
scroll to position [0, 0]
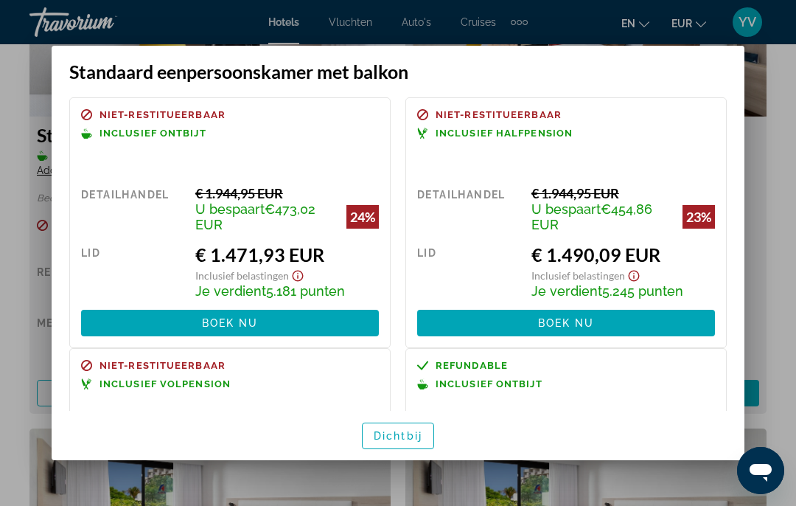
click at [10, 116] on div at bounding box center [398, 253] width 796 height 506
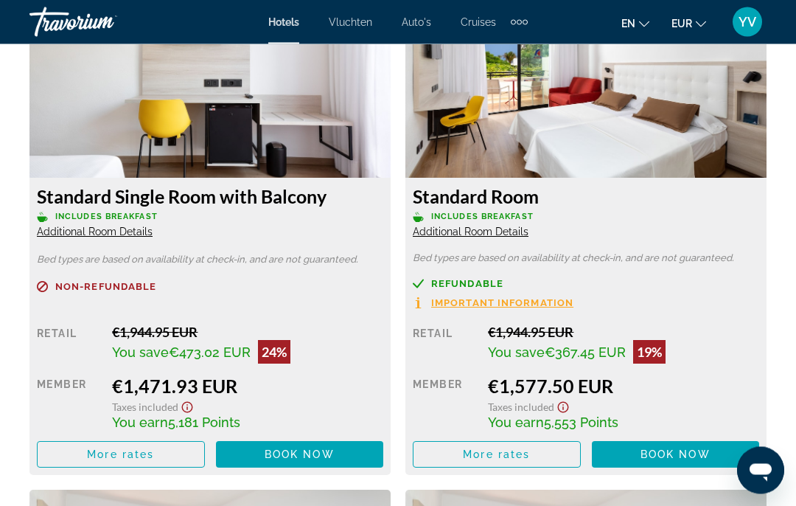
scroll to position [2352, 0]
click at [679, 453] on span "Book now" at bounding box center [676, 454] width 70 height 12
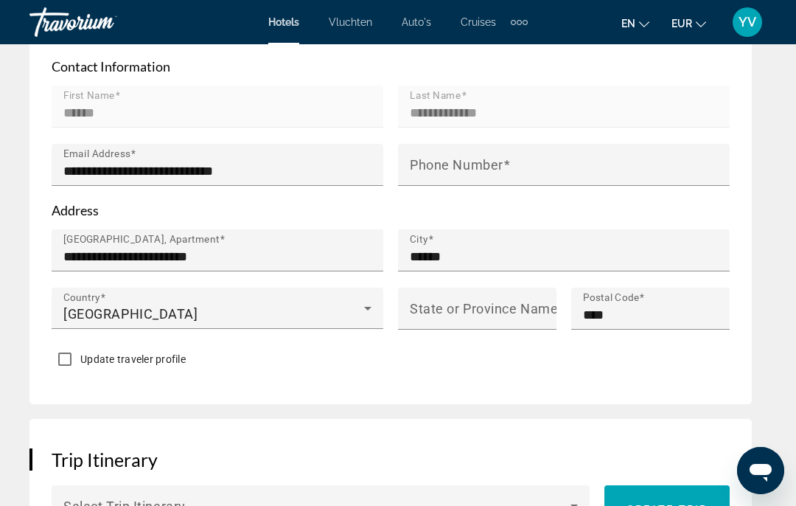
scroll to position [818, 0]
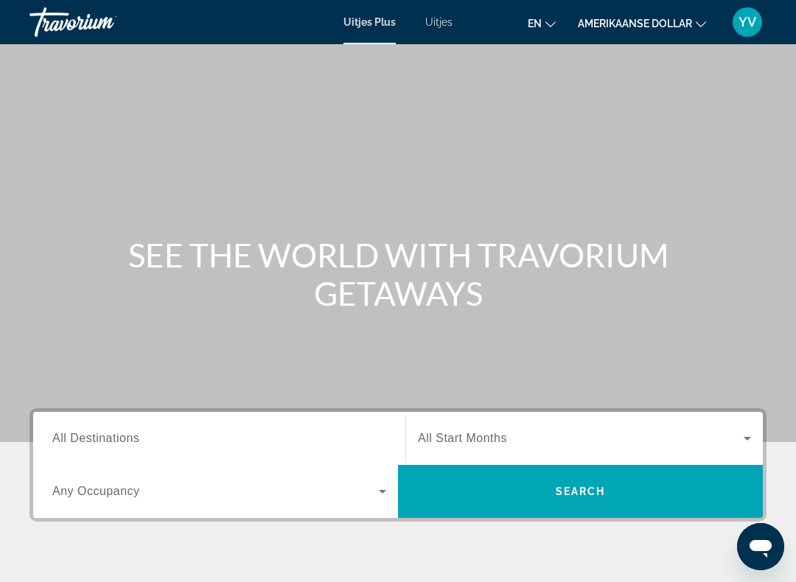
click at [445, 25] on font "Uitjes" at bounding box center [438, 22] width 27 height 12
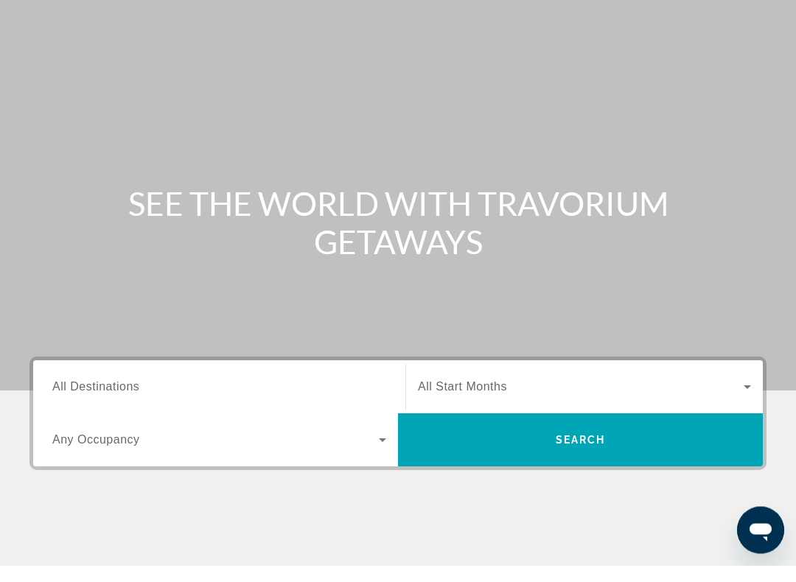
scroll to position [38, 0]
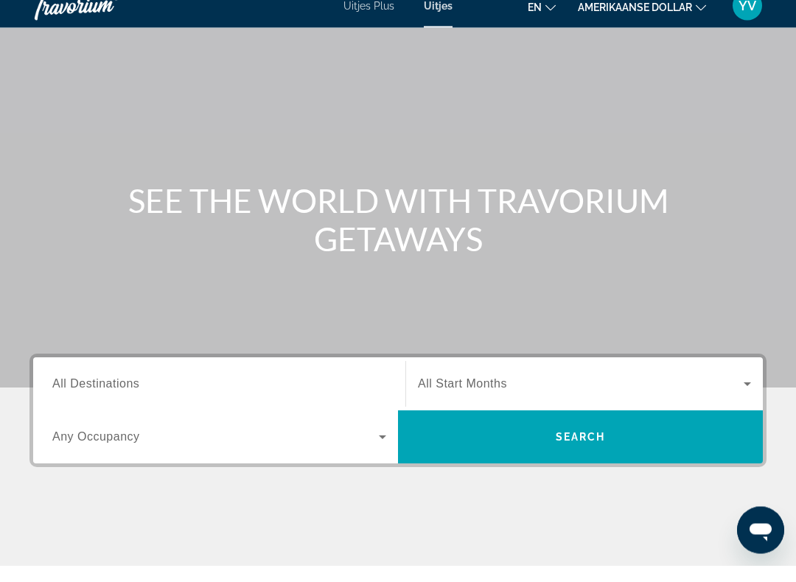
click at [113, 394] on span "All Destinations" at bounding box center [95, 400] width 87 height 13
click at [113, 393] on input "Destination All Destinations" at bounding box center [219, 402] width 334 height 18
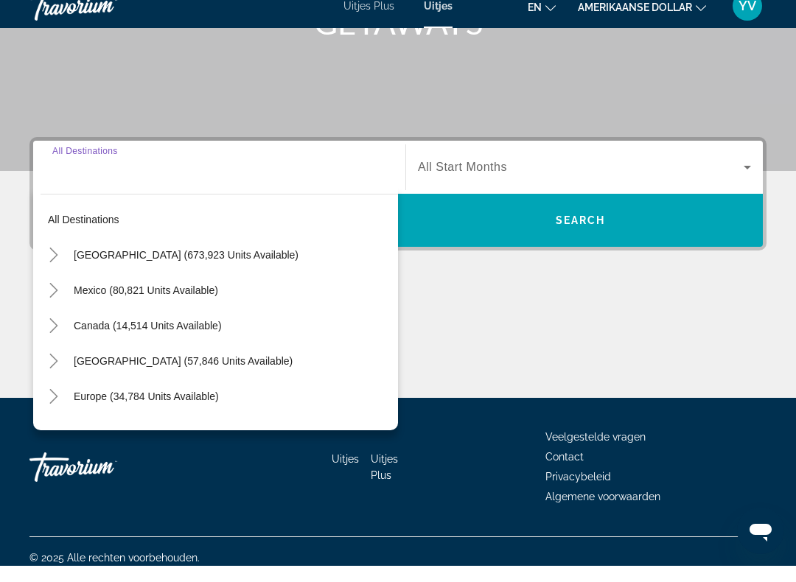
scroll to position [268, 0]
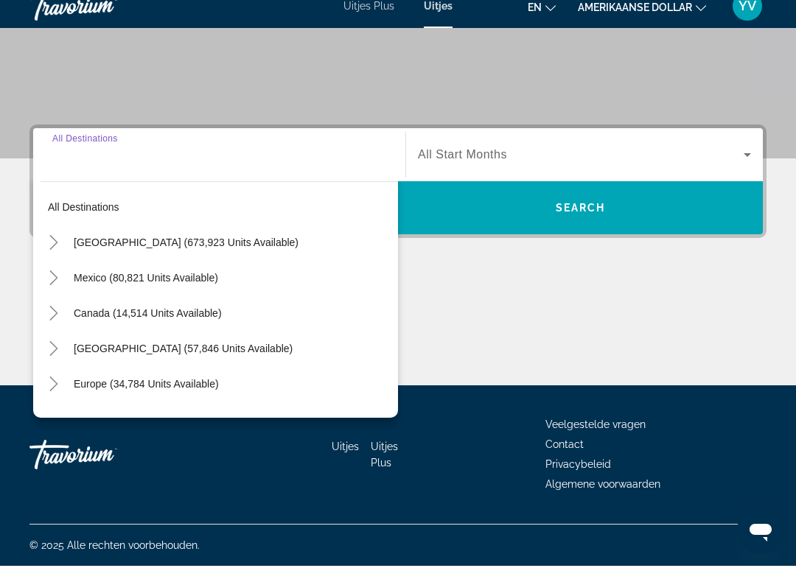
click at [125, 391] on span "Search widget" at bounding box center [232, 400] width 332 height 35
type input "**********"
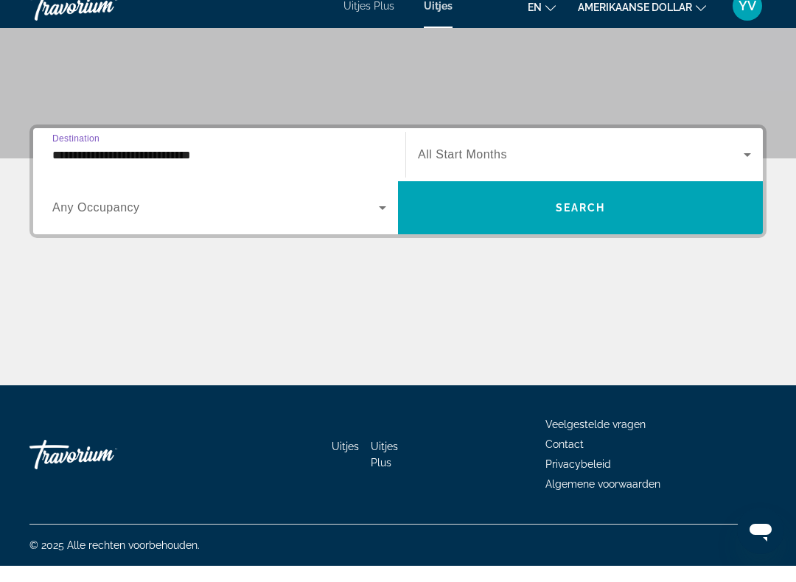
click at [749, 162] on icon "Search widget" at bounding box center [748, 171] width 18 height 18
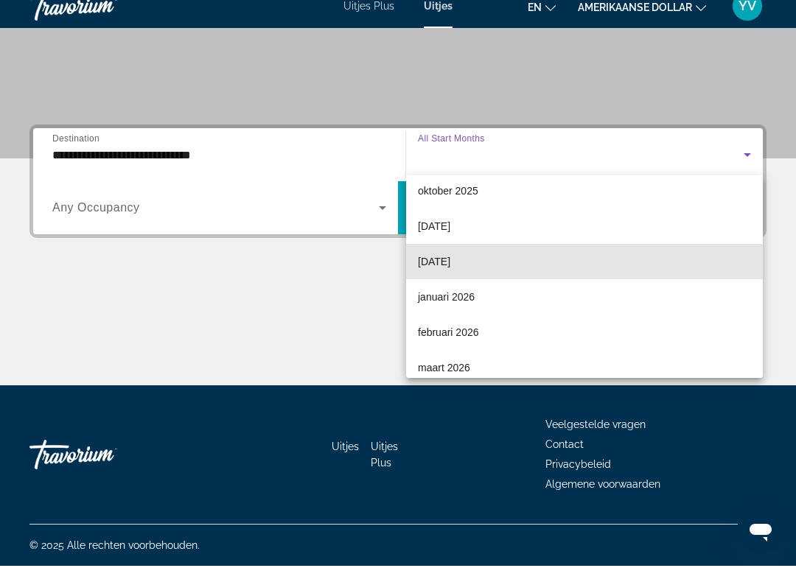
scroll to position [88, 0]
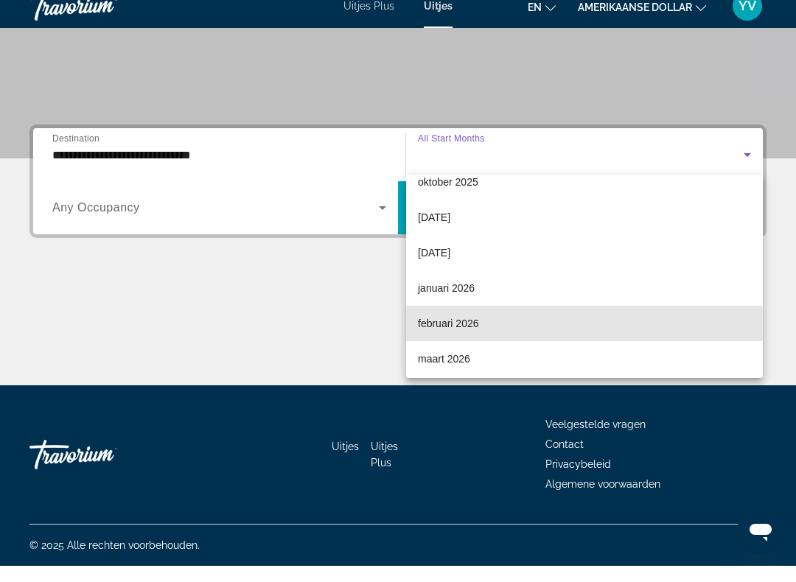
click at [471, 334] on font "februari 2026" at bounding box center [448, 340] width 61 height 12
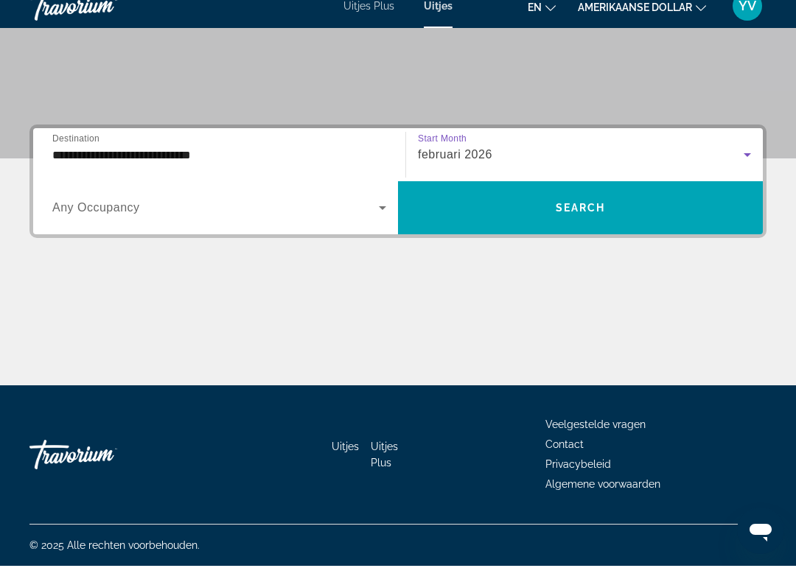
click at [93, 222] on div "Search widget" at bounding box center [219, 223] width 334 height 41
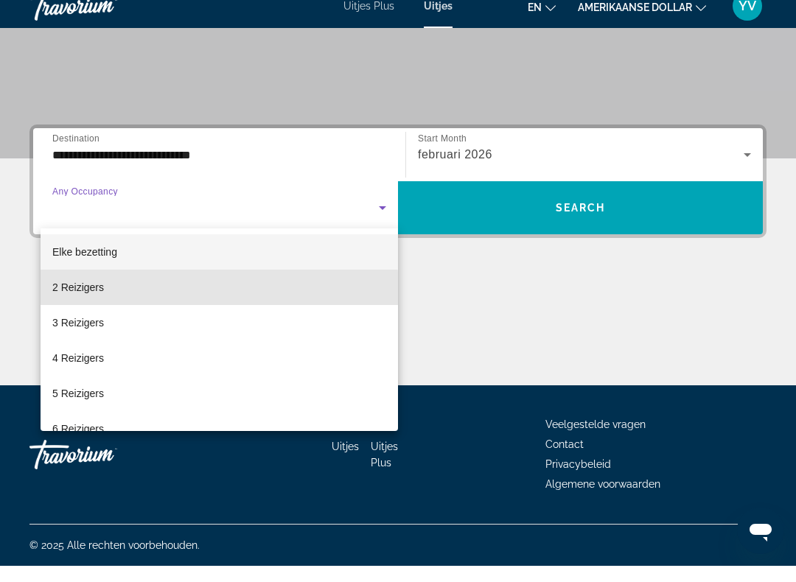
click at [92, 298] on font "2 Reizigers" at bounding box center [78, 304] width 52 height 12
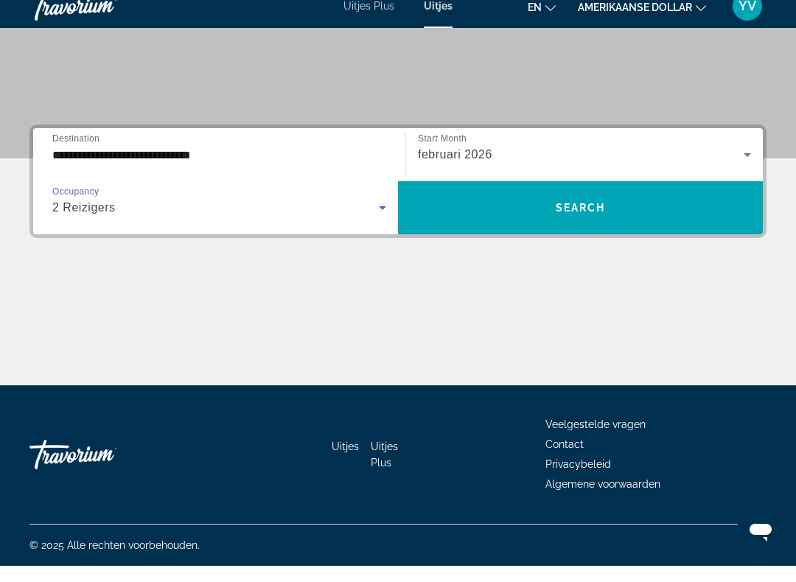
click at [604, 218] on span "Search" at bounding box center [581, 224] width 50 height 12
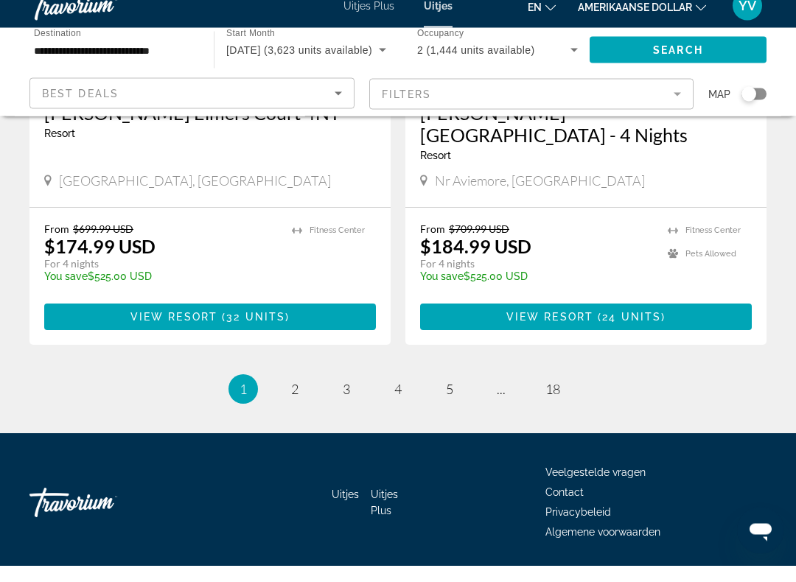
scroll to position [2848, 0]
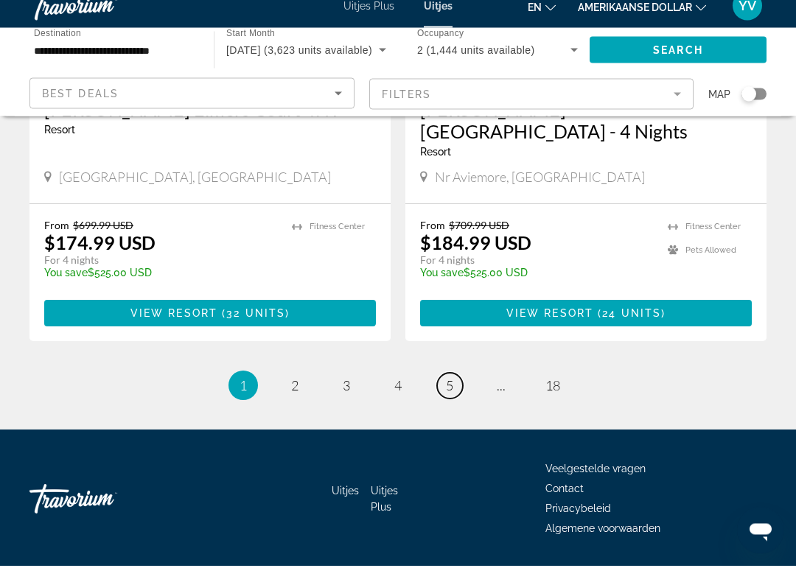
click at [450, 394] on span "5" at bounding box center [449, 402] width 7 height 16
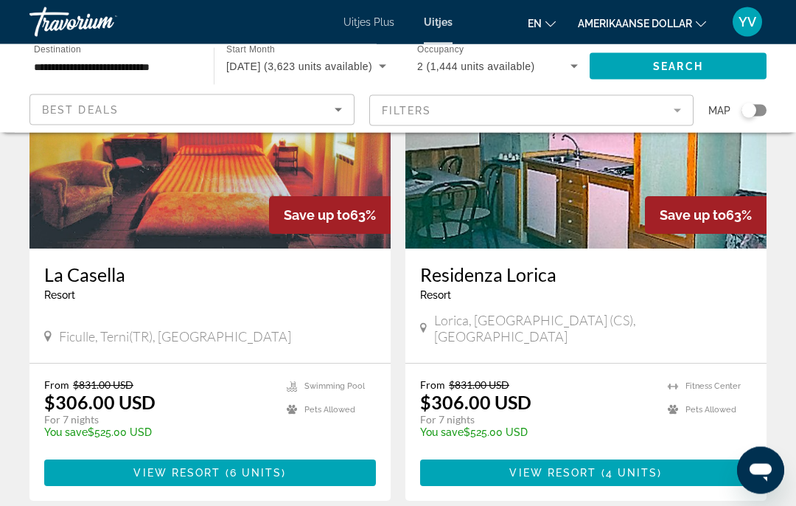
scroll to position [2798, 0]
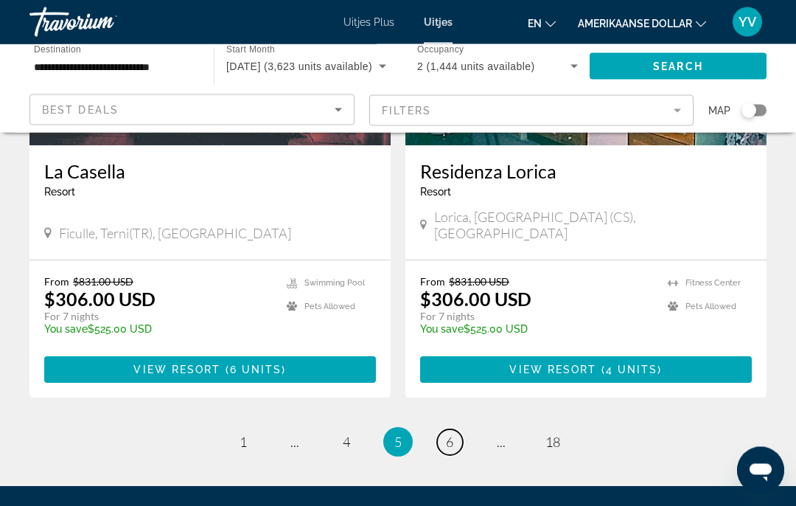
click at [445, 430] on link "page 6" at bounding box center [450, 443] width 26 height 26
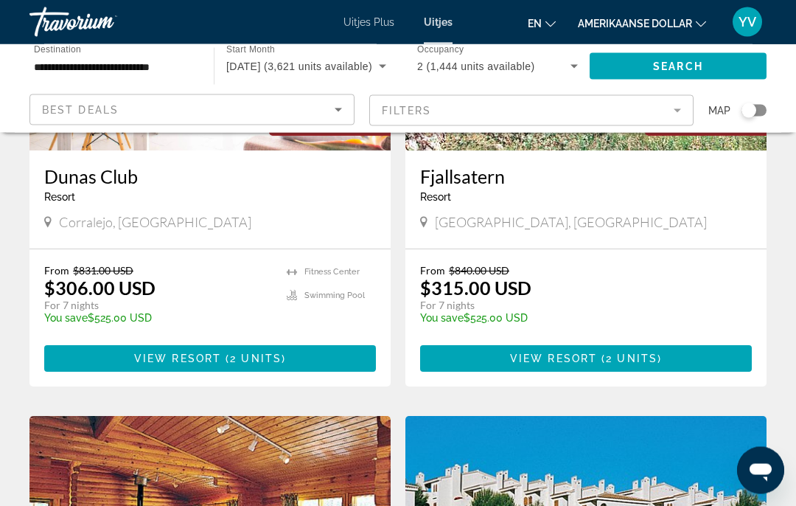
scroll to position [270, 0]
click at [605, 362] on span "( 2 units )" at bounding box center [629, 358] width 65 height 12
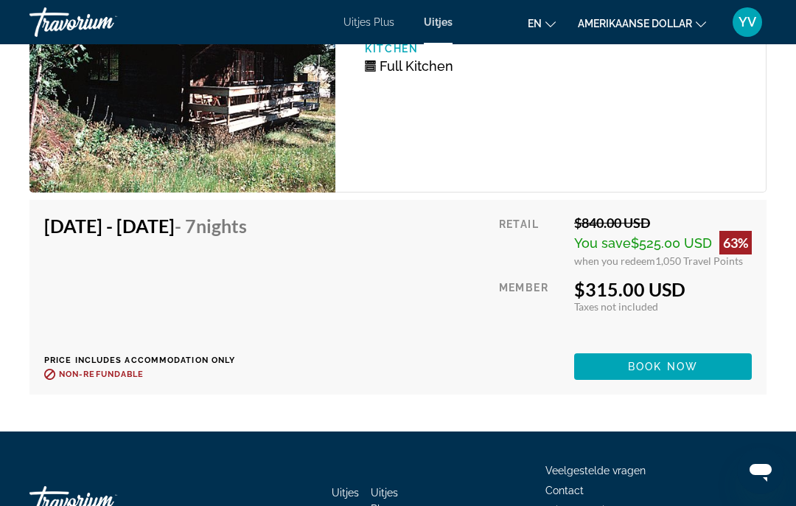
scroll to position [2336, 0]
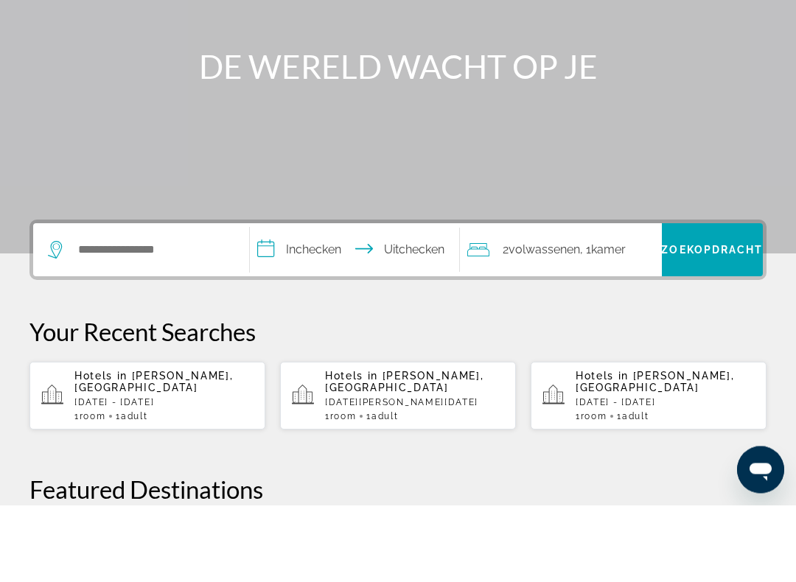
scroll to position [116, 0]
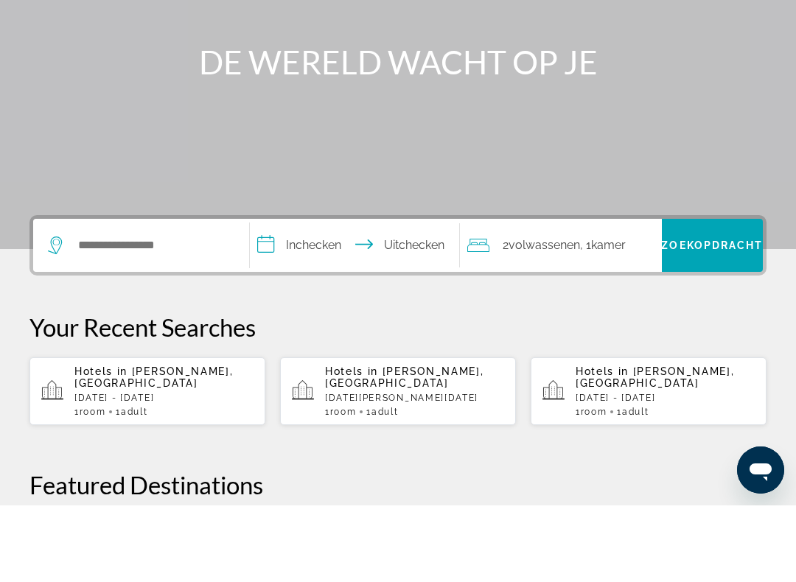
click at [179, 442] on p "Hotels in [GEOGRAPHIC_DATA], [GEOGRAPHIC_DATA]" at bounding box center [163, 454] width 179 height 24
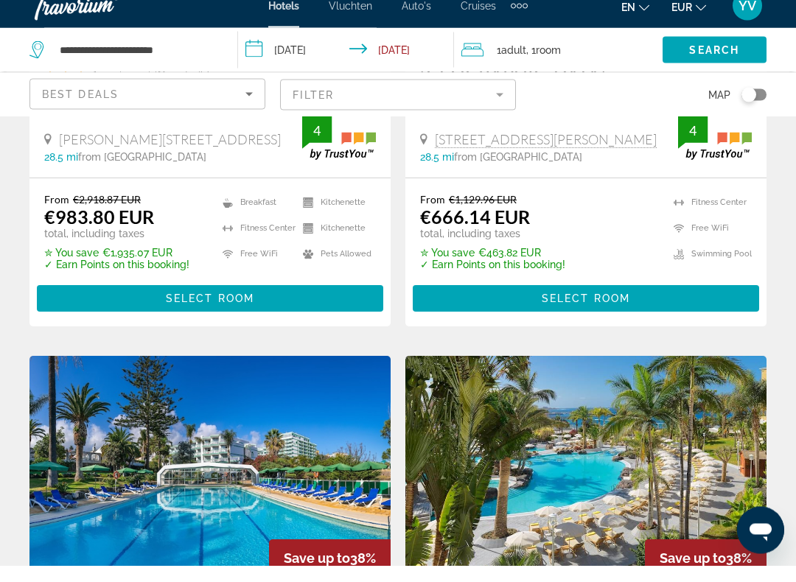
scroll to position [366, 0]
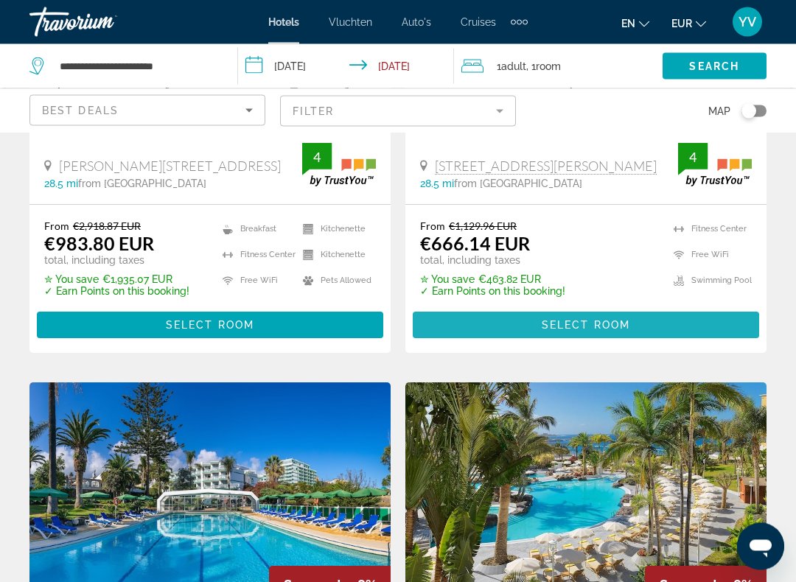
click at [586, 318] on span "Hoofdinhoud" at bounding box center [586, 325] width 346 height 35
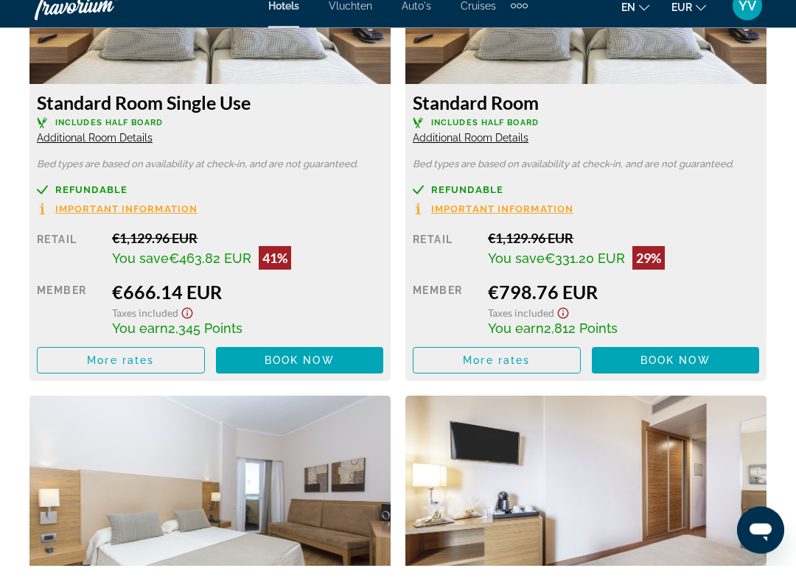
scroll to position [2439, 0]
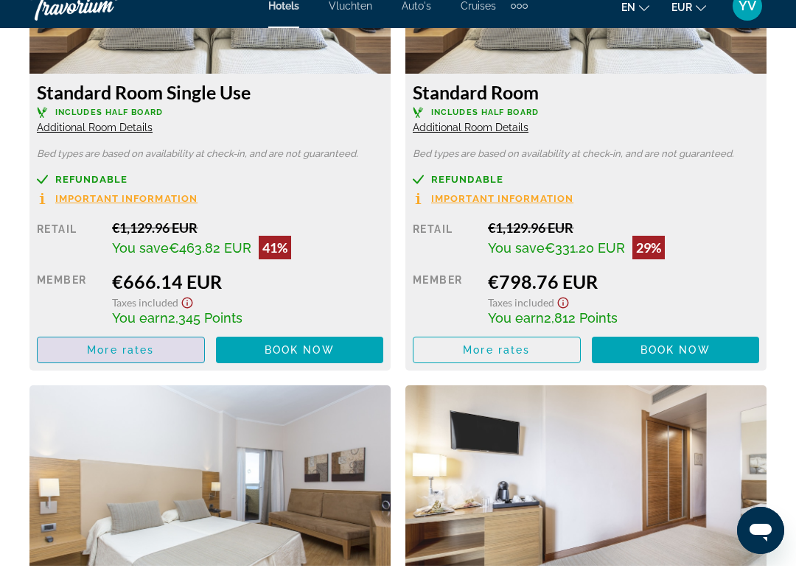
click at [119, 360] on span "More rates" at bounding box center [120, 366] width 67 height 12
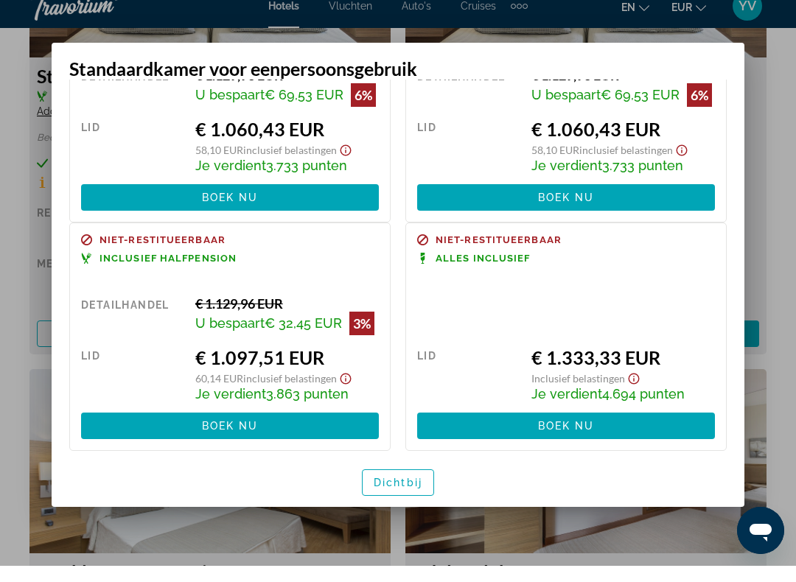
scroll to position [614, 0]
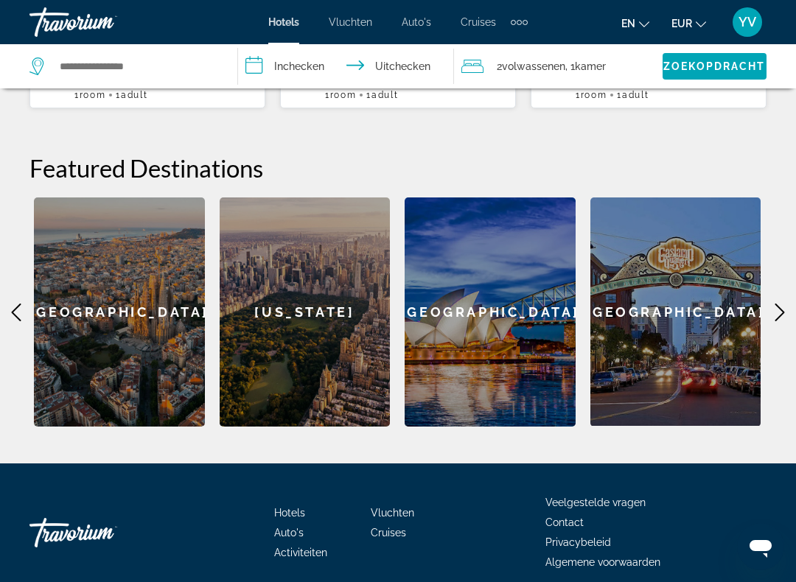
scroll to position [509, 0]
click at [122, 345] on div "[GEOGRAPHIC_DATA]" at bounding box center [119, 312] width 171 height 229
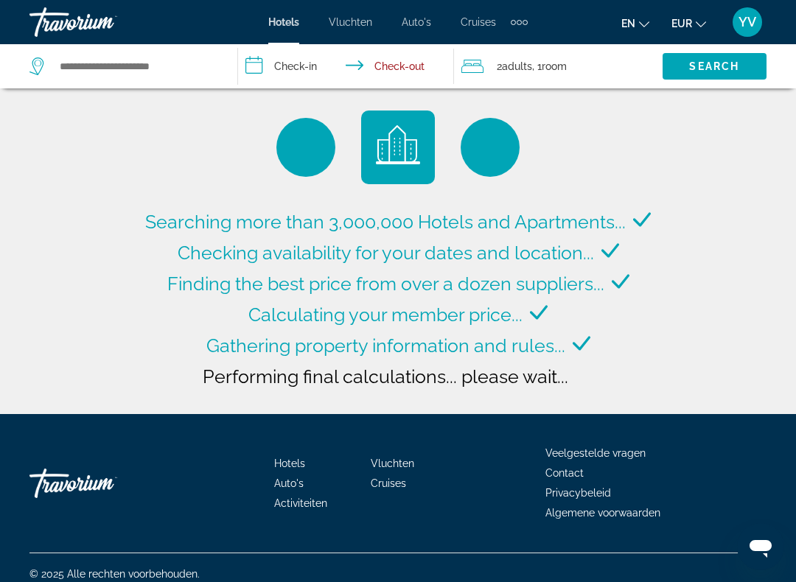
type input "**********"
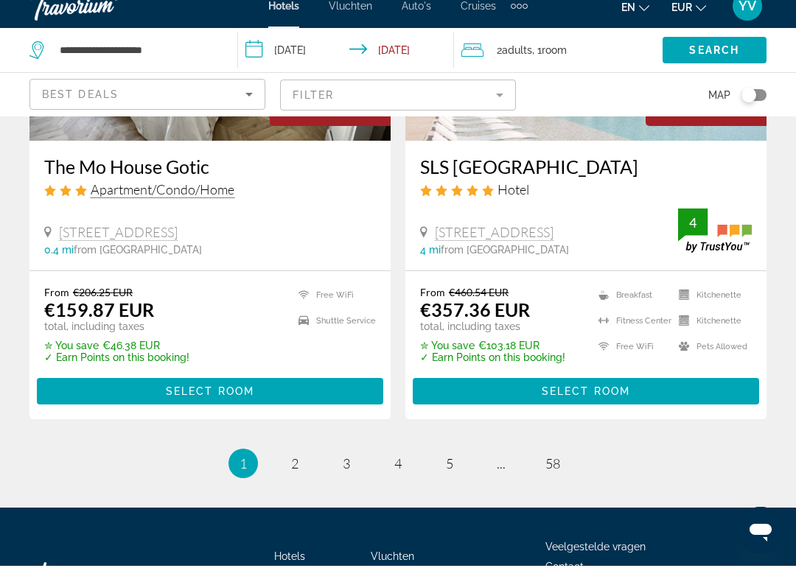
scroll to position [2983, 0]
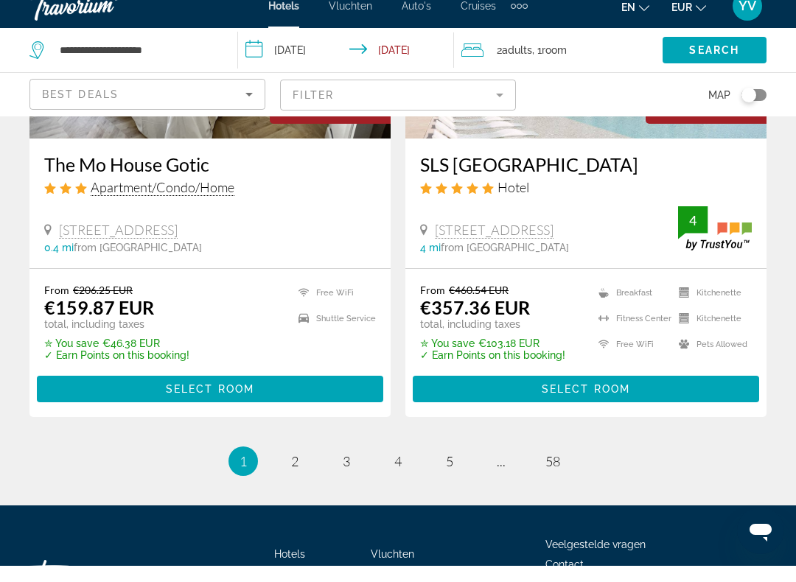
click at [593, 400] on span "Select Room" at bounding box center [586, 406] width 88 height 12
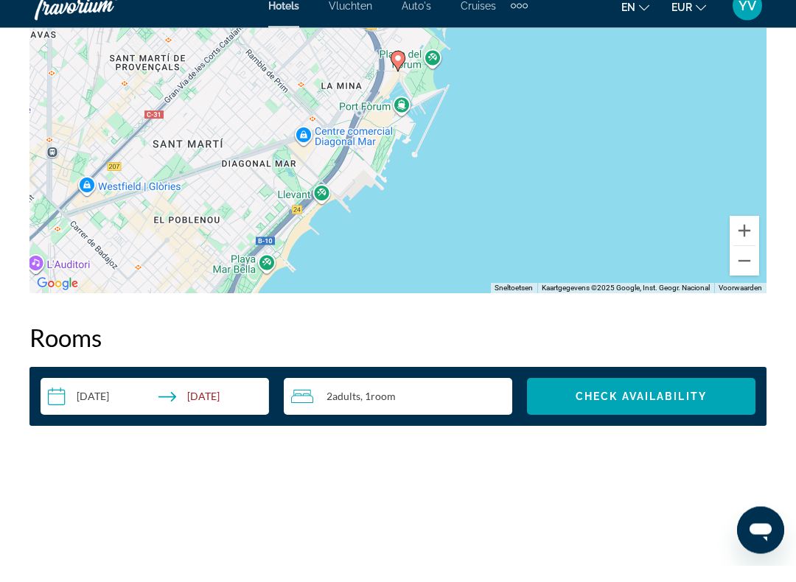
scroll to position [2155, 0]
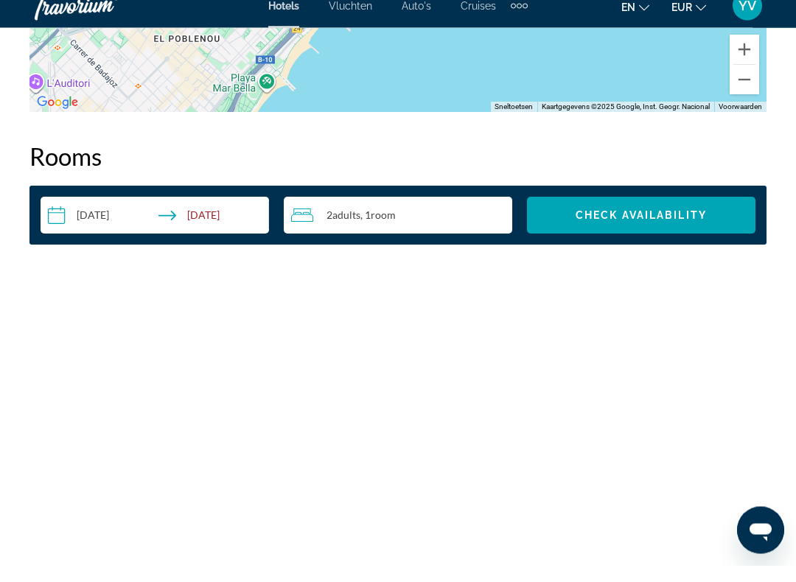
click at [691, 203] on div "**********" at bounding box center [397, 232] width 737 height 59
click at [673, 226] on span "Check Availability" at bounding box center [641, 232] width 131 height 12
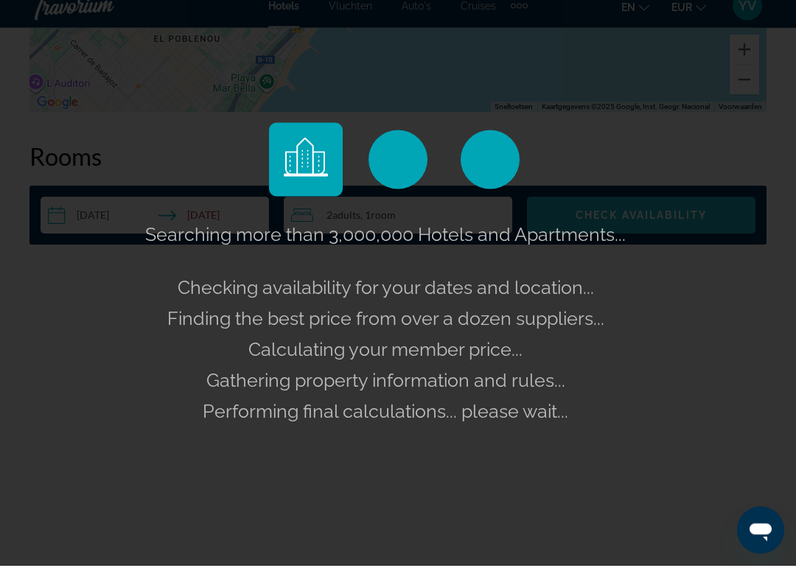
scroll to position [2156, 0]
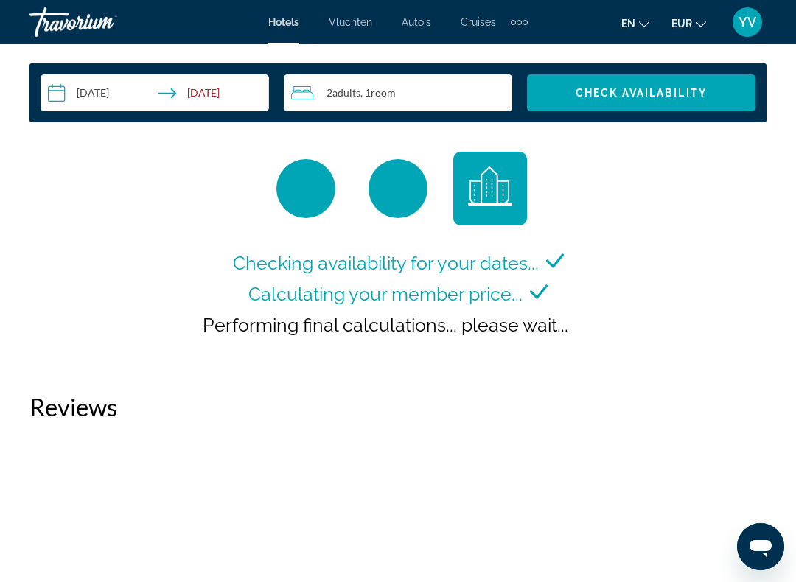
scroll to position [2293, 0]
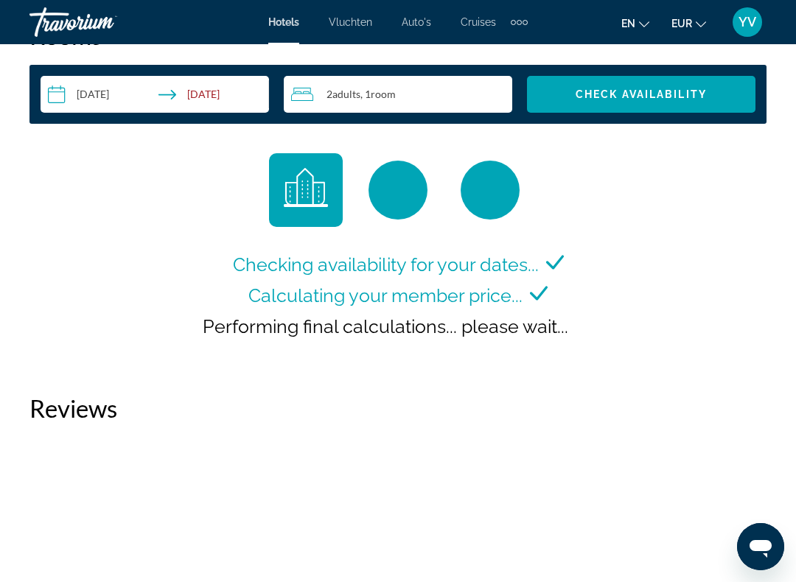
click at [189, 96] on input "**********" at bounding box center [158, 96] width 234 height 41
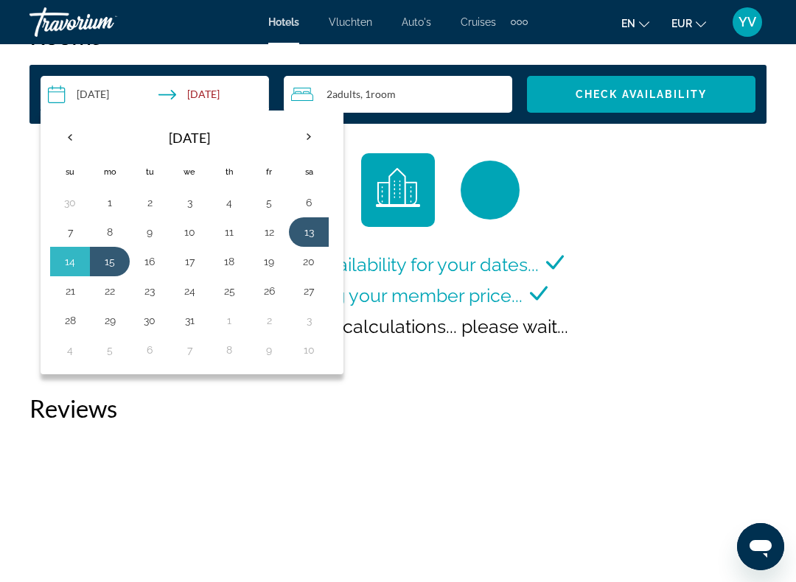
click at [184, 261] on button "17" at bounding box center [190, 261] width 24 height 21
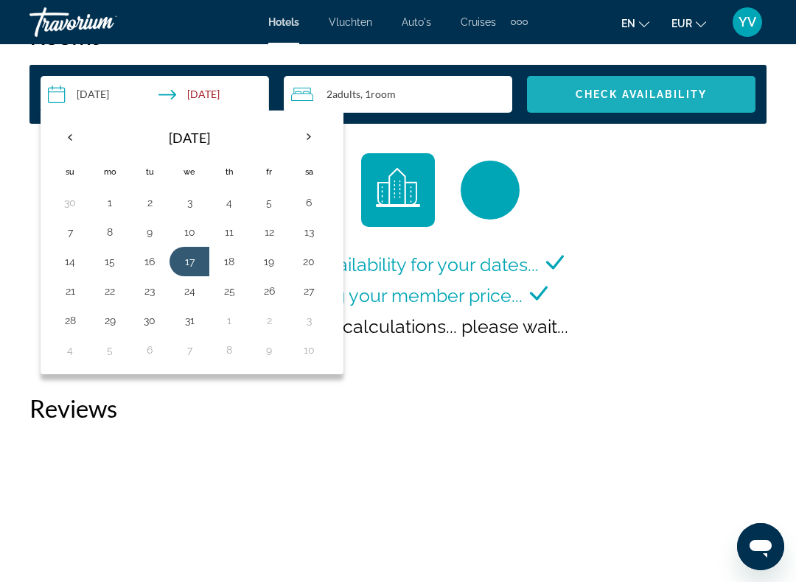
click at [640, 92] on span "Check Availability" at bounding box center [641, 94] width 131 height 12
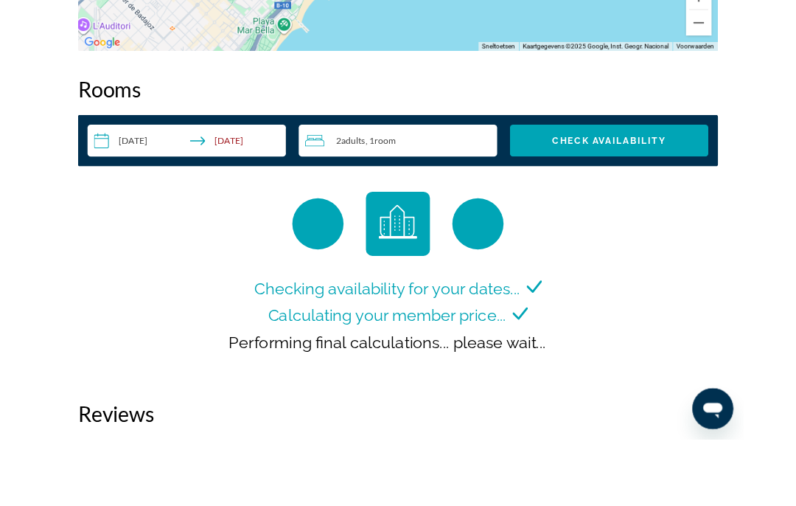
scroll to position [2226, 0]
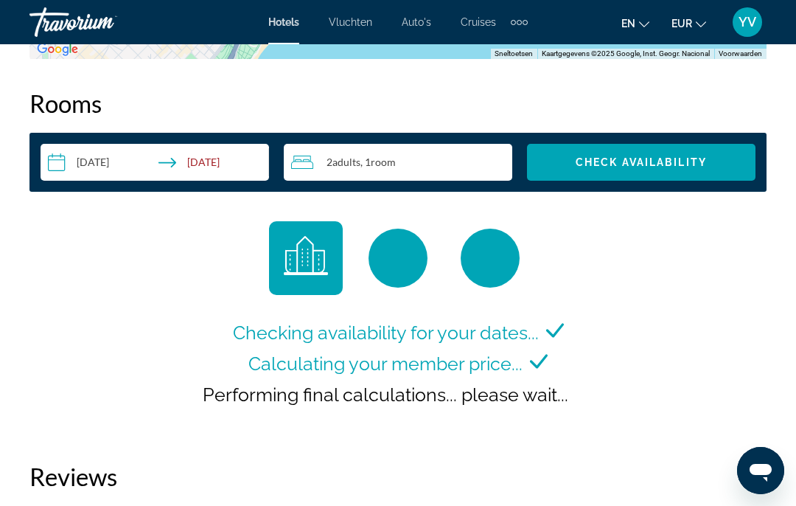
click at [187, 168] on input "**********" at bounding box center [158, 164] width 234 height 41
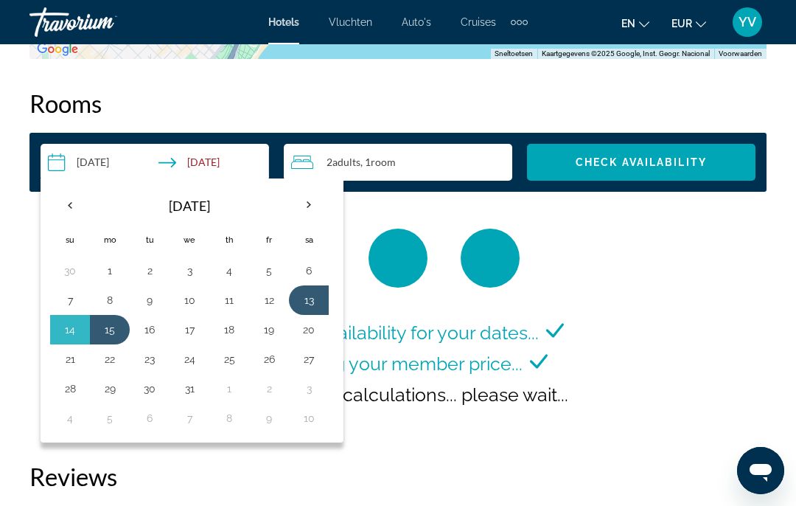
click at [67, 380] on button "28" at bounding box center [70, 388] width 24 height 21
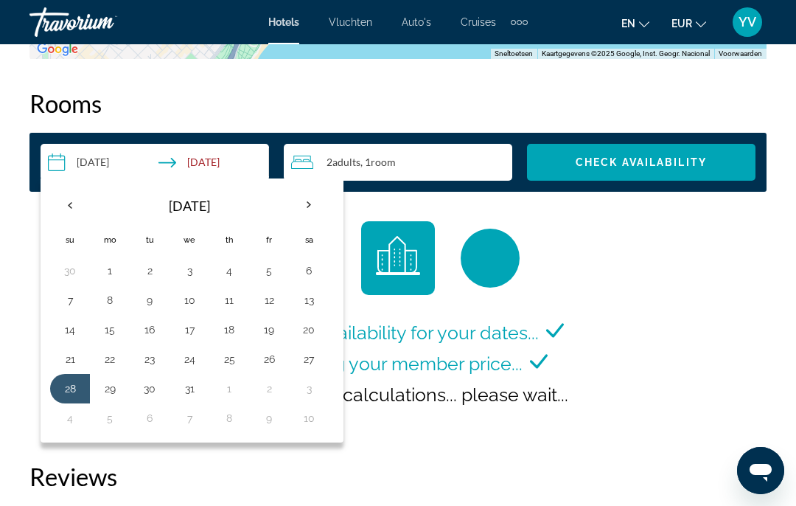
click at [73, 361] on button "21" at bounding box center [70, 359] width 24 height 21
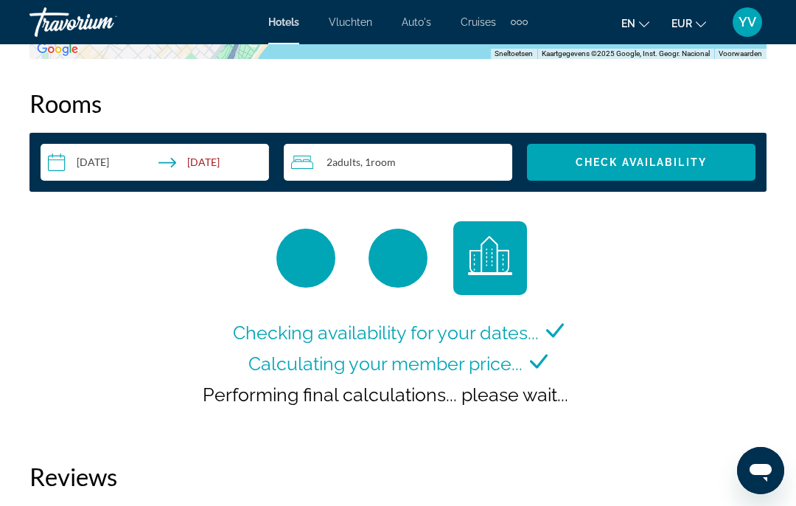
type input "**********"
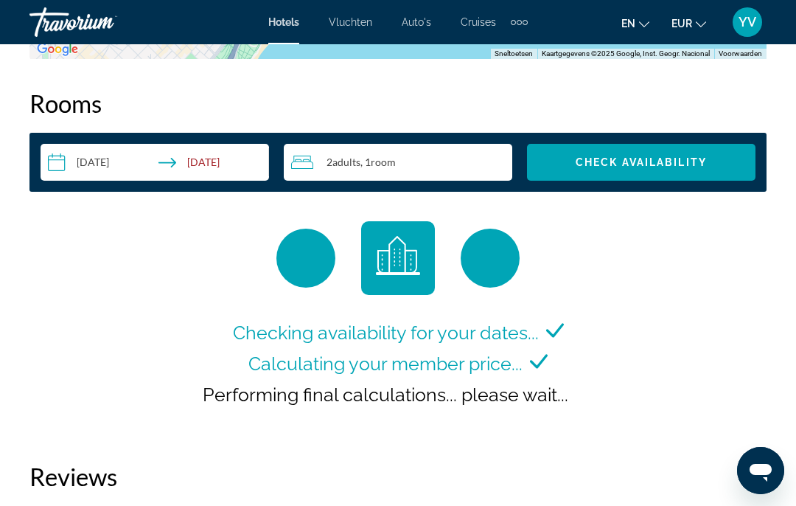
click at [216, 167] on input "**********" at bounding box center [158, 164] width 234 height 41
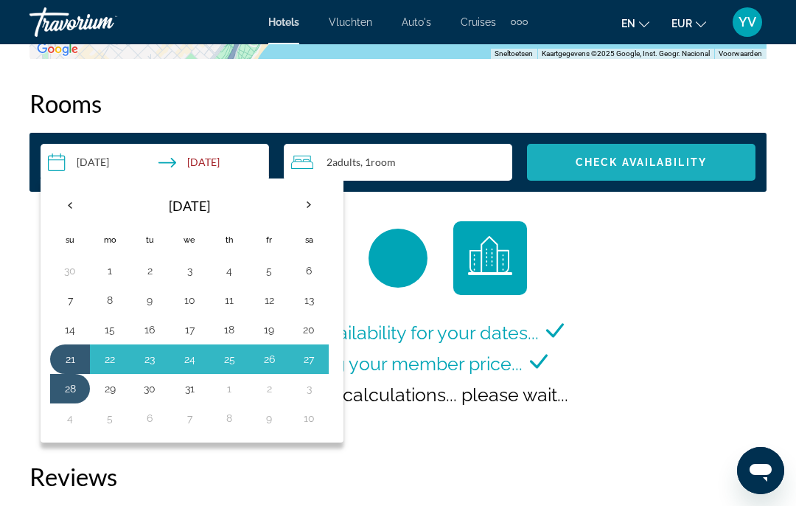
click at [653, 167] on span "Check Availability" at bounding box center [641, 162] width 131 height 12
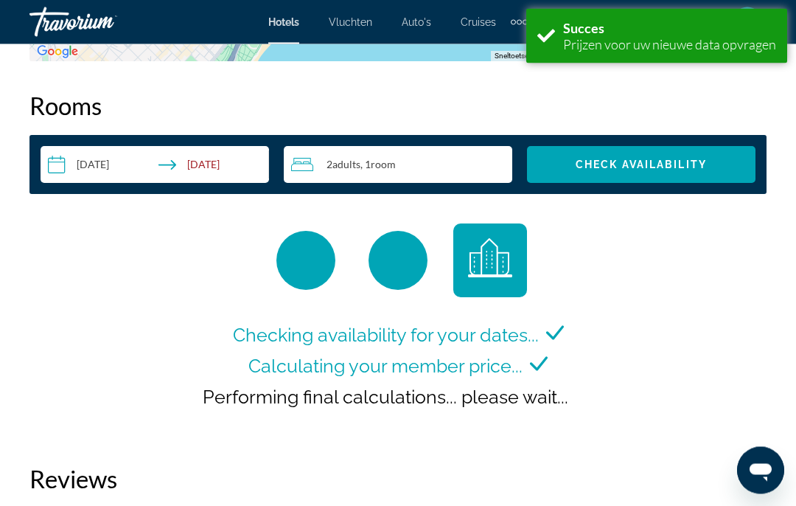
scroll to position [2226, 0]
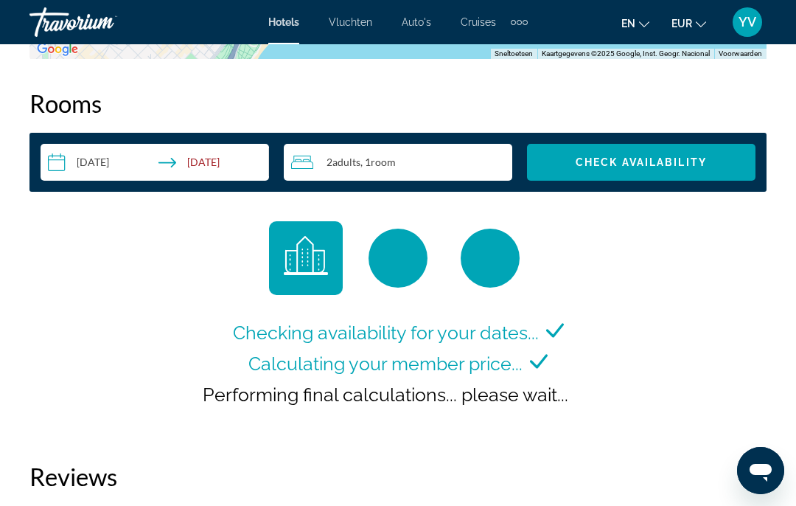
click at [664, 144] on span "Search widget" at bounding box center [641, 162] width 229 height 37
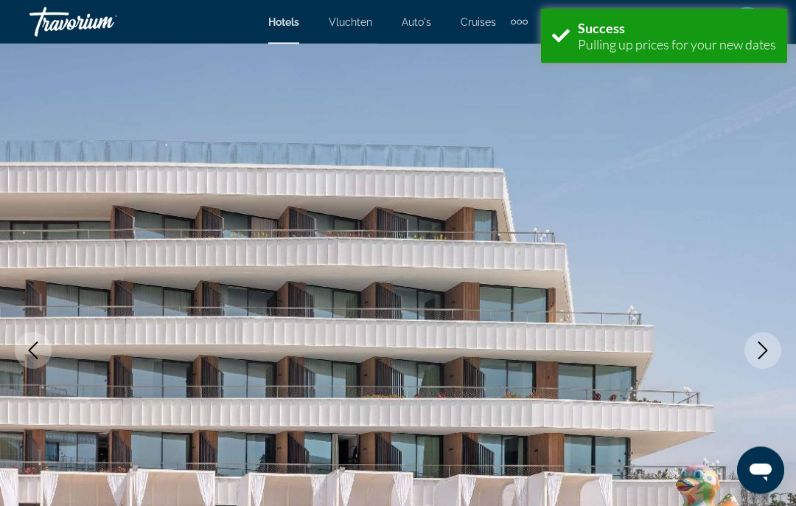
scroll to position [2226, 0]
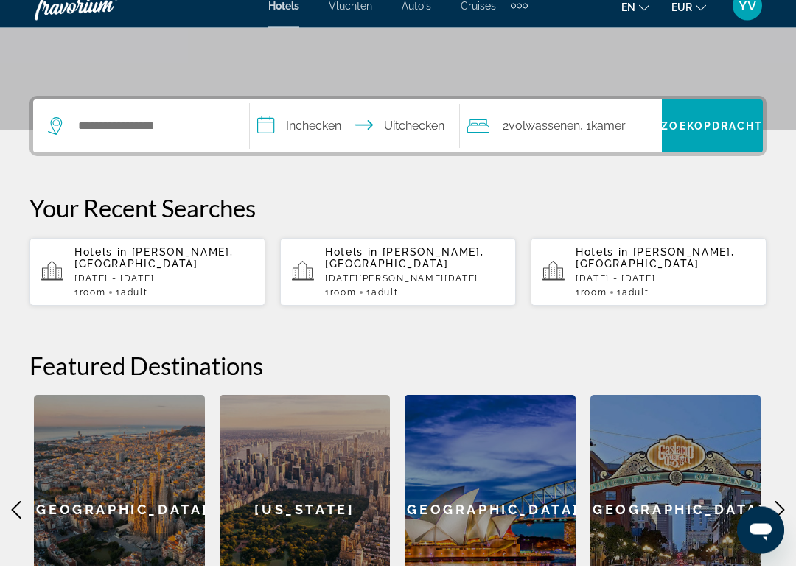
scroll to position [296, 0]
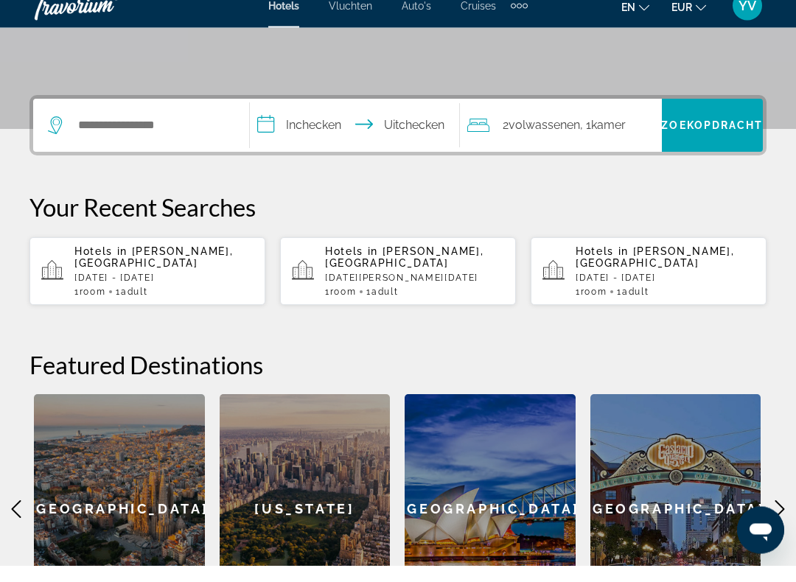
click at [157, 269] on div "Hotels in [GEOGRAPHIC_DATA], [GEOGRAPHIC_DATA] [DATE] - [DATE] 1 Room rooms 1 A…" at bounding box center [163, 288] width 179 height 52
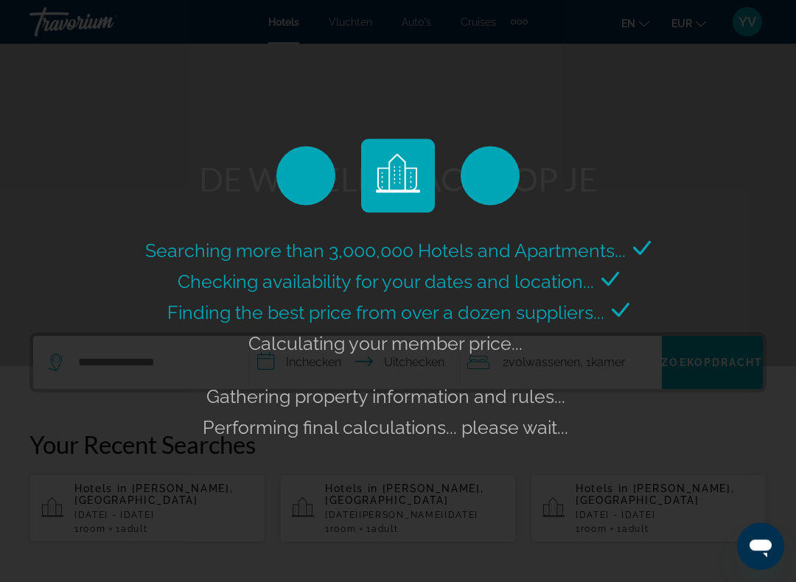
scroll to position [0, 0]
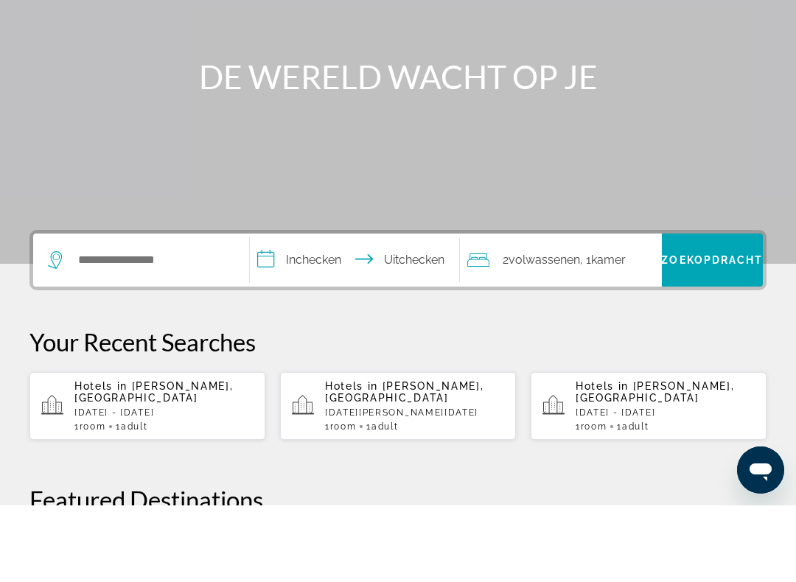
scroll to position [102, 0]
click at [114, 484] on p "[DATE] - [DATE]" at bounding box center [163, 489] width 179 height 10
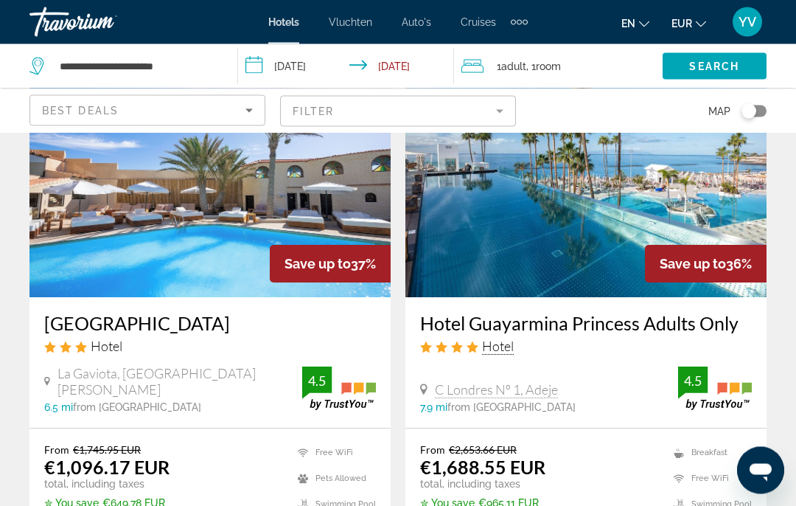
scroll to position [1271, 0]
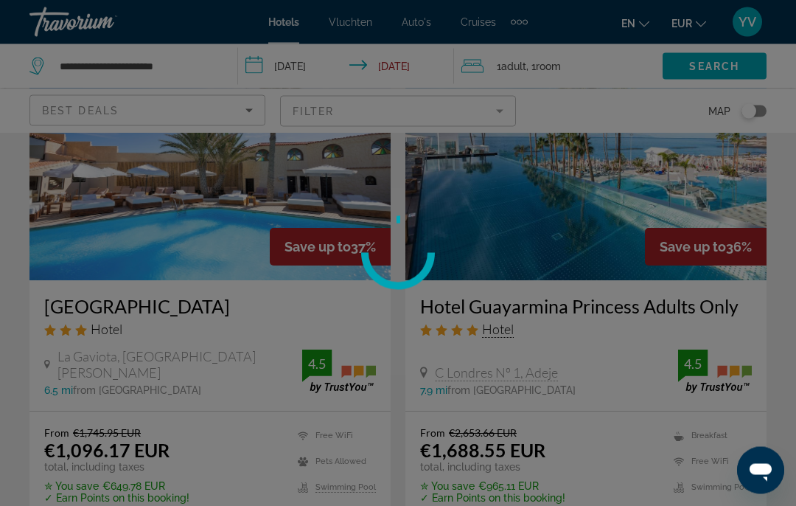
scroll to position [1272, 0]
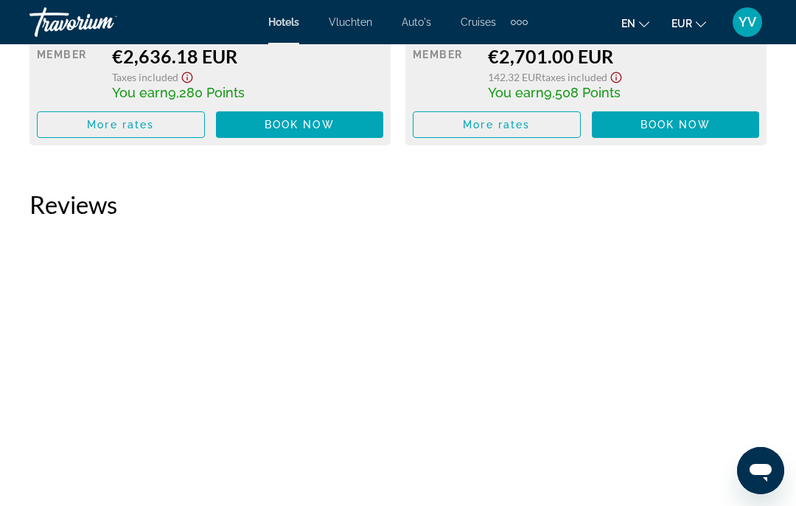
scroll to position [6239, 0]
